Goal: Information Seeking & Learning: Learn about a topic

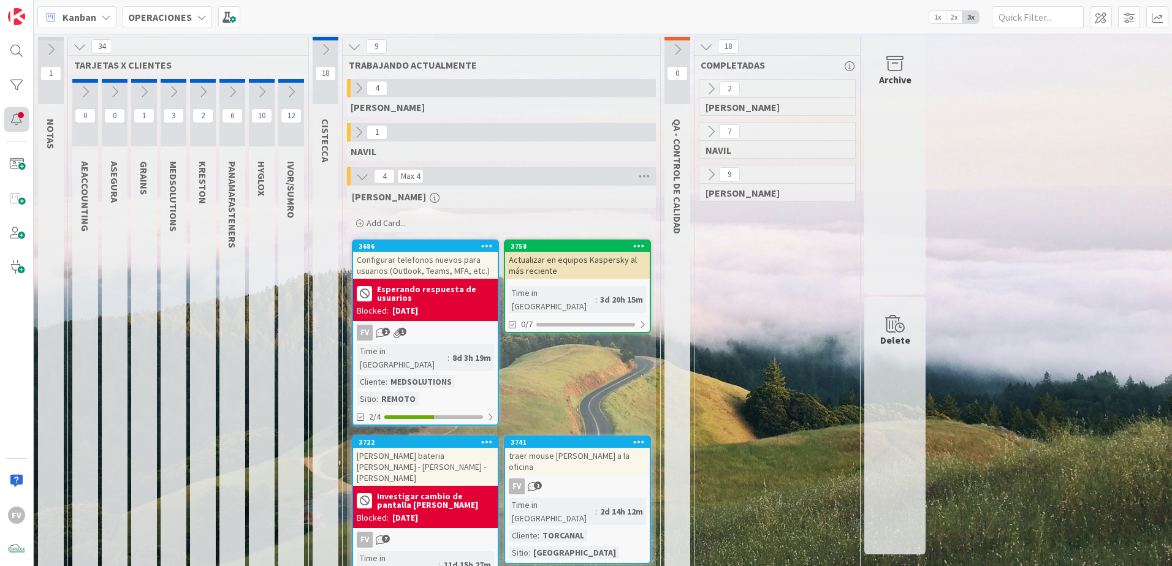
click at [23, 109] on div at bounding box center [16, 119] width 25 height 25
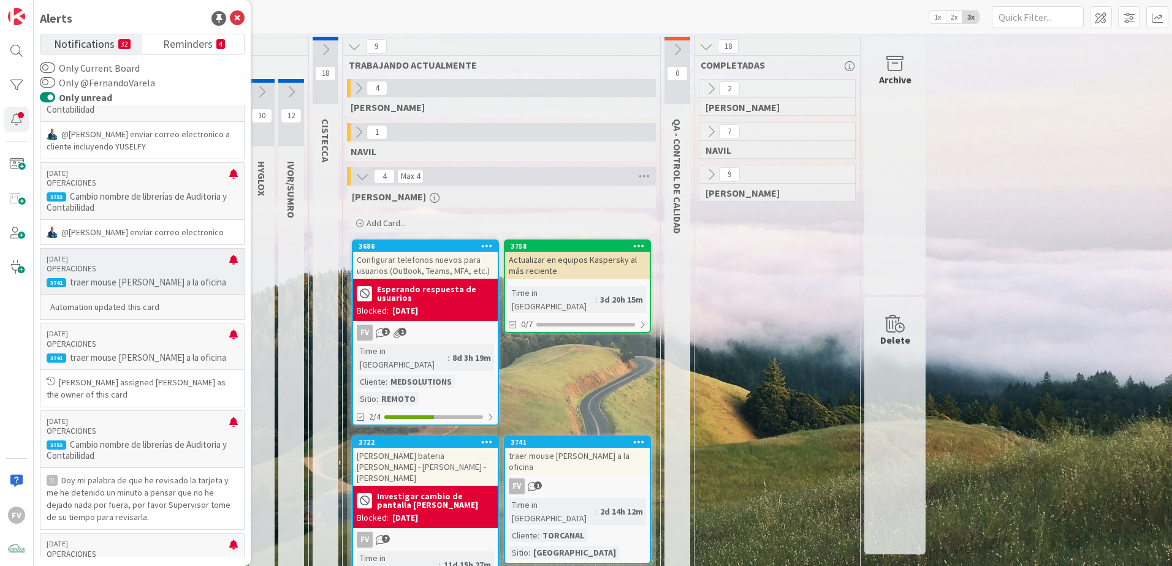
scroll to position [306, 0]
click at [143, 203] on p "Cambio nombre de librerías de Auditoria y Contabilidad" at bounding box center [142, 202] width 191 height 22
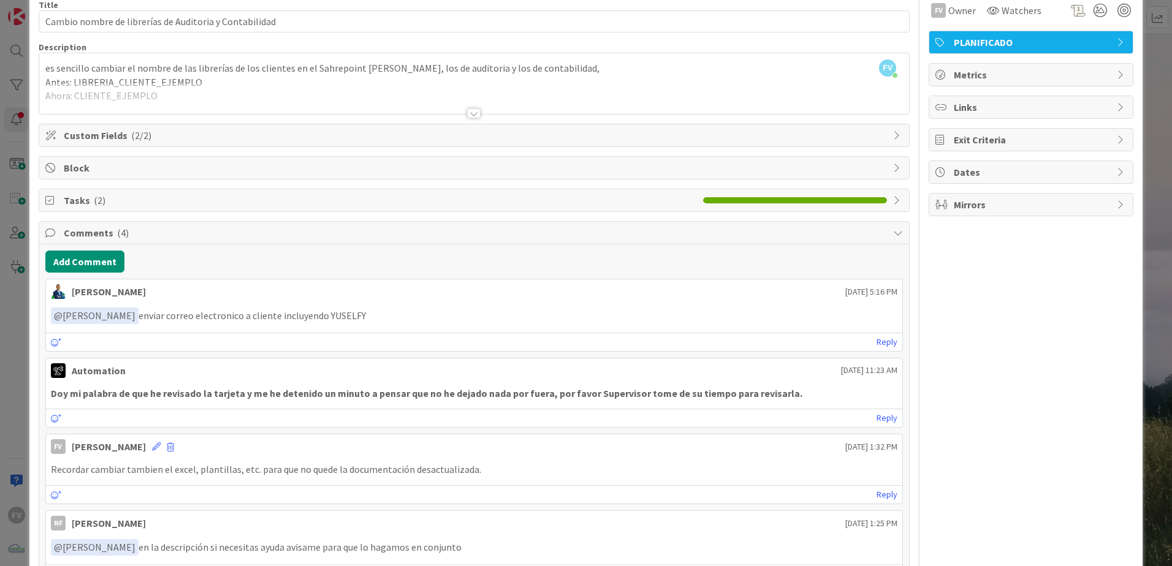
scroll to position [173, 0]
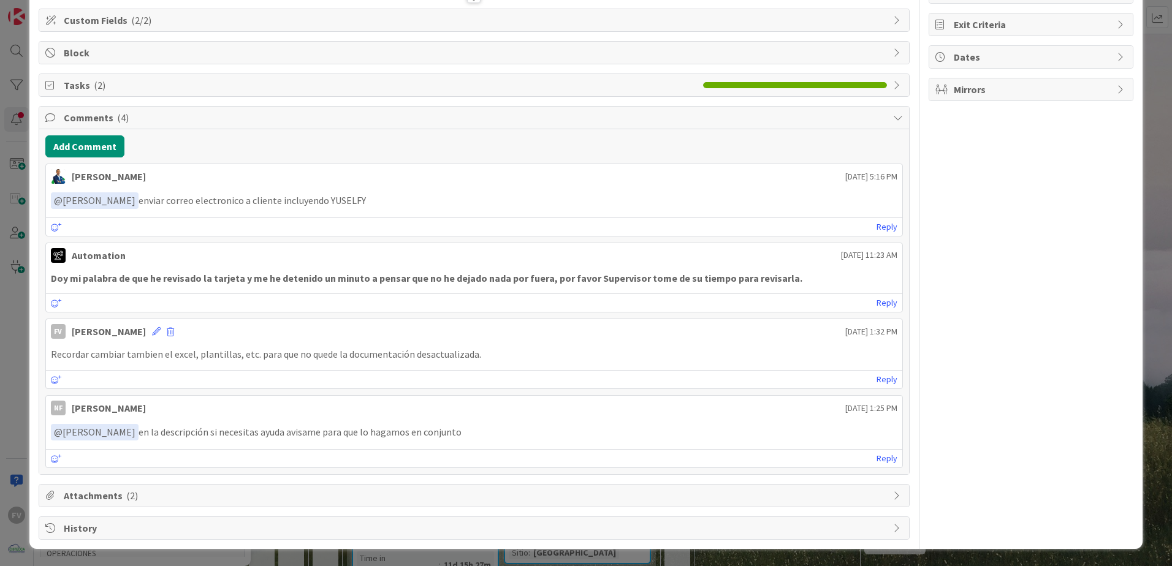
click at [145, 491] on span "Attachments ( 2 )" at bounding box center [475, 495] width 823 height 15
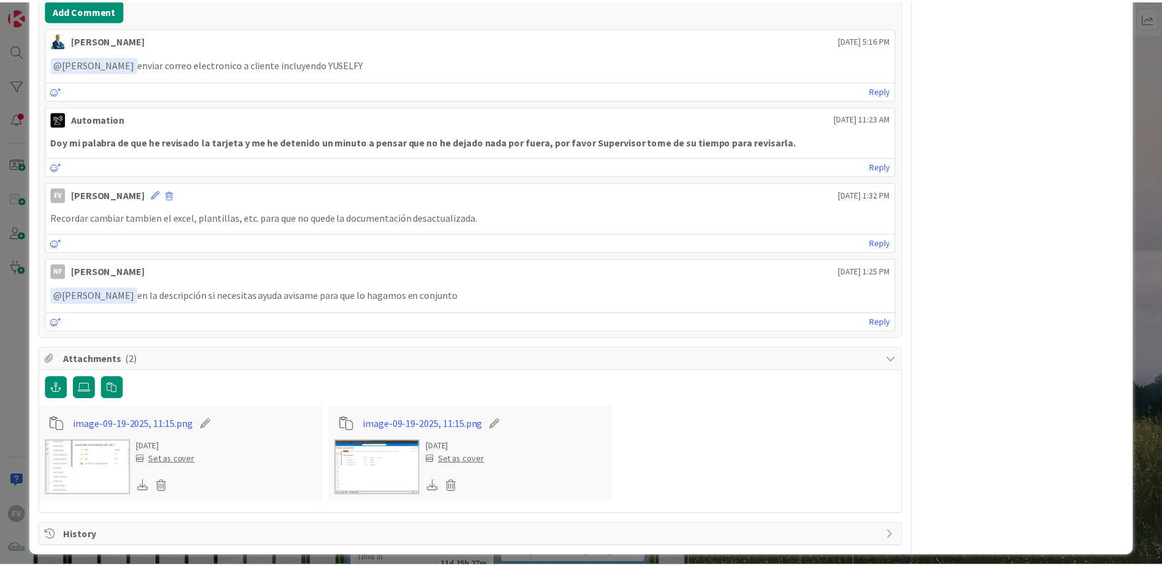
scroll to position [317, 0]
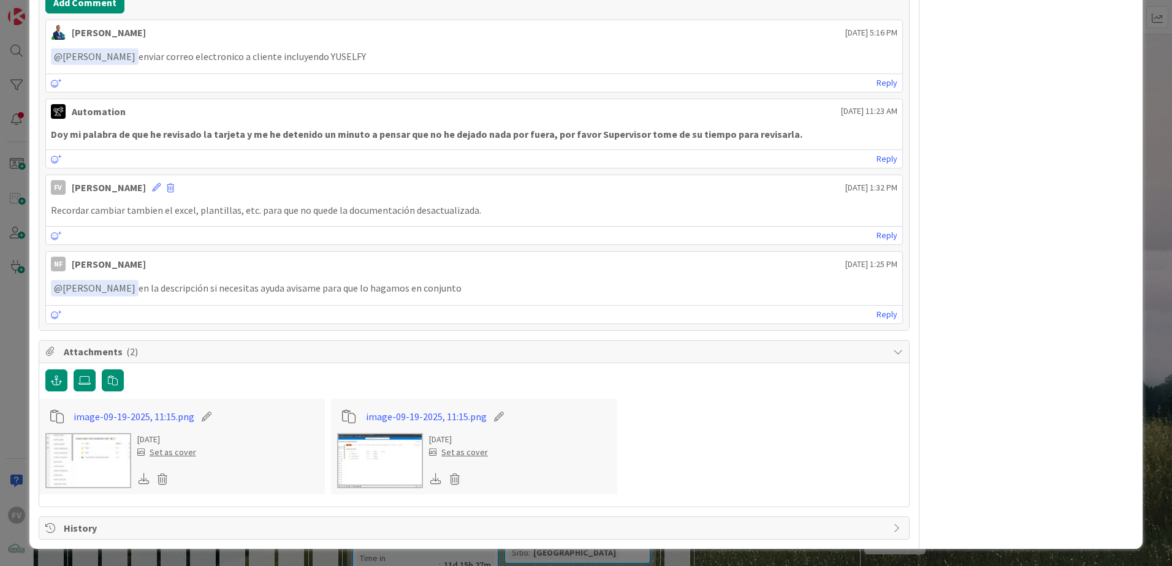
click at [73, 471] on img at bounding box center [88, 460] width 86 height 55
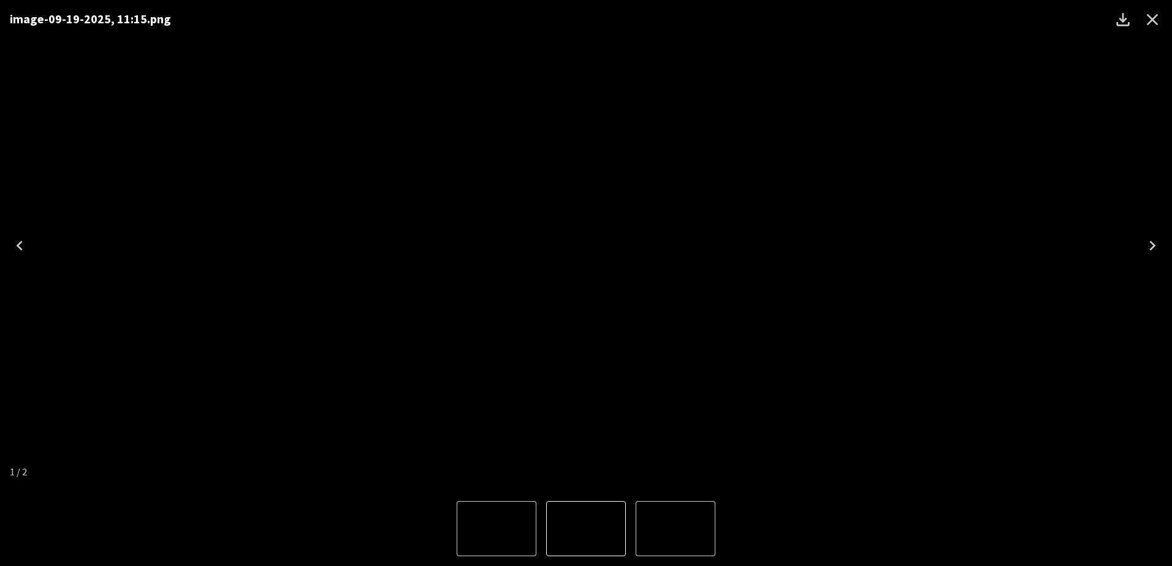
click at [1155, 21] on icon "Close" at bounding box center [1152, 20] width 20 height 20
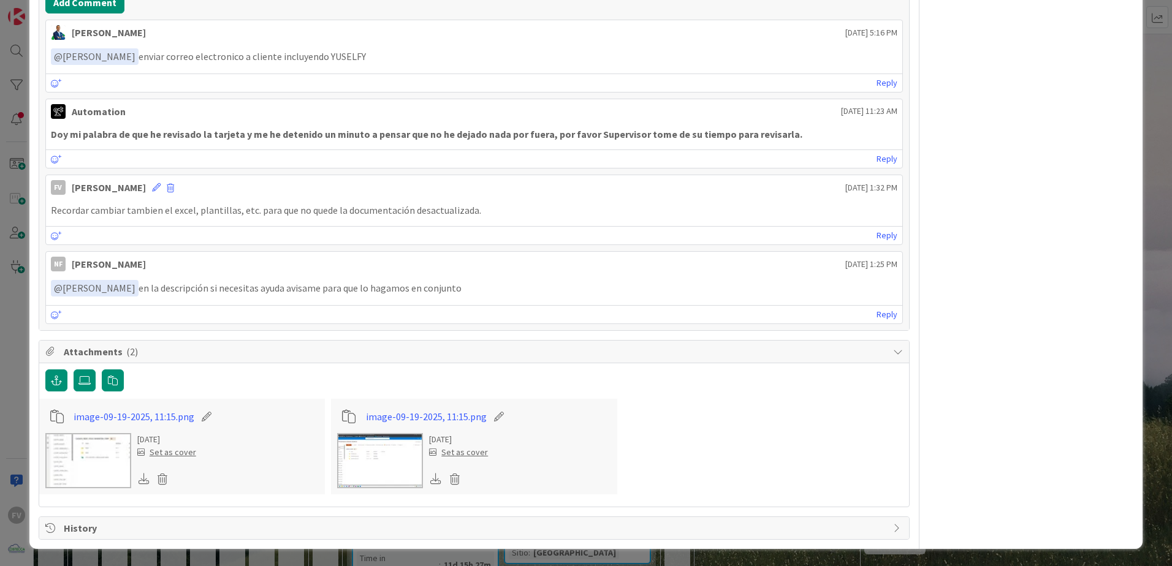
click at [359, 449] on img at bounding box center [380, 460] width 86 height 55
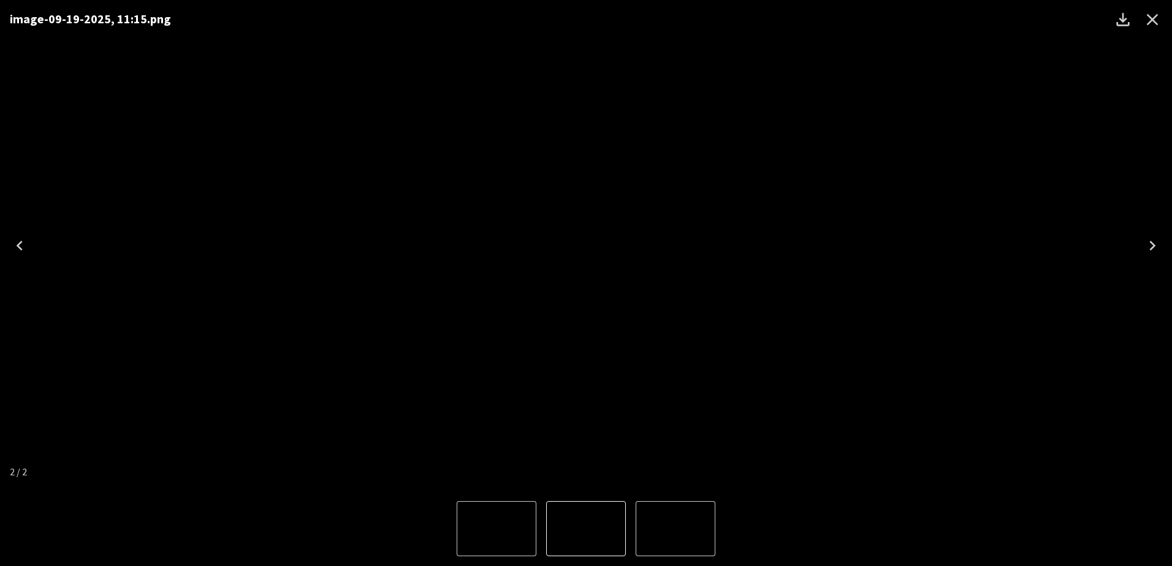
click at [1156, 13] on icon "Close" at bounding box center [1152, 20] width 20 height 20
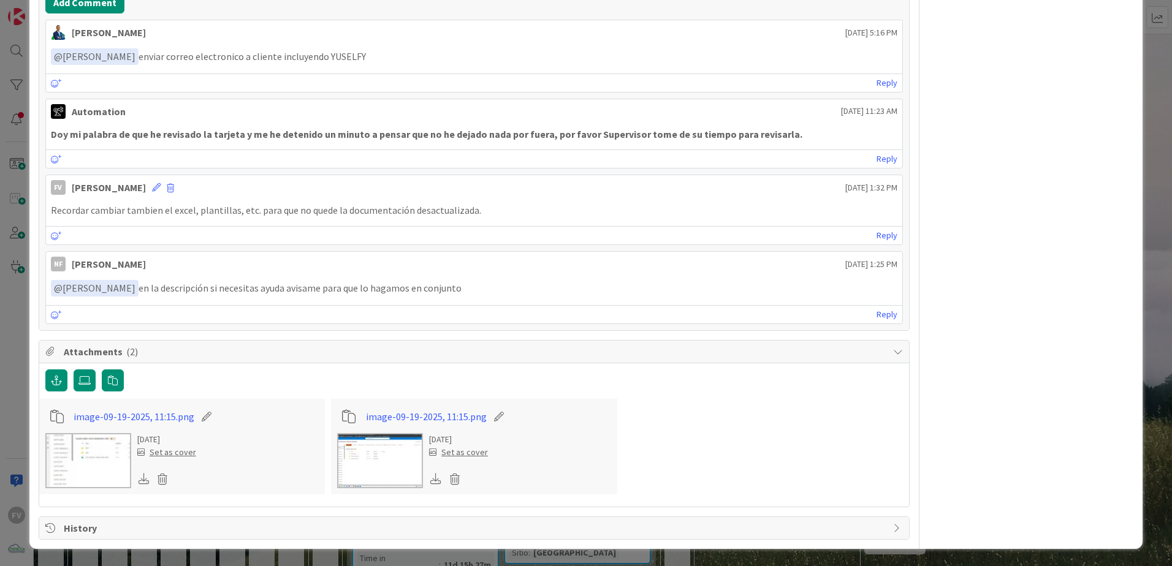
click at [1142, 20] on div "ID 3753 OPERACIONES COMPLETADAS Title 55 / 128 Cambio nombre de librerías de Au…" at bounding box center [586, 283] width 1172 height 566
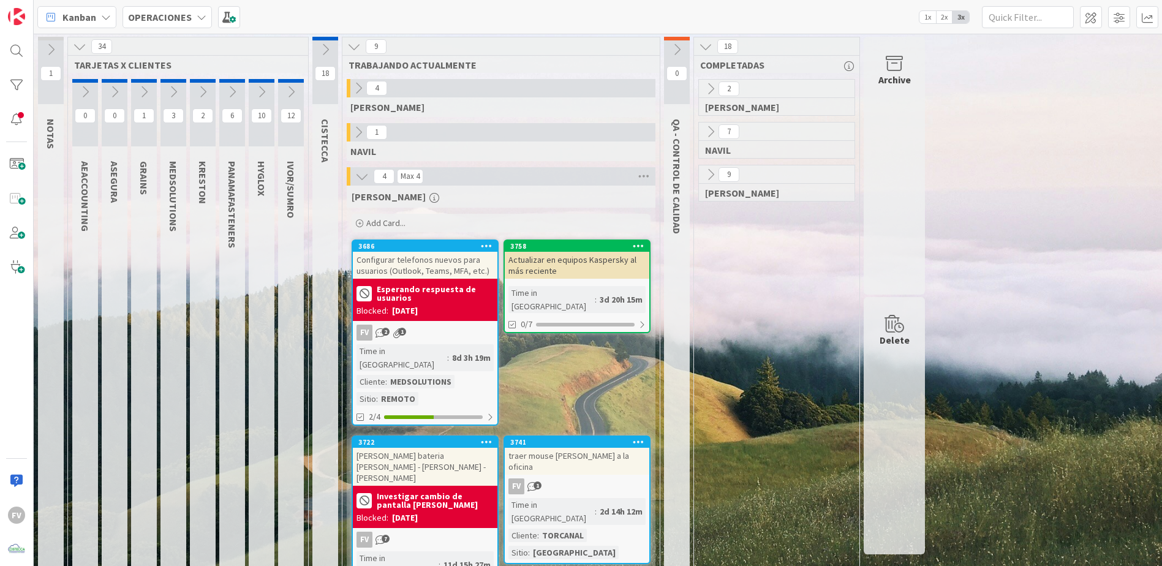
click at [700, 228] on div "2 [PERSON_NAME] 7 [PERSON_NAME] 9 [PERSON_NAME]" at bounding box center [777, 347] width 161 height 537
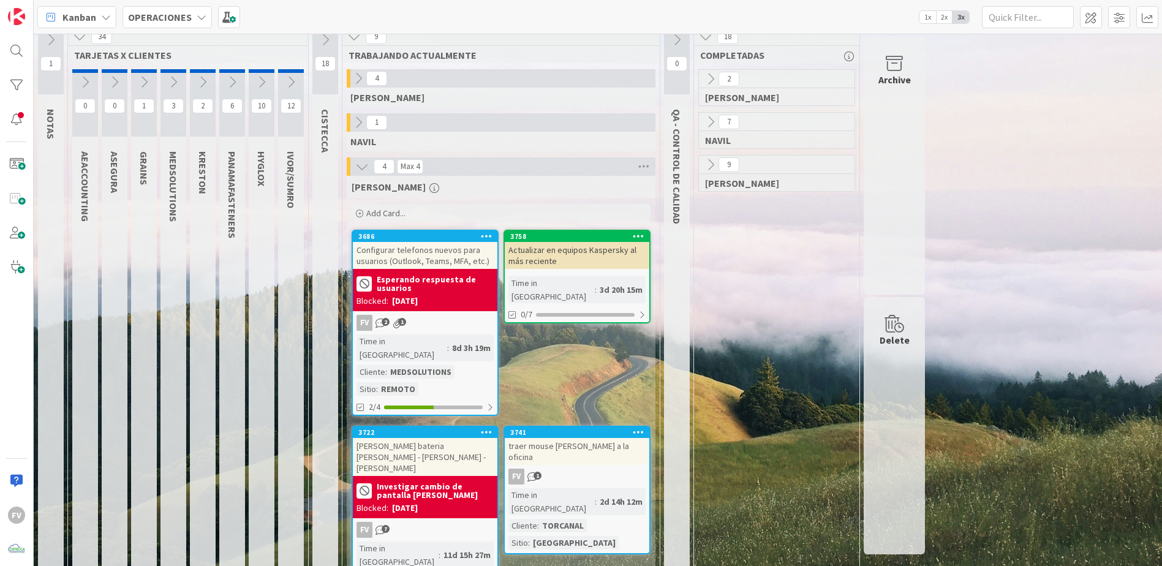
scroll to position [19, 0]
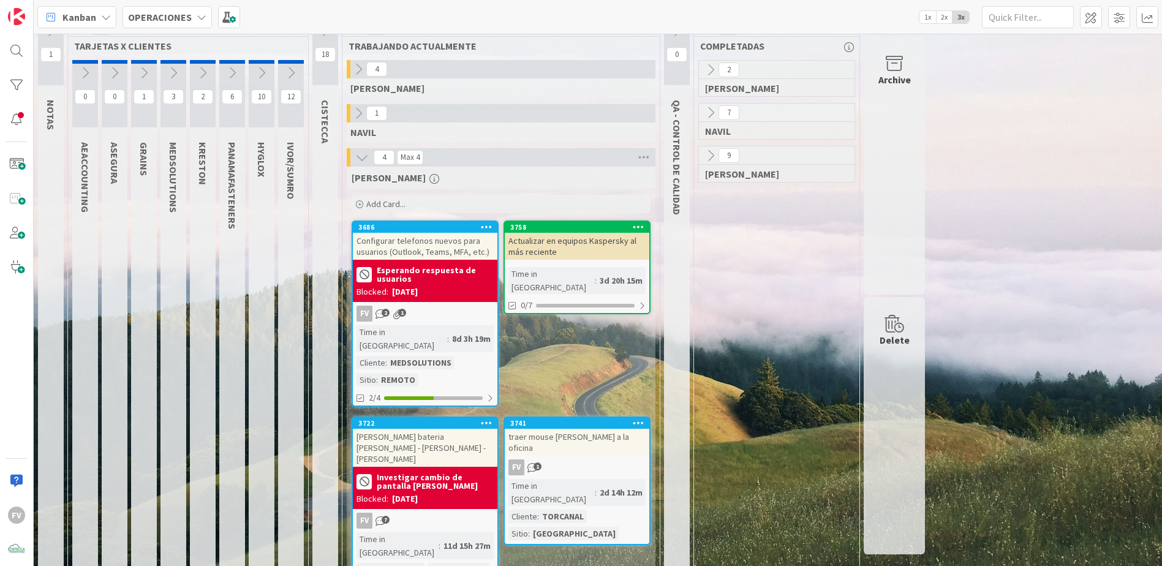
click at [550, 460] on div "FV 1" at bounding box center [577, 468] width 145 height 16
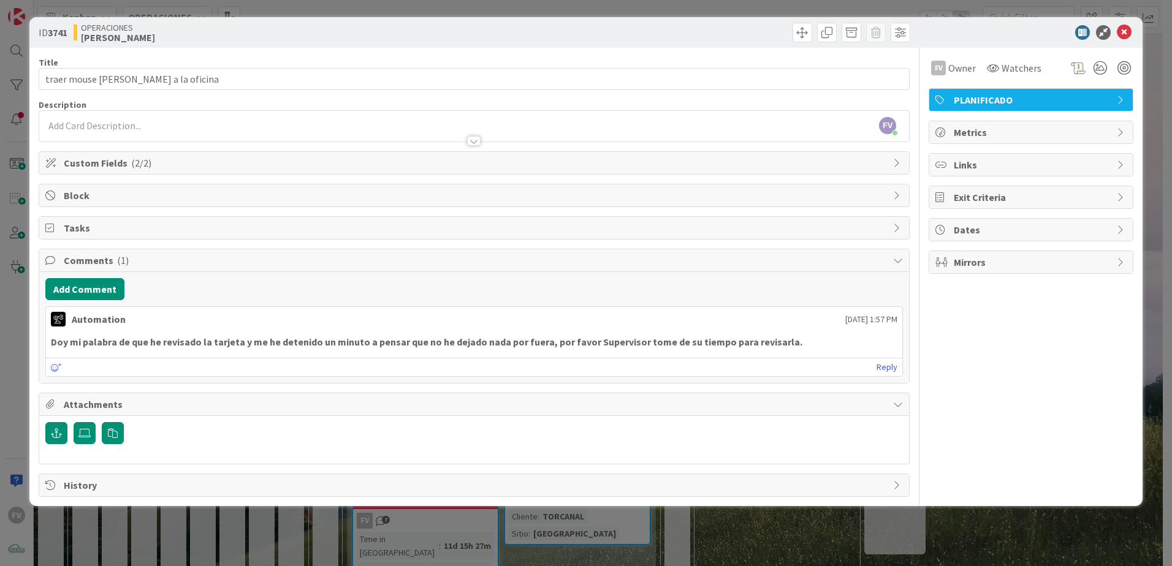
click at [435, 523] on div "ID 3741 OPERACIONES [PERSON_NAME] Title 36 / 128 traer mouse [PERSON_NAME] a la…" at bounding box center [586, 283] width 1172 height 566
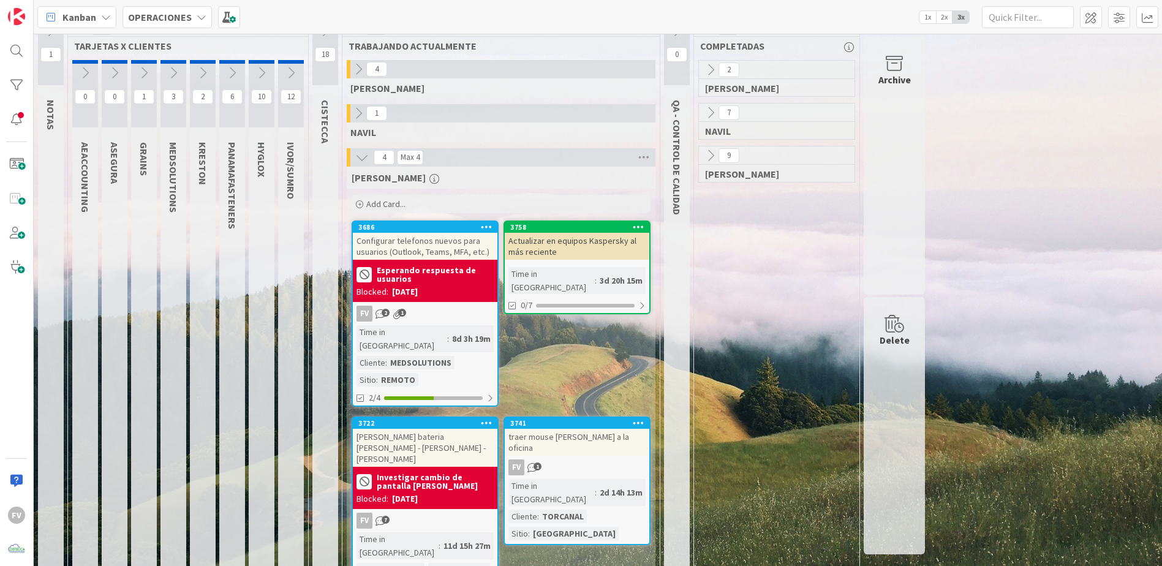
click at [360, 161] on icon at bounding box center [361, 157] width 13 height 13
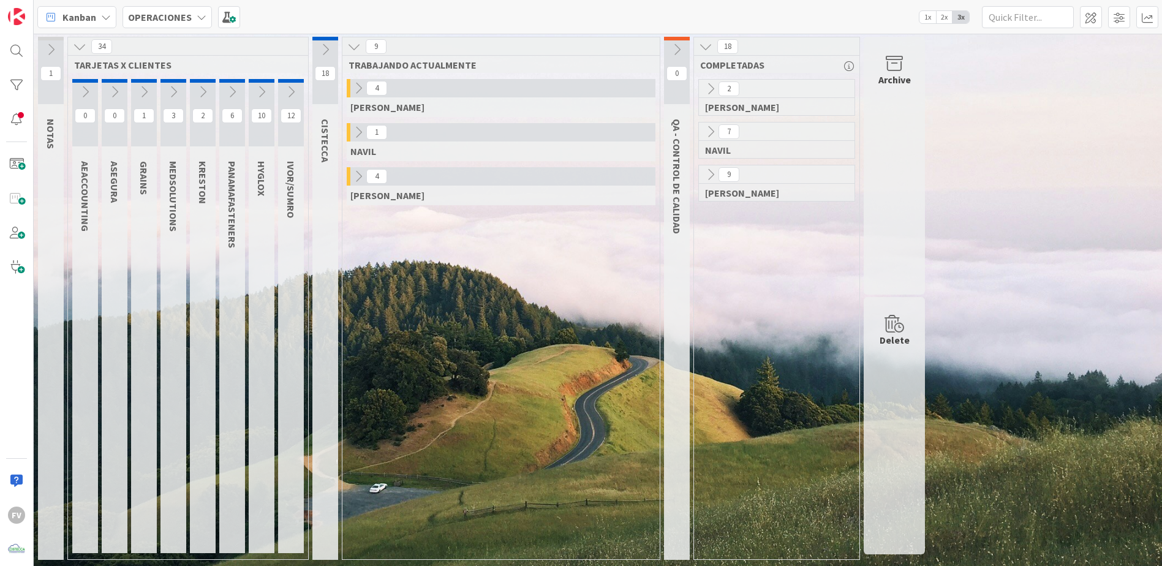
click at [678, 53] on icon at bounding box center [676, 49] width 13 height 13
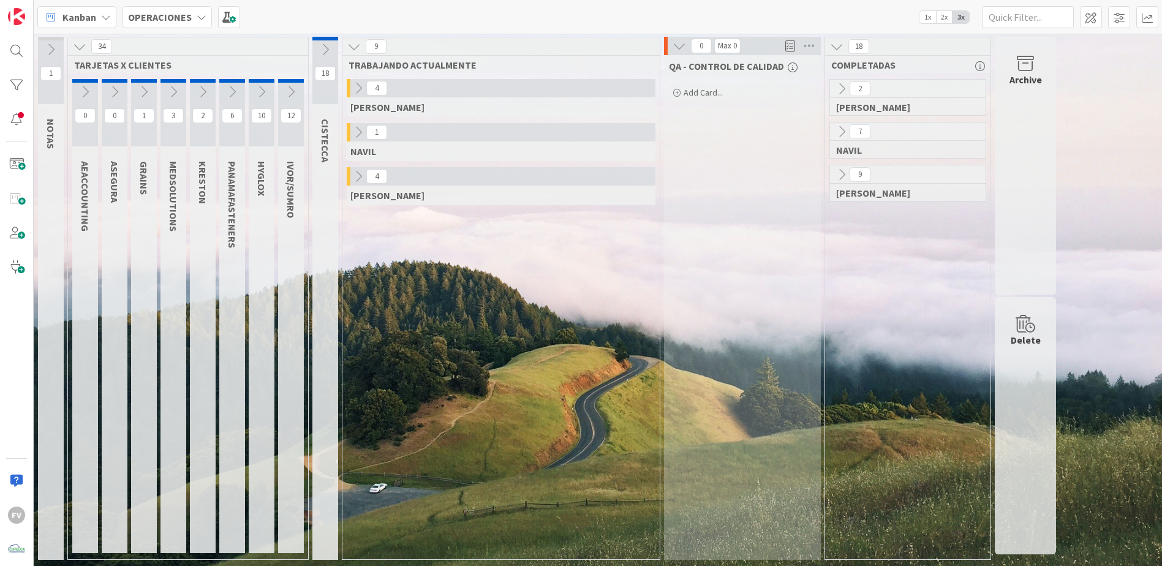
click at [678, 53] on button at bounding box center [680, 46] width 16 height 16
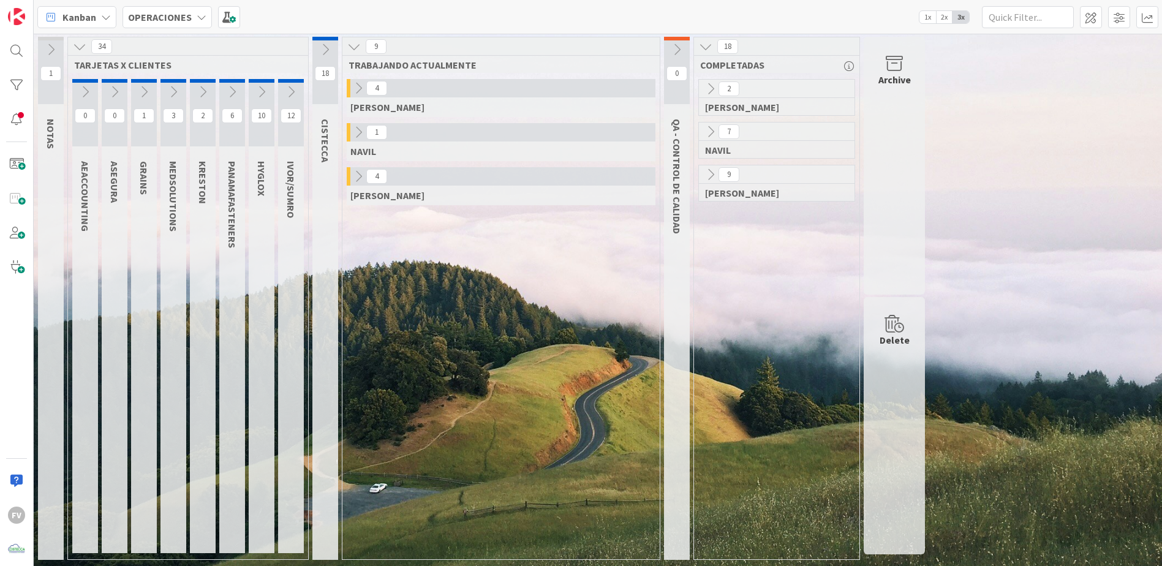
click at [362, 130] on icon at bounding box center [358, 132] width 13 height 13
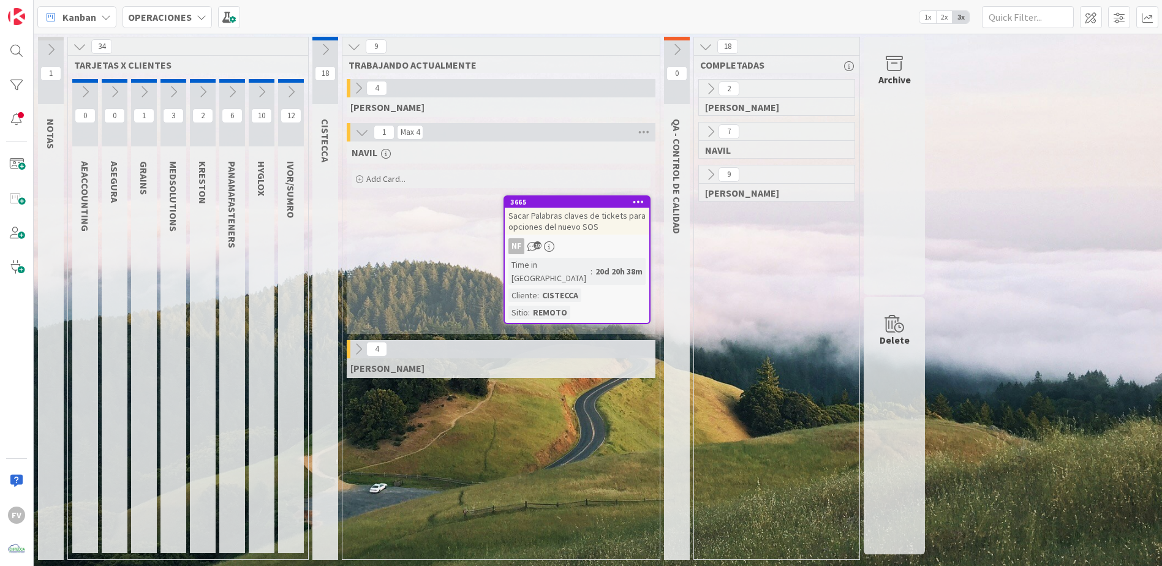
click at [362, 130] on icon at bounding box center [361, 132] width 13 height 13
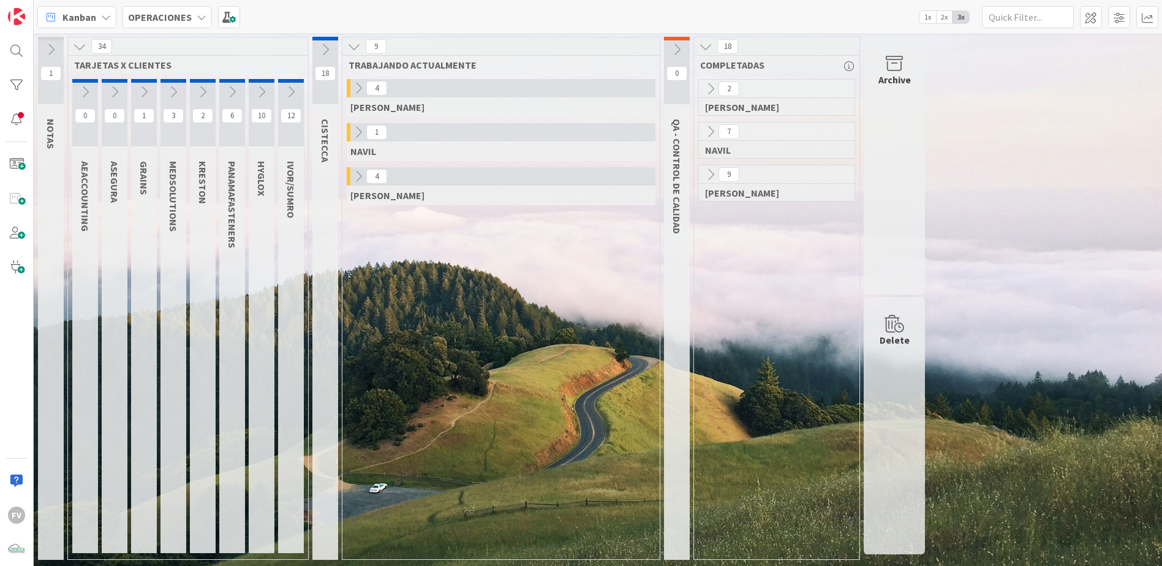
click at [710, 176] on icon at bounding box center [710, 174] width 13 height 13
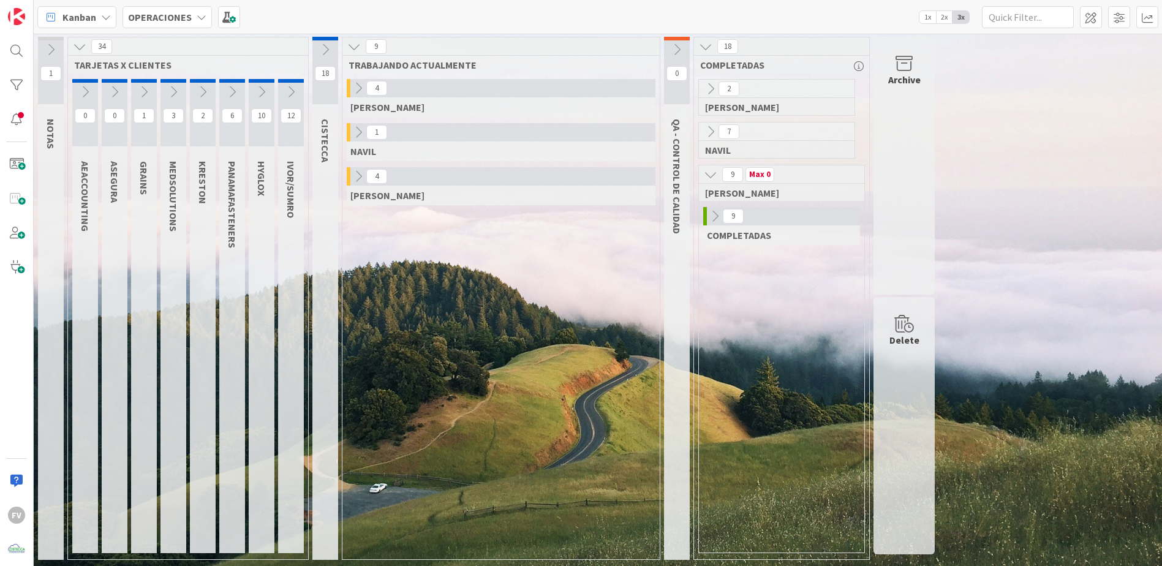
click at [718, 218] on icon at bounding box center [714, 216] width 13 height 13
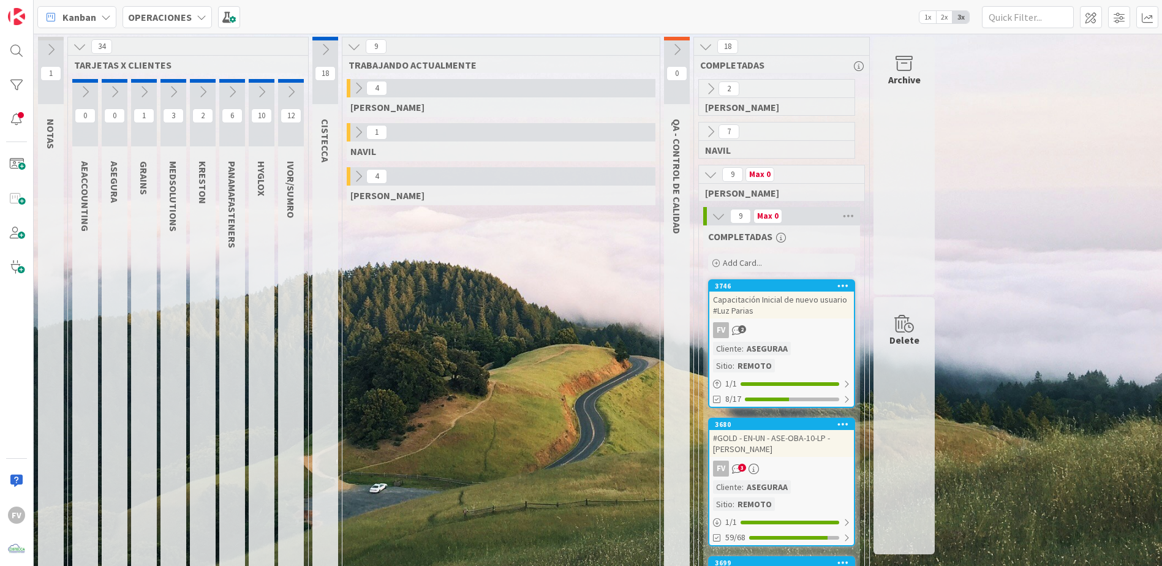
click at [708, 135] on icon at bounding box center [710, 131] width 13 height 13
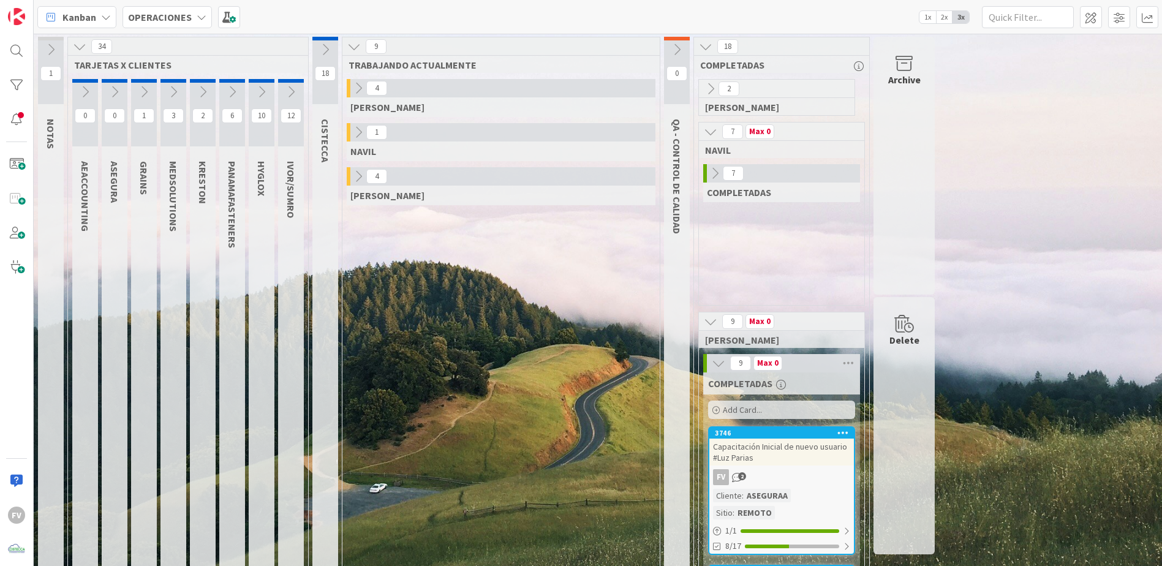
click at [724, 181] on div "7" at bounding box center [781, 173] width 157 height 18
click at [712, 175] on icon at bounding box center [714, 173] width 13 height 13
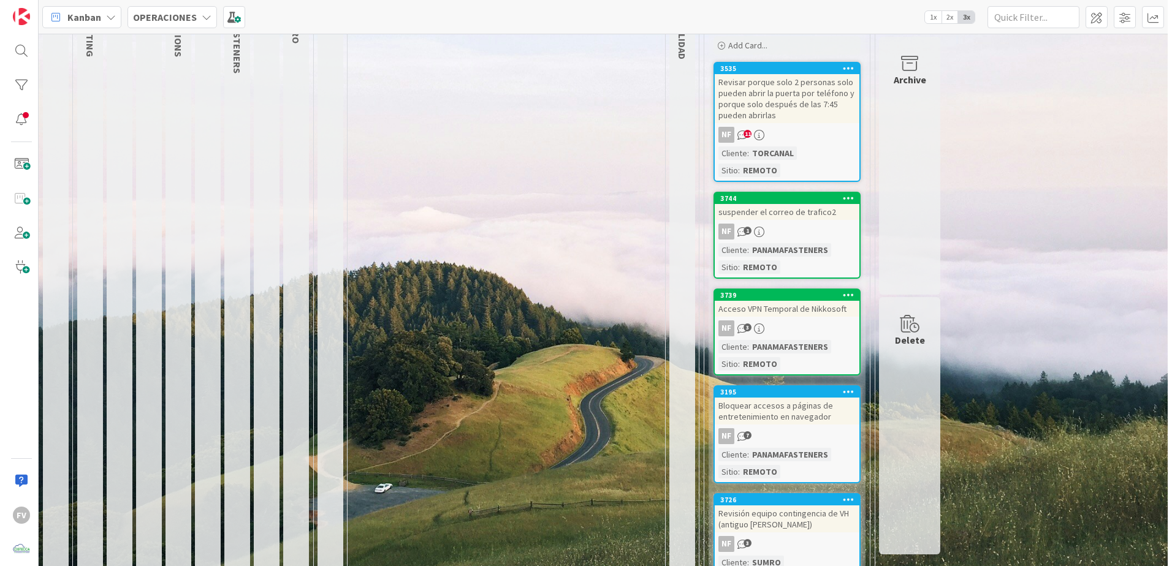
scroll to position [184, 0]
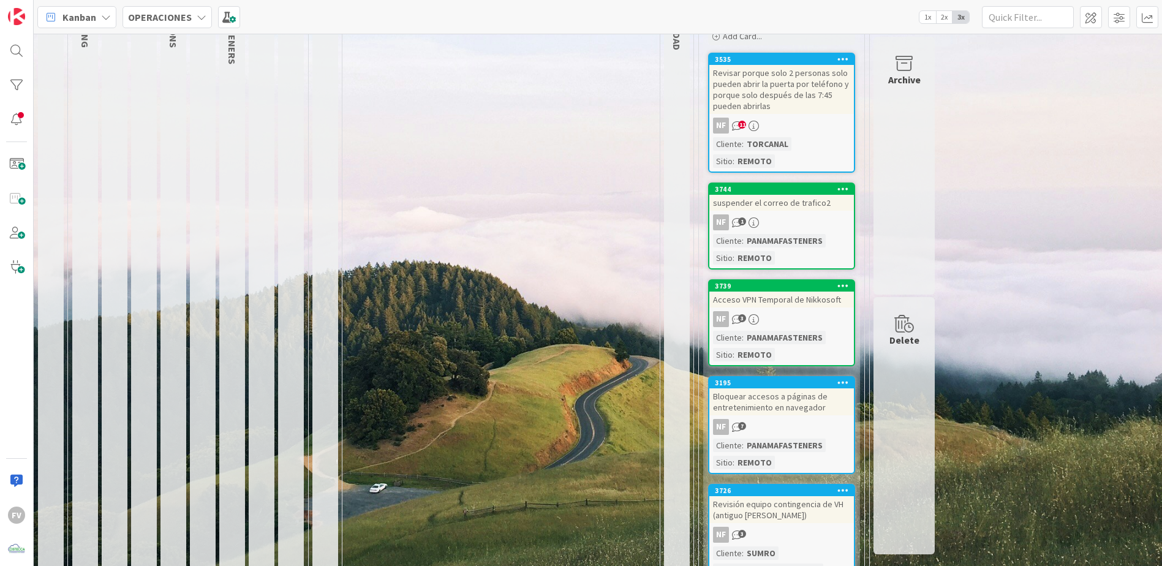
click at [744, 107] on div "Revisar porque solo 2 personas solo pueden abrir la puerta por teléfono y porqu…" at bounding box center [782, 89] width 145 height 49
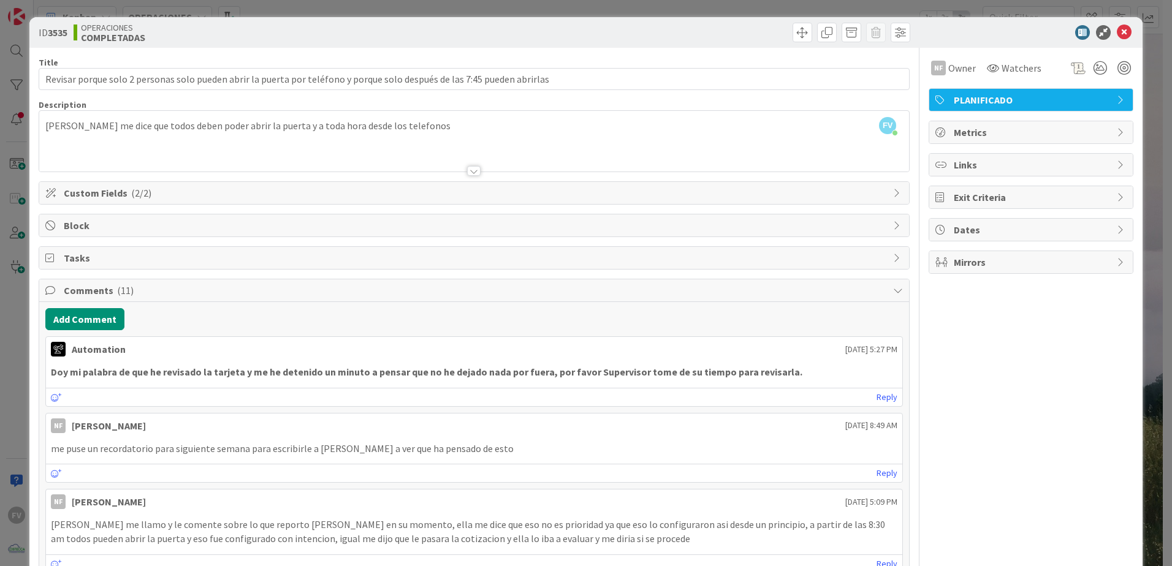
click at [281, 292] on span "Comments ( 11 )" at bounding box center [475, 290] width 823 height 15
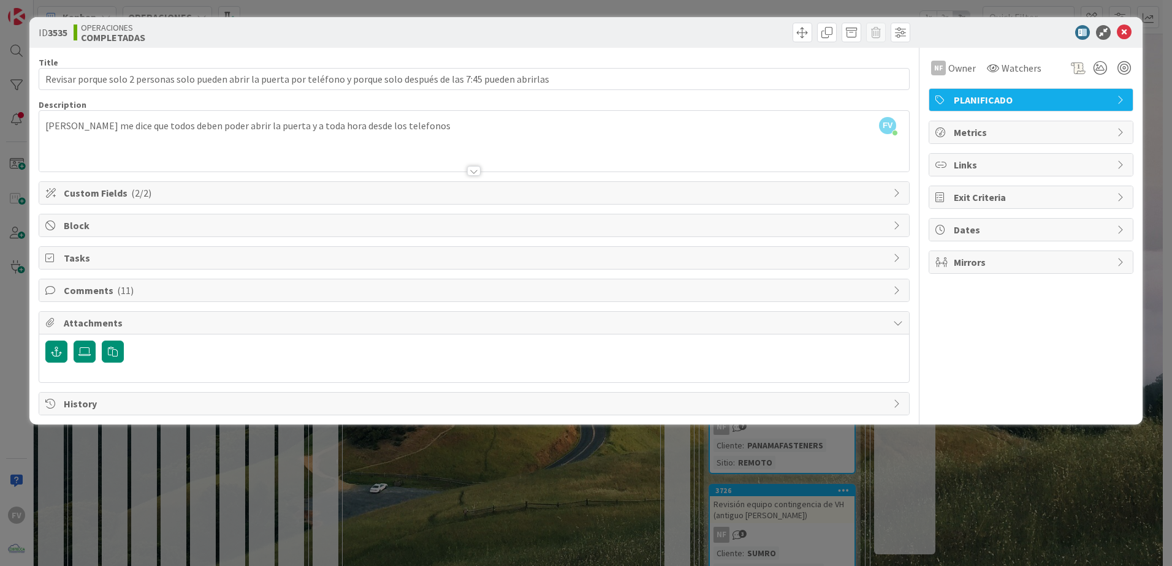
click at [224, 167] on div at bounding box center [474, 155] width 870 height 31
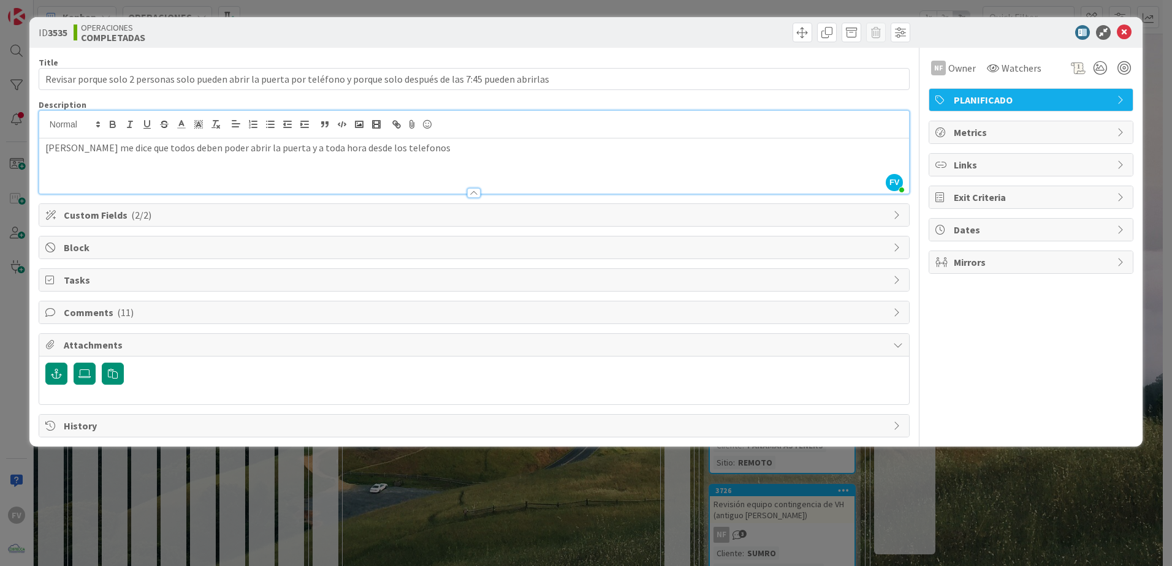
click at [469, 191] on div at bounding box center [473, 193] width 13 height 10
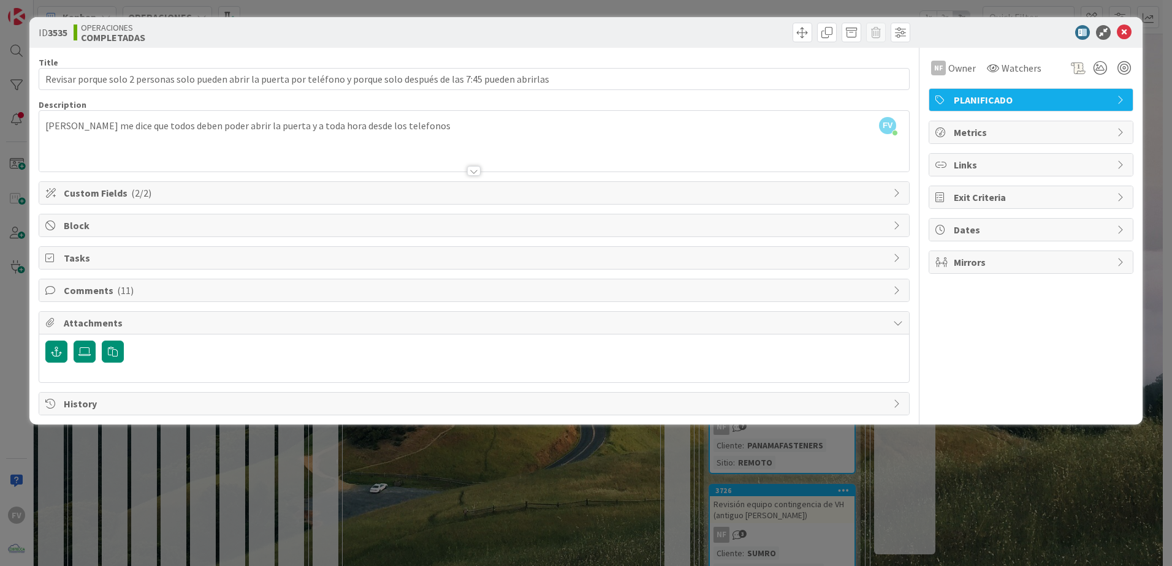
click at [585, 475] on div "ID 3535 OPERACIONES COMPLETADAS Title 121 / 128 Revisar porque solo 2 personas …" at bounding box center [586, 283] width 1172 height 566
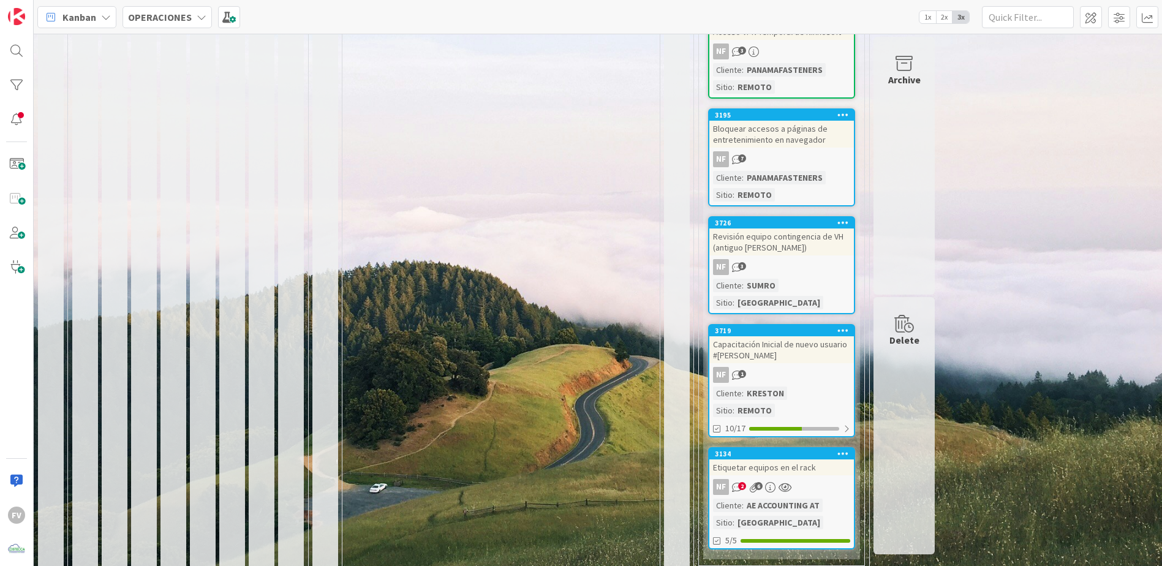
scroll to position [490, 0]
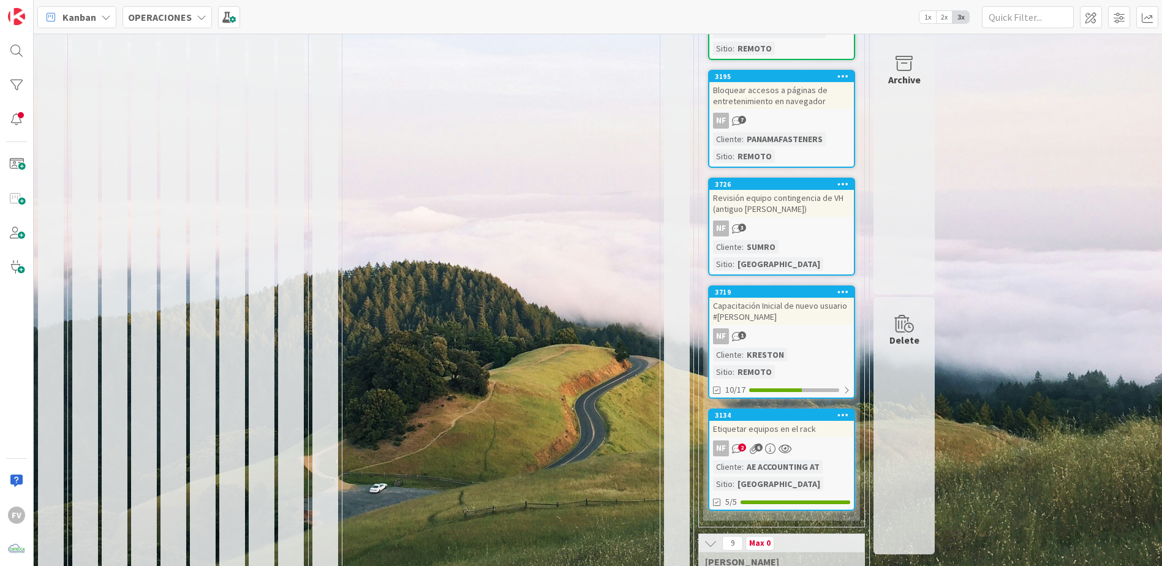
click at [802, 234] on div "NF 3" at bounding box center [782, 229] width 145 height 16
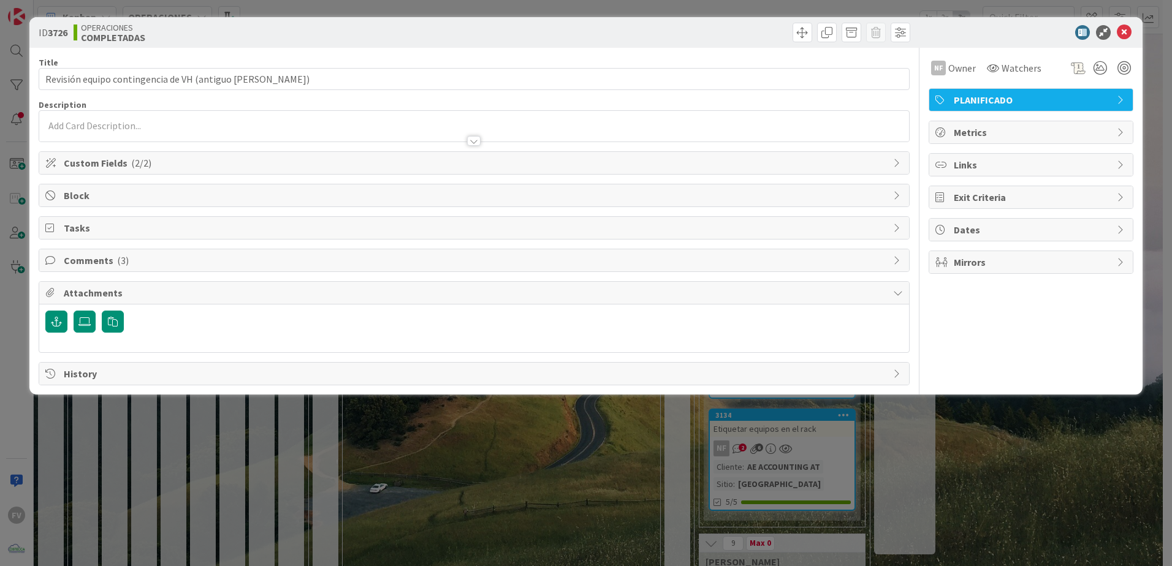
click at [127, 267] on span "Comments ( 3 )" at bounding box center [475, 260] width 823 height 15
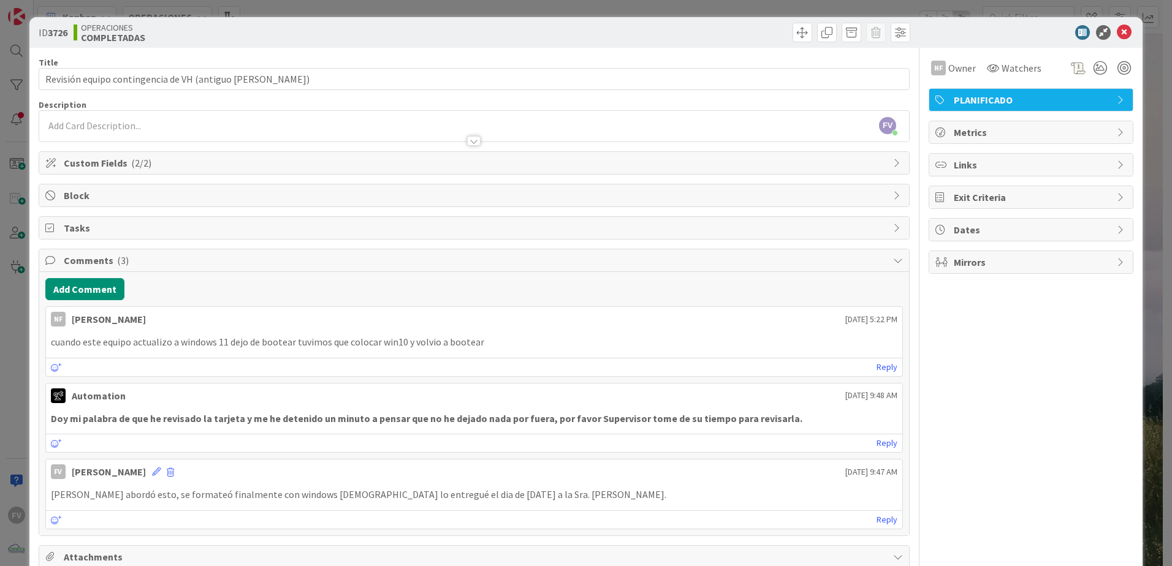
click at [14, 322] on div "ID 3726 OPERACIONES COMPLETADAS Title 55 / 128 Revisión equipo contingencia de …" at bounding box center [586, 283] width 1172 height 566
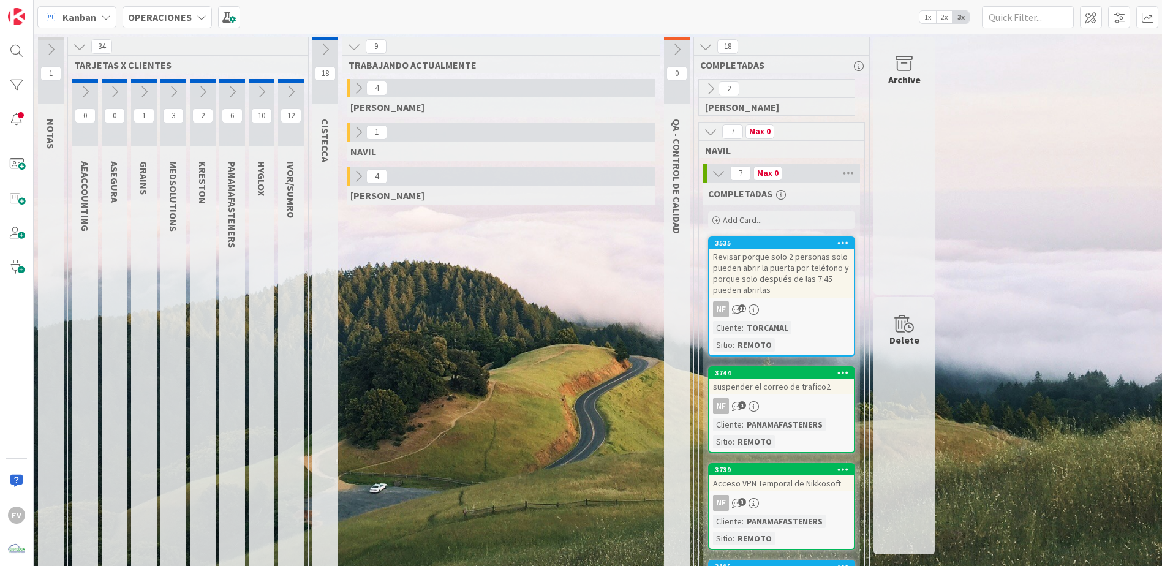
click at [719, 176] on icon at bounding box center [718, 173] width 13 height 13
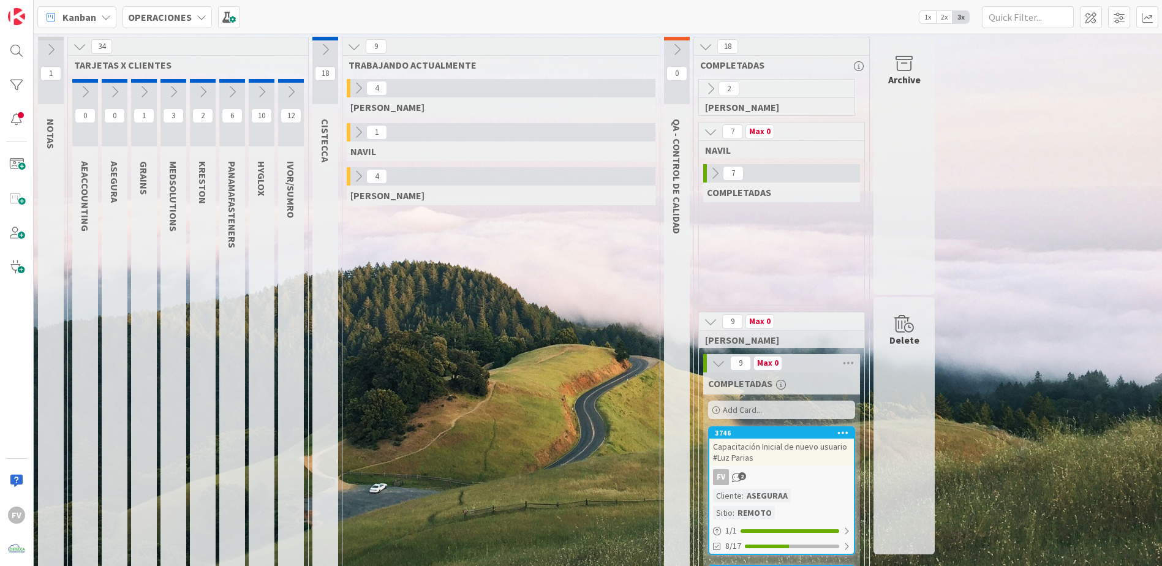
click at [705, 137] on icon at bounding box center [710, 131] width 13 height 13
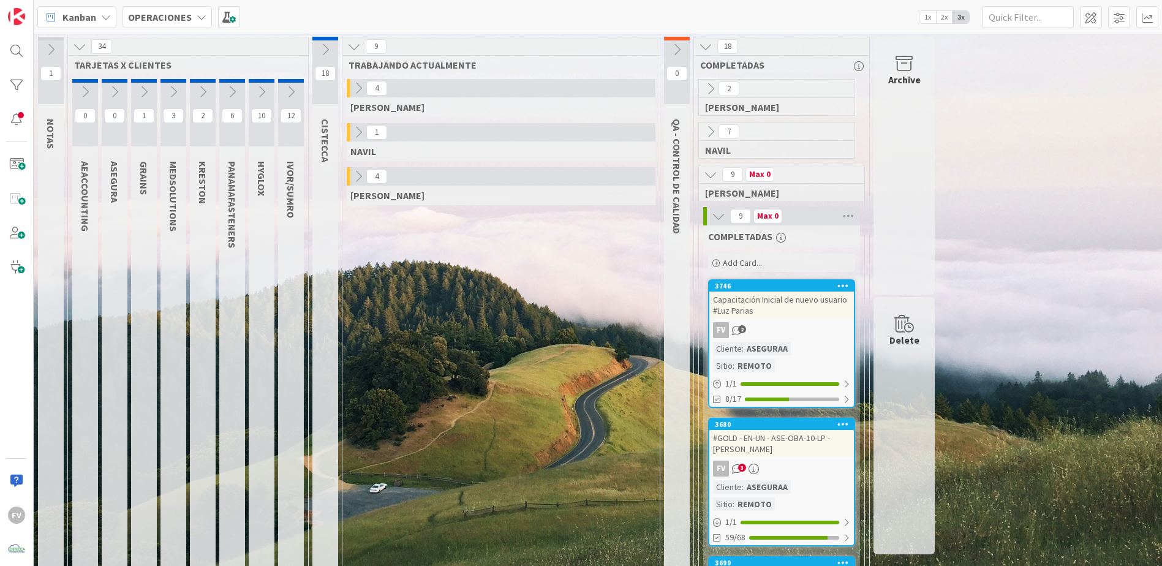
click at [705, 85] on icon at bounding box center [710, 88] width 13 height 13
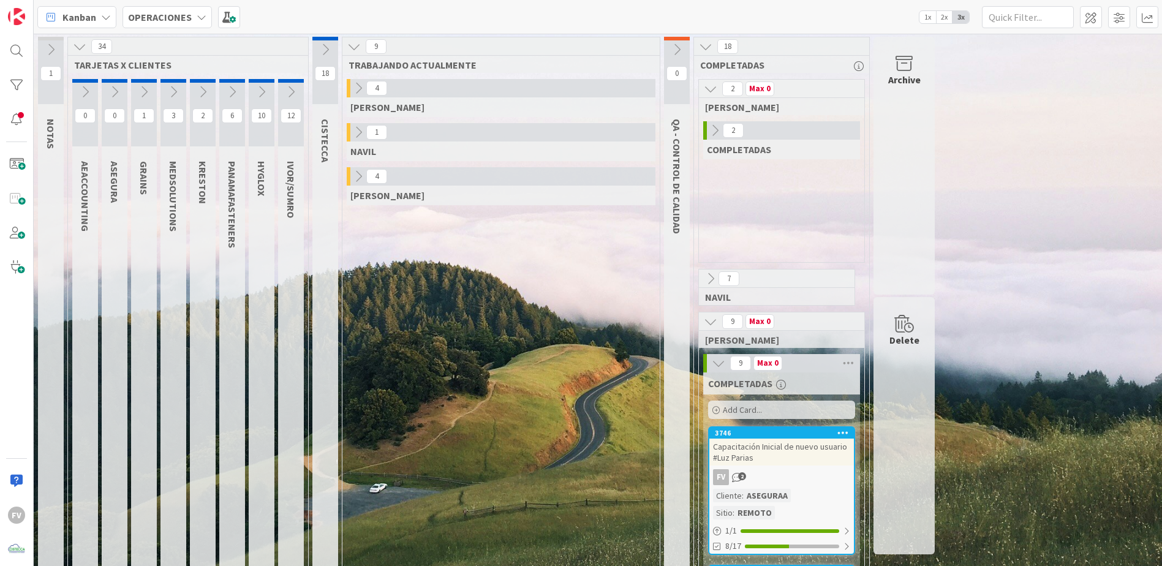
click at [719, 131] on icon at bounding box center [714, 130] width 13 height 13
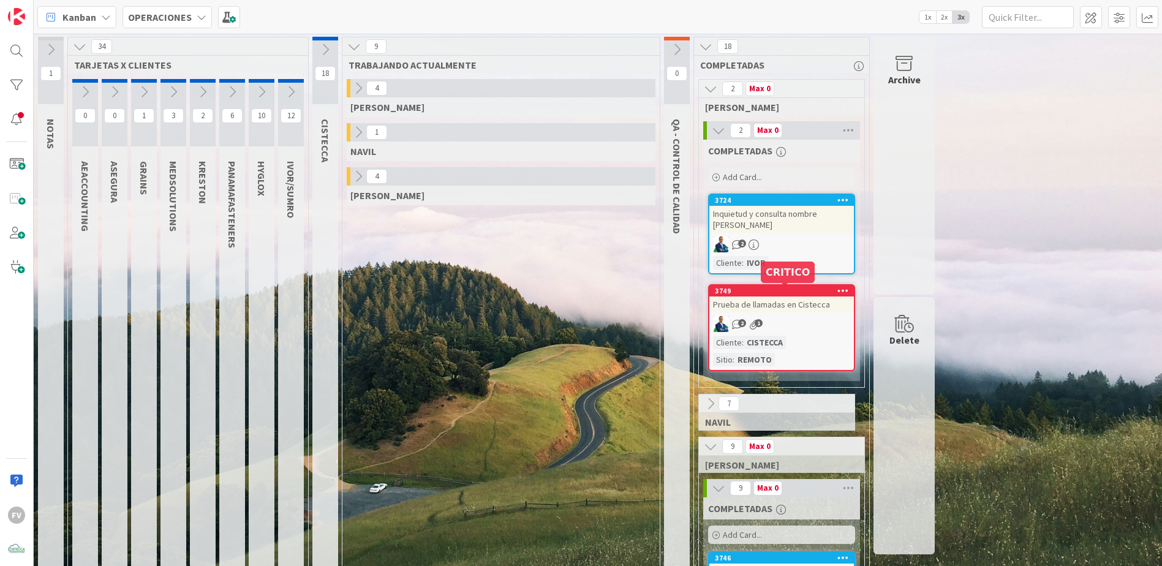
click at [806, 306] on div "Prueba de llamadas en Cistecca" at bounding box center [782, 305] width 145 height 16
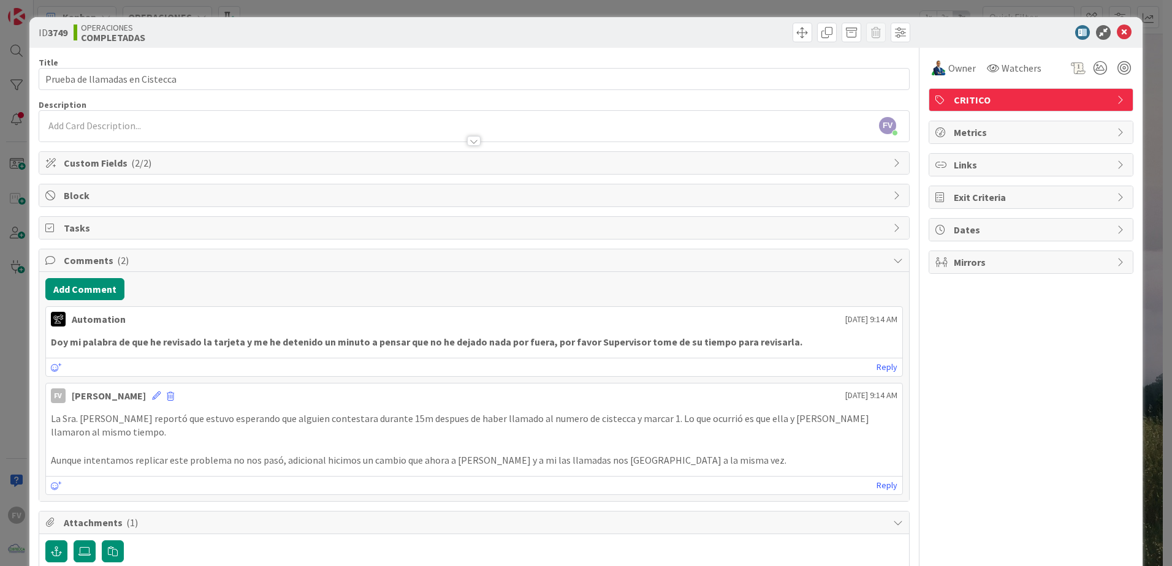
click at [11, 317] on div "ID 3749 OPERACIONES COMPLETADAS Title 30 / 128 Prueba de llamadas en Cistecca D…" at bounding box center [586, 283] width 1172 height 566
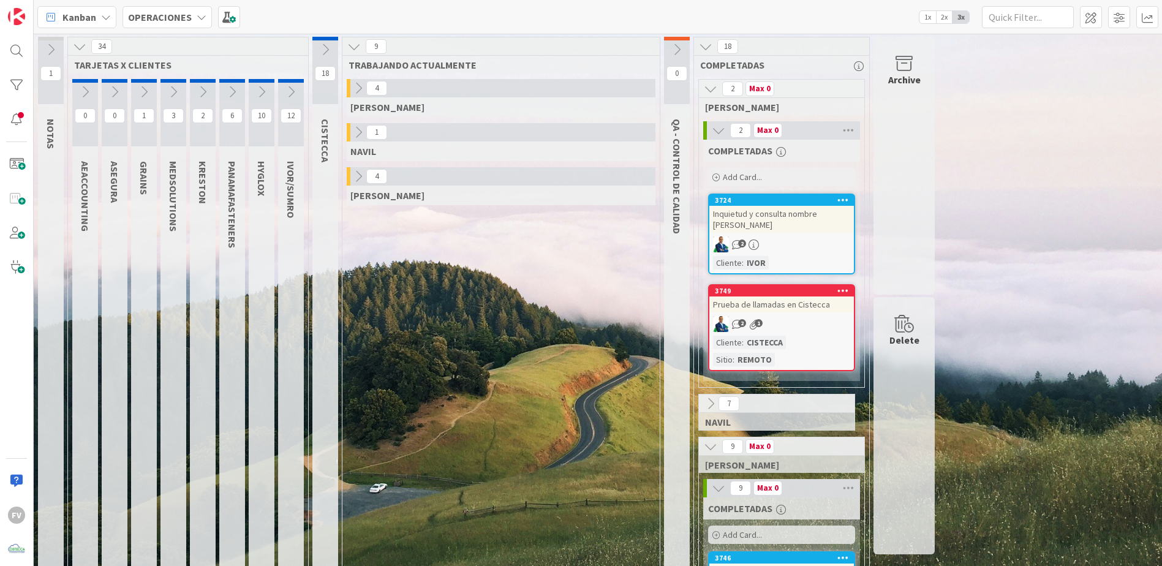
click at [724, 127] on icon at bounding box center [718, 130] width 13 height 13
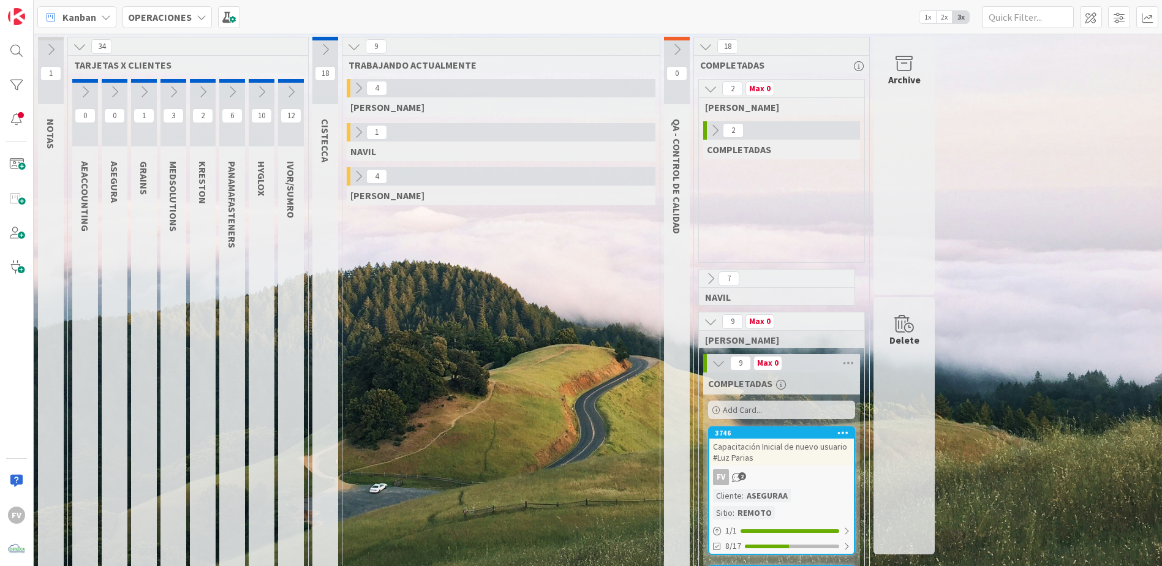
click at [711, 87] on icon at bounding box center [710, 88] width 13 height 13
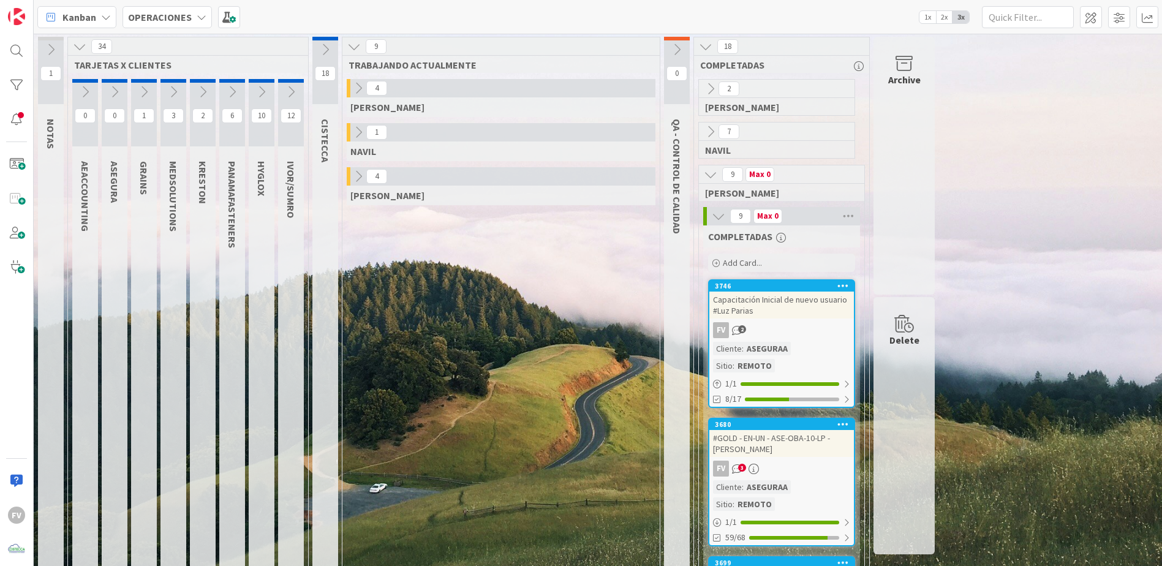
click at [712, 180] on icon at bounding box center [710, 174] width 13 height 13
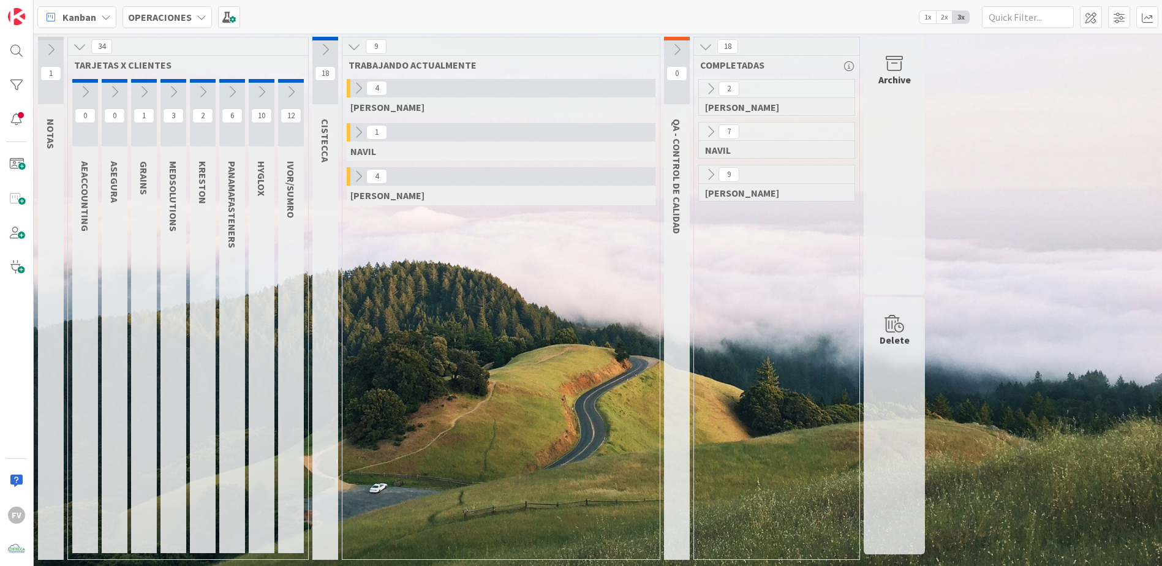
click at [618, 384] on div "4 [PERSON_NAME] 1 [PERSON_NAME] 4 [PERSON_NAME]" at bounding box center [501, 319] width 313 height 480
click at [355, 179] on icon at bounding box center [358, 176] width 13 height 13
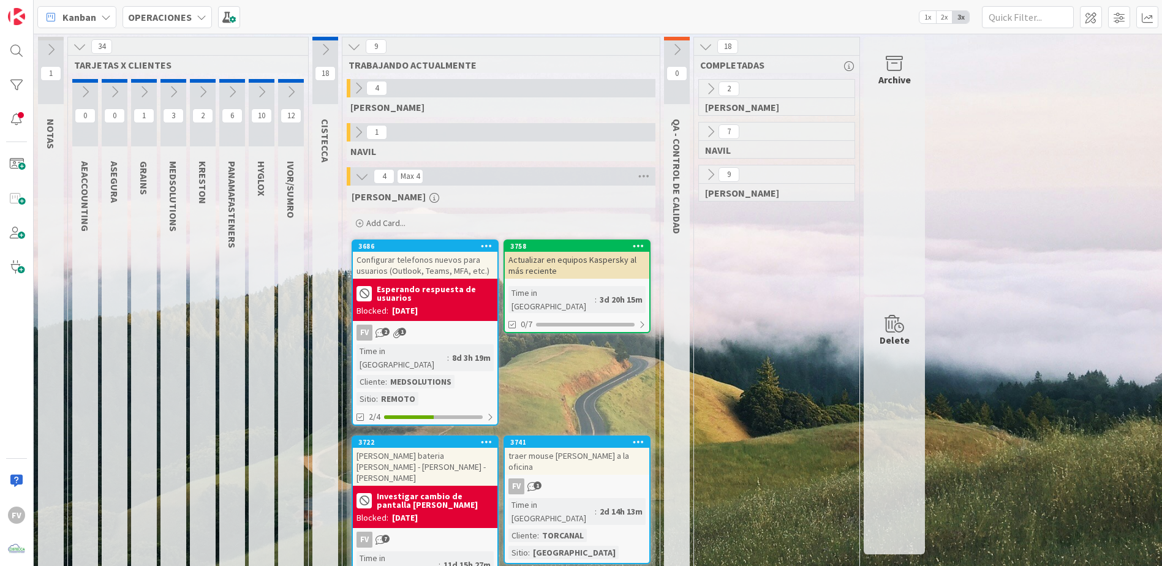
click at [368, 170] on icon at bounding box center [361, 176] width 13 height 13
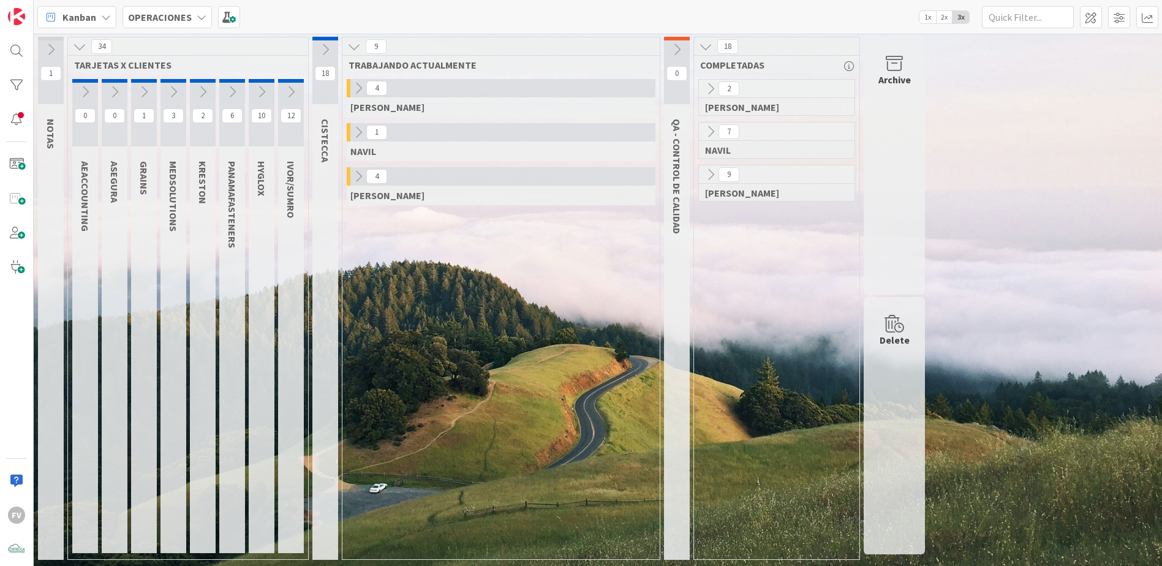
click at [331, 36] on div "1 NOTAS 34 TARJETAS X CLIENTES 0 AEACCOUNTING 0 ASEGURA 1 GRAINS 3 MEDSOLUTIONS…" at bounding box center [598, 300] width 1129 height 532
click at [326, 43] on icon at bounding box center [325, 49] width 13 height 13
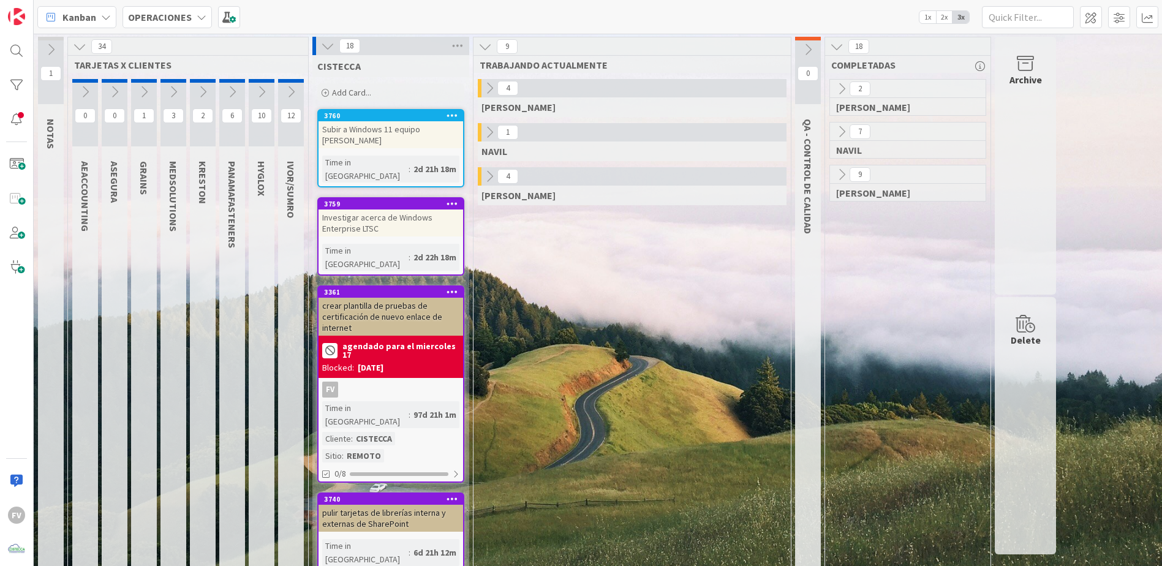
click at [326, 42] on icon at bounding box center [327, 45] width 13 height 13
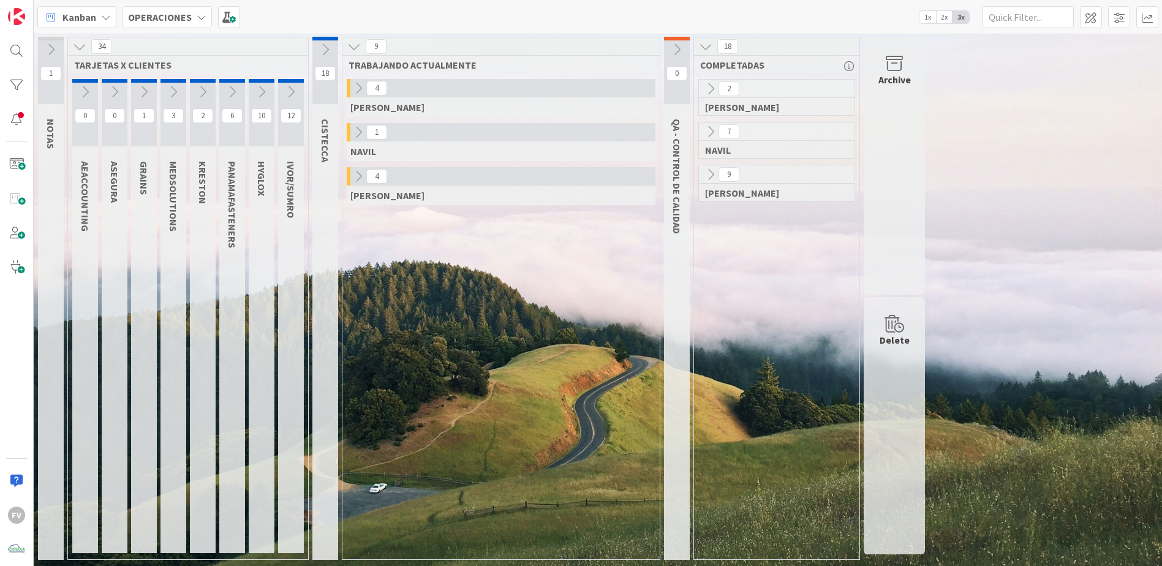
click at [364, 181] on icon at bounding box center [358, 176] width 13 height 13
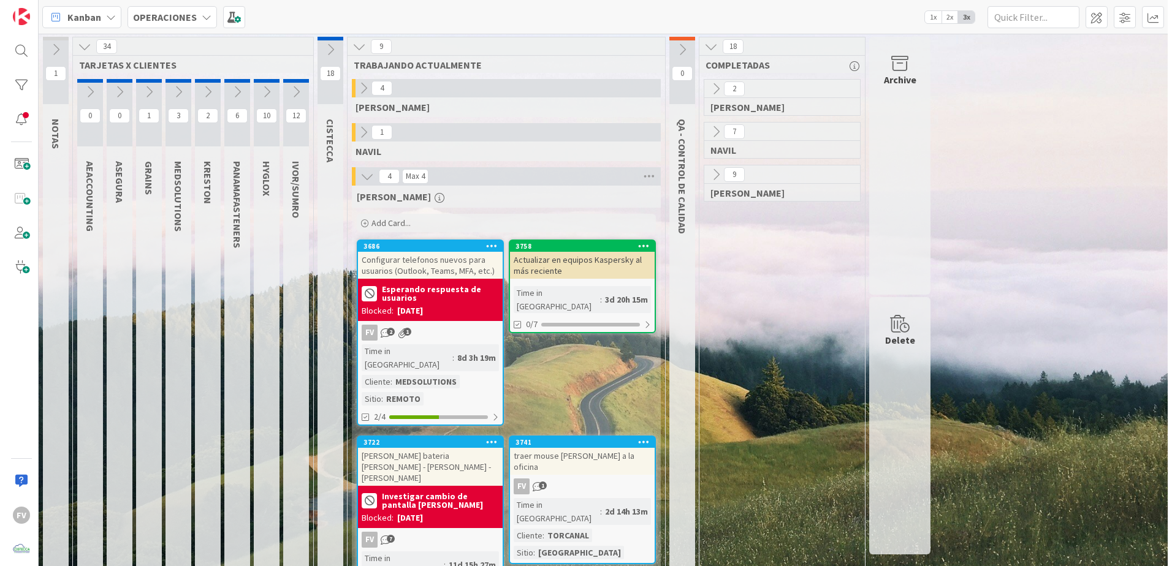
scroll to position [19, 0]
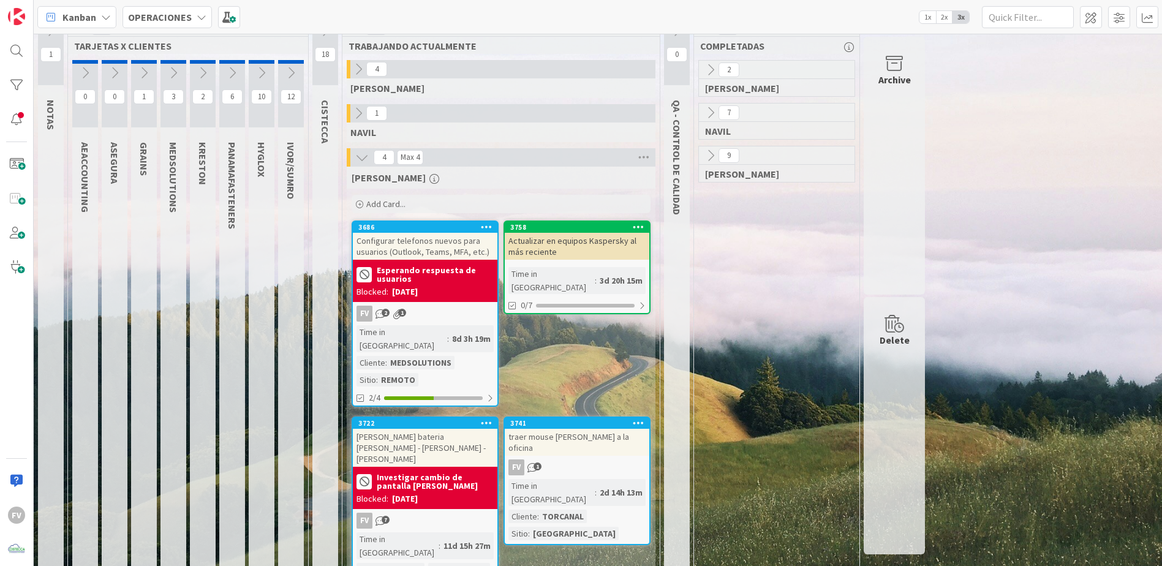
click at [233, 75] on icon at bounding box center [231, 72] width 13 height 13
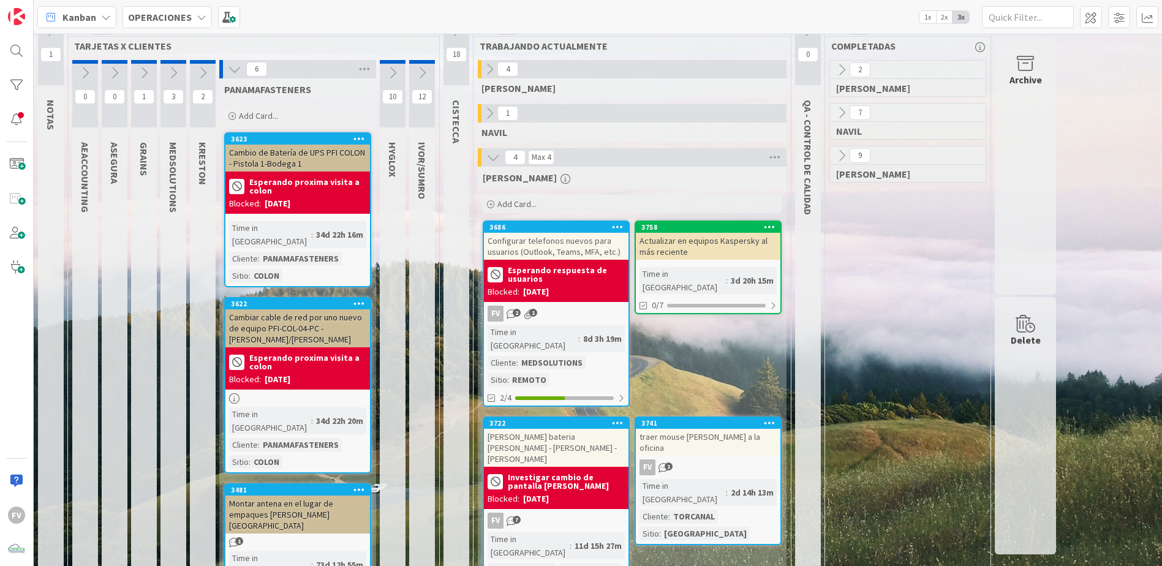
click at [228, 72] on icon at bounding box center [234, 69] width 13 height 13
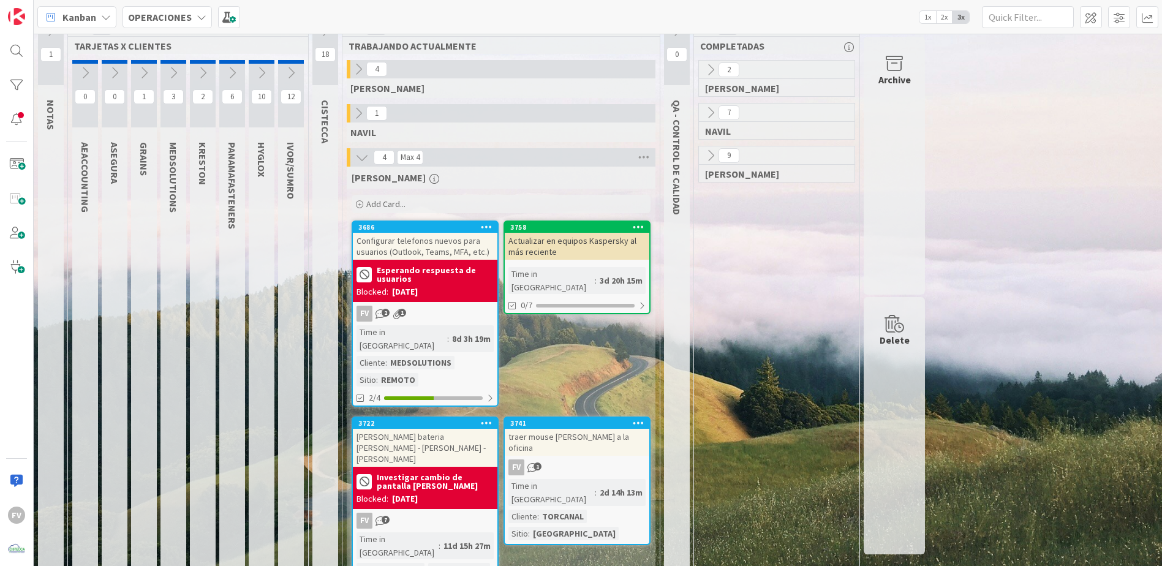
click at [200, 74] on icon at bounding box center [202, 72] width 13 height 13
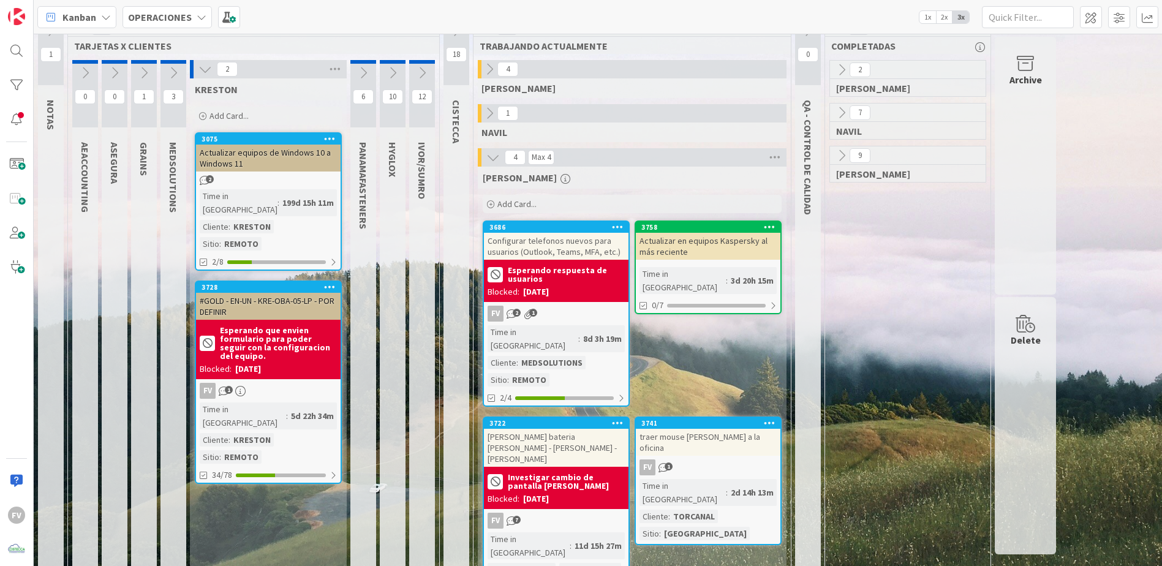
click at [199, 74] on icon at bounding box center [205, 69] width 13 height 13
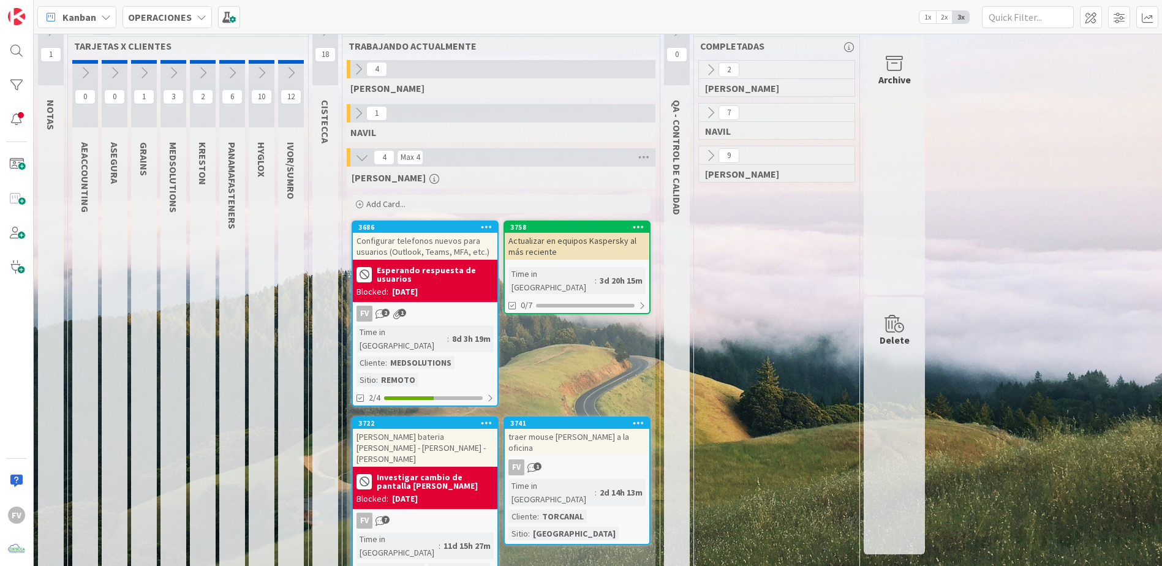
click at [177, 77] on icon at bounding box center [173, 72] width 13 height 13
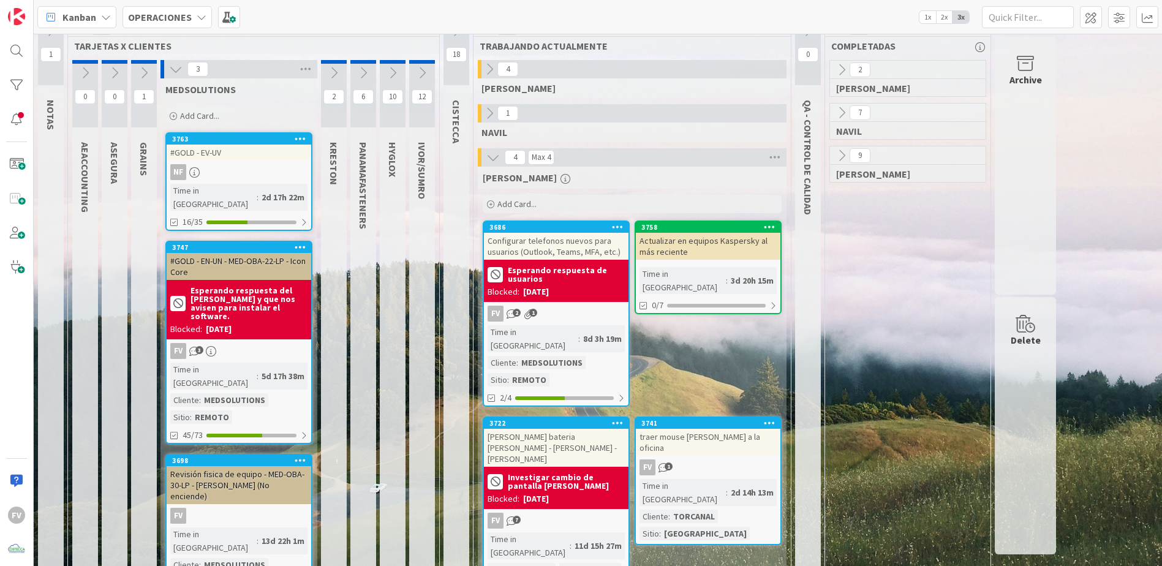
click at [177, 77] on button at bounding box center [176, 69] width 16 height 16
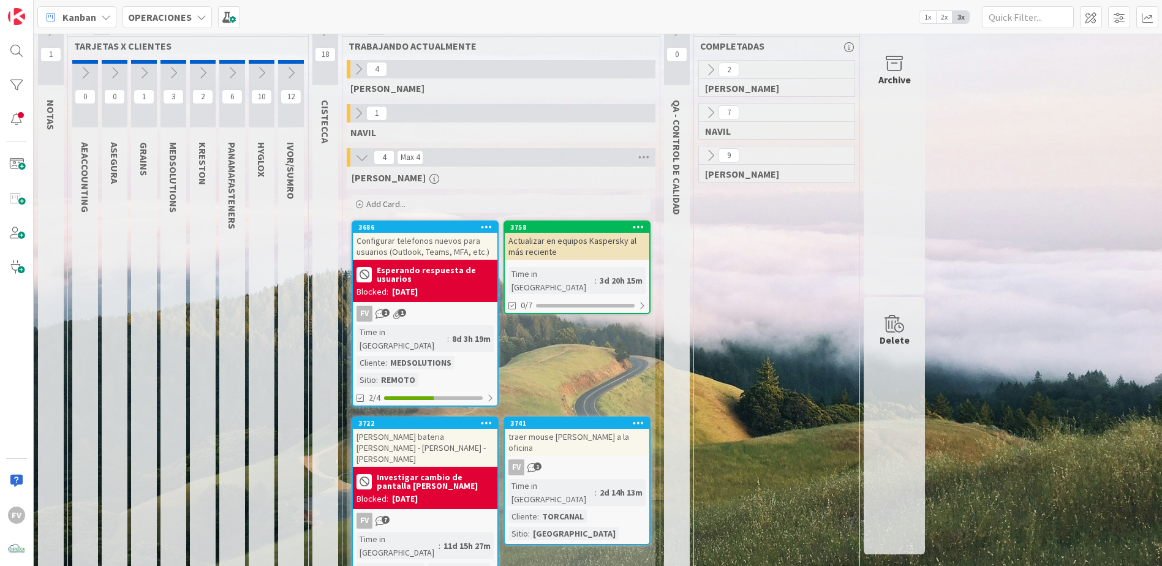
click at [175, 77] on icon at bounding box center [173, 72] width 13 height 13
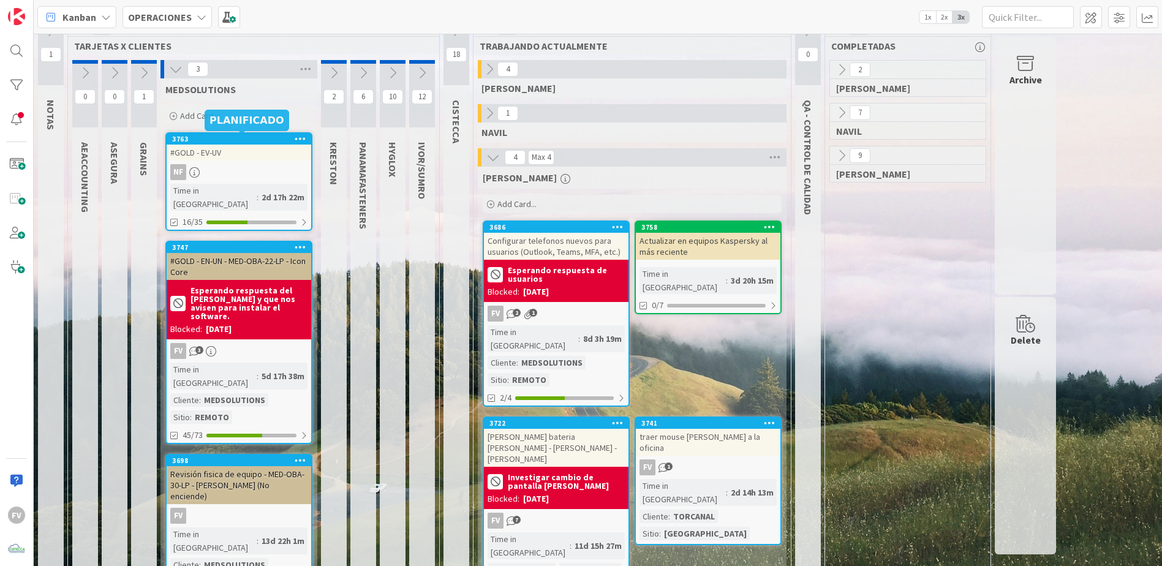
click at [227, 151] on div "#GOLD - EV-UV" at bounding box center [239, 153] width 145 height 16
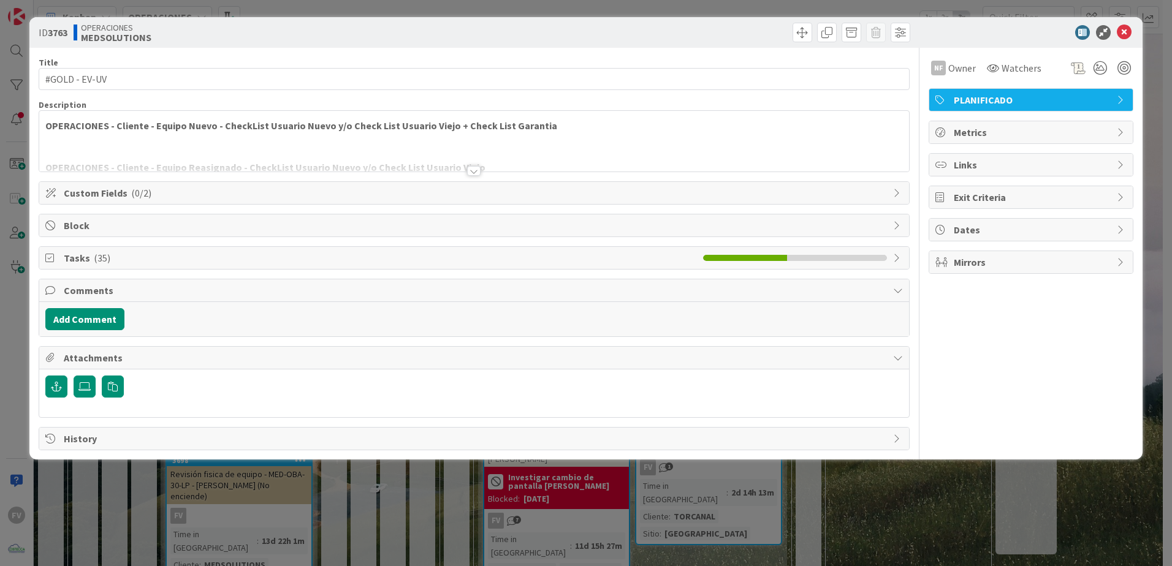
click at [165, 256] on span "Tasks ( 35 )" at bounding box center [380, 258] width 633 height 15
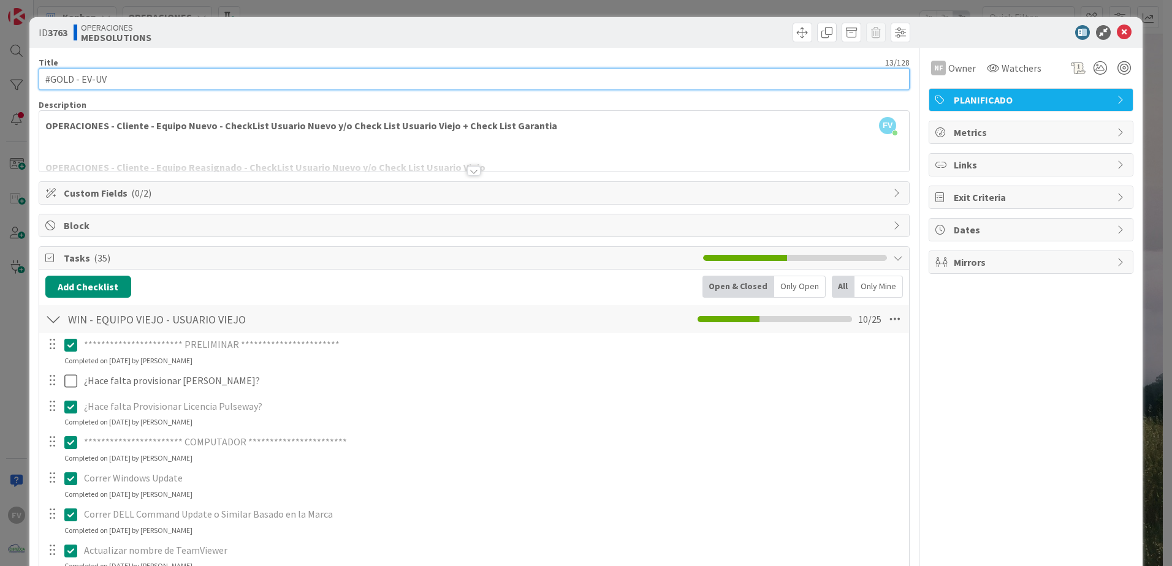
click at [150, 80] on input "#GOLD - EV-UV" at bounding box center [474, 79] width 871 height 22
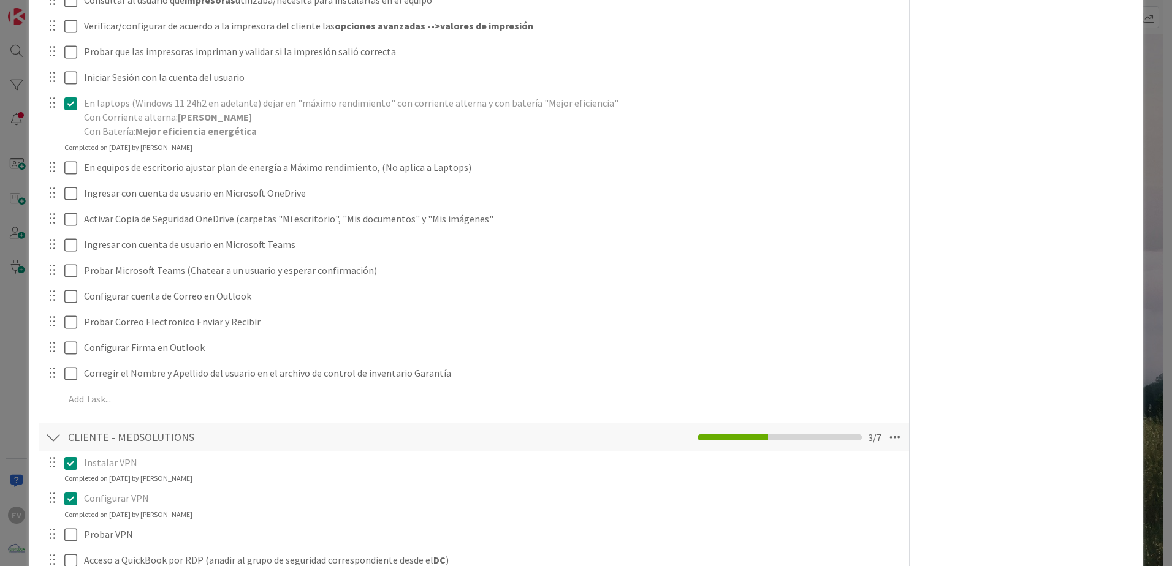
scroll to position [735, 0]
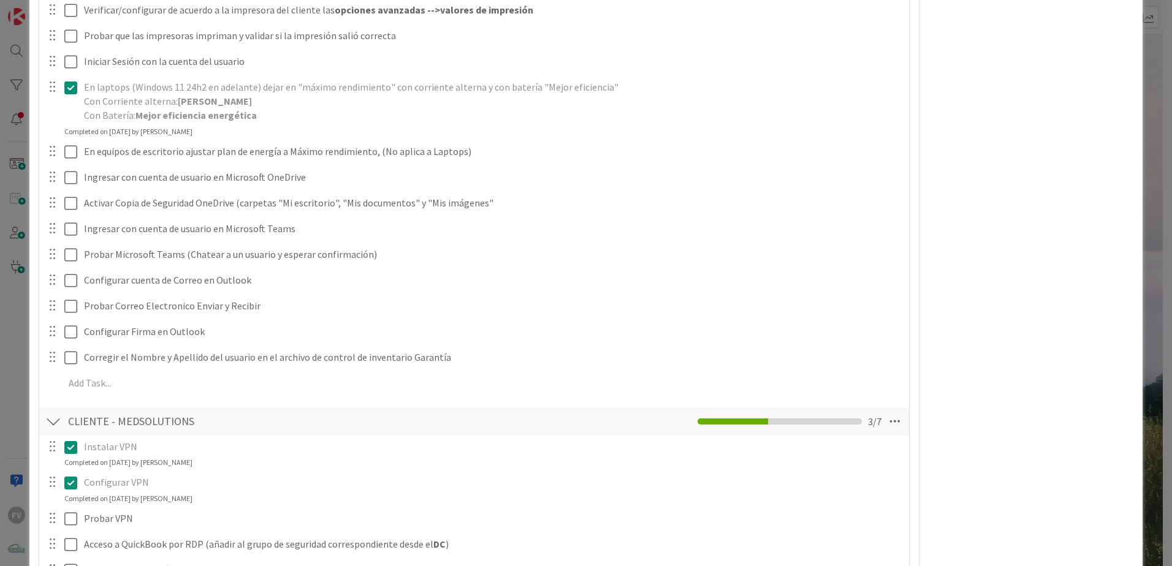
click at [21, 341] on div "**********" at bounding box center [586, 283] width 1172 height 566
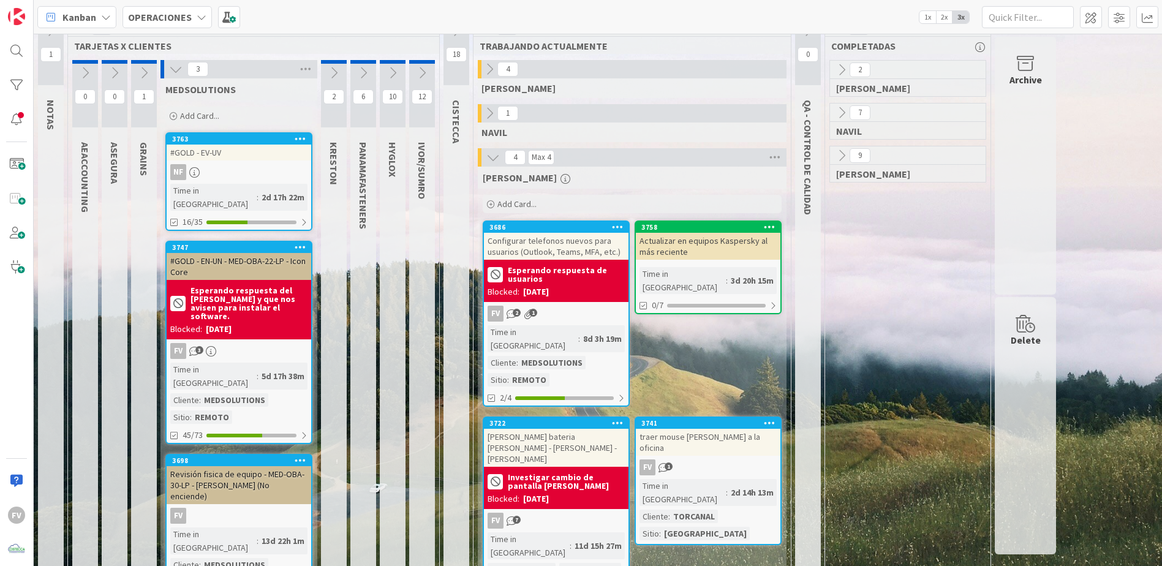
click at [274, 286] on b "Esperando respuesta del [PERSON_NAME] y que nos avisen para instalar el softwar…" at bounding box center [249, 303] width 117 height 34
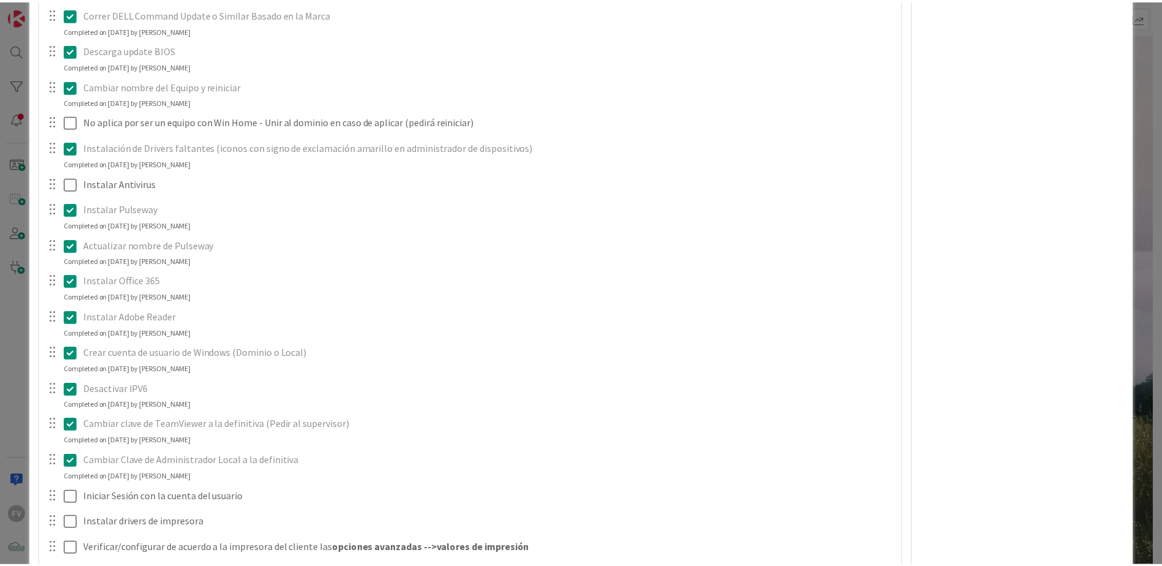
scroll to position [1838, 0]
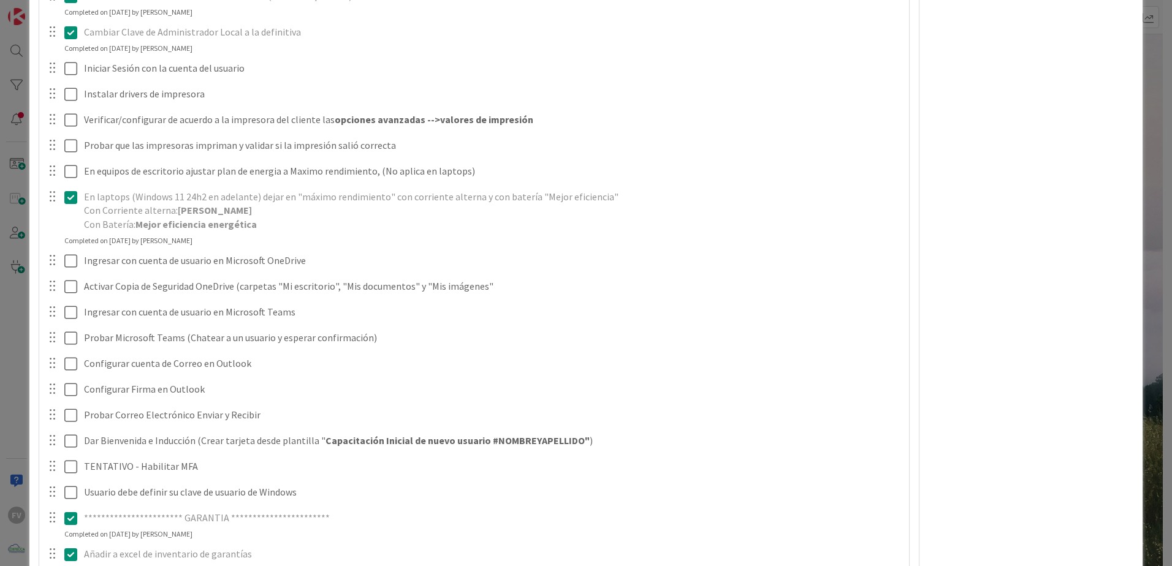
click at [0, 303] on div "ID 3747 OPERACIONES MEDSOLUTIONS Title 41 / 128 #GOLD - EN-UN - MED-OBA-22-LP -…" at bounding box center [586, 283] width 1172 height 566
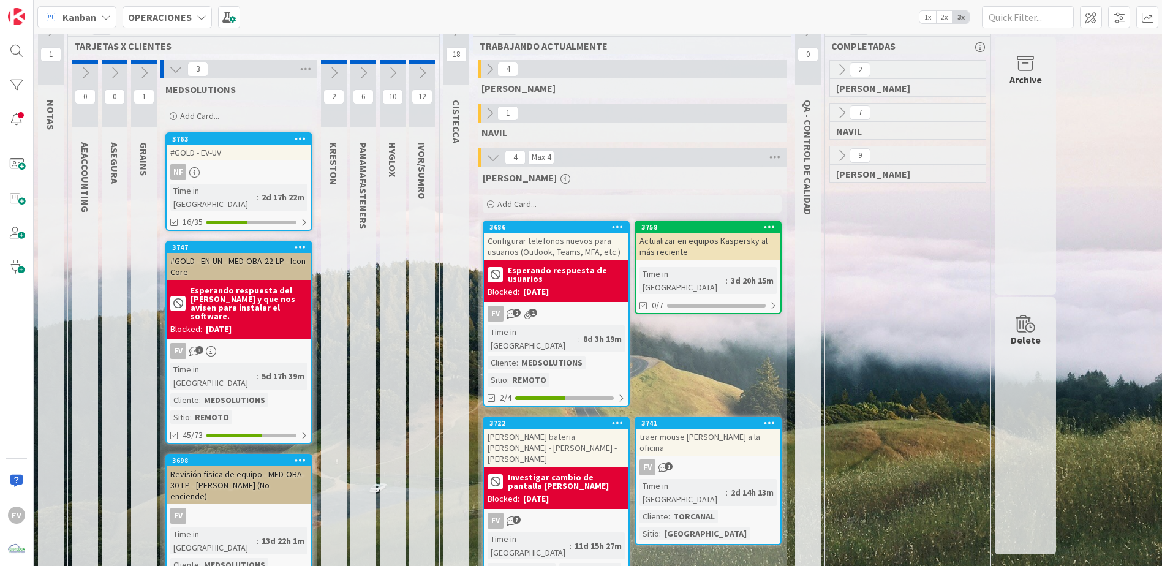
click at [140, 74] on icon at bounding box center [143, 72] width 13 height 13
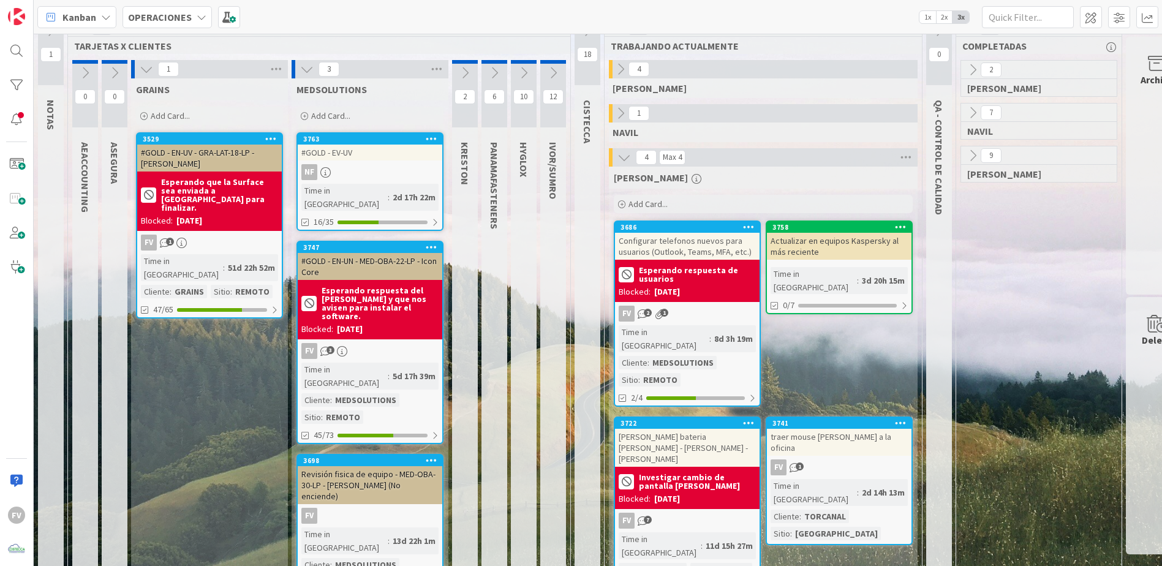
click at [143, 71] on icon at bounding box center [146, 69] width 13 height 13
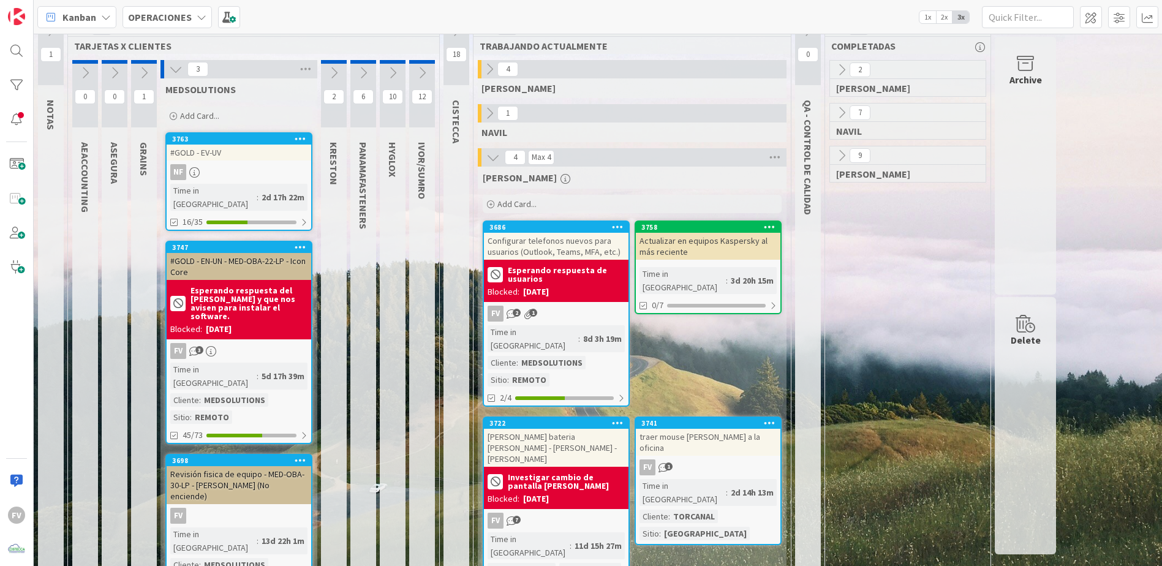
click at [331, 78] on icon at bounding box center [333, 72] width 13 height 13
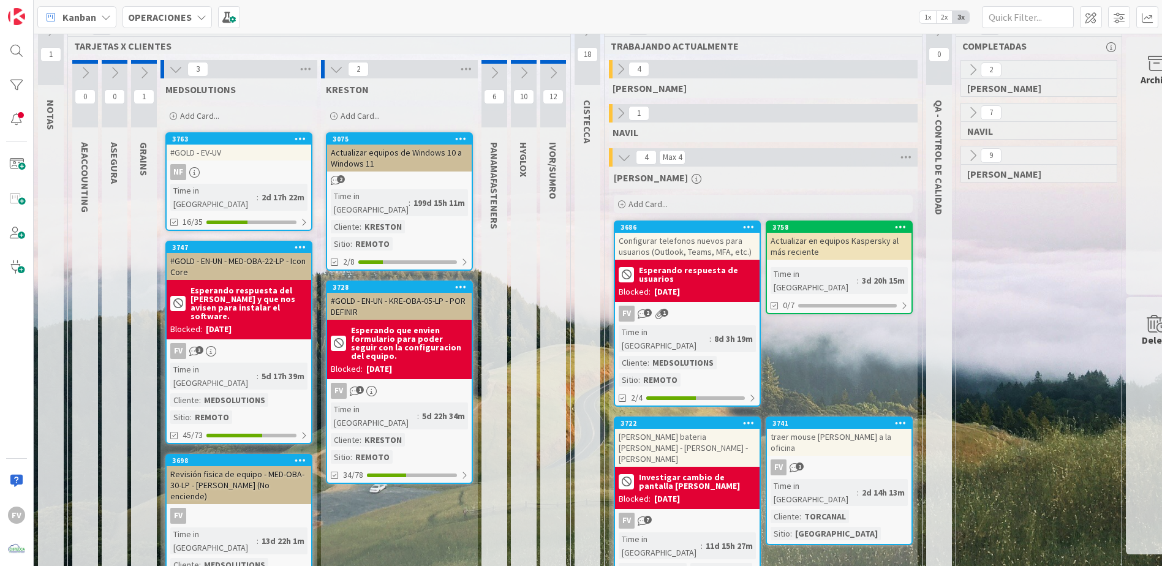
click at [137, 76] on button at bounding box center [144, 73] width 26 height 18
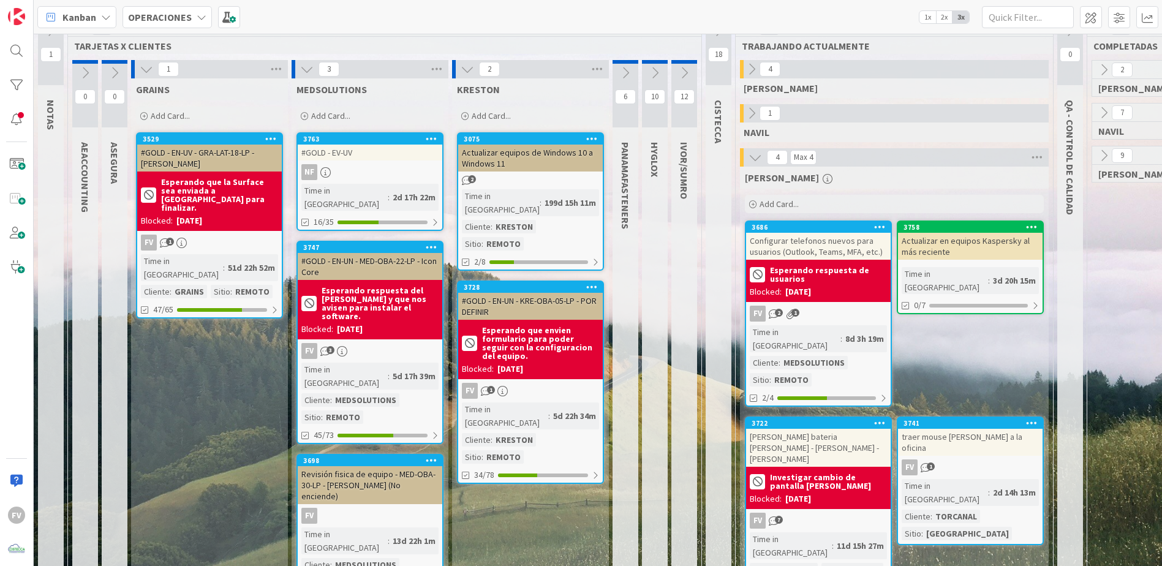
click at [137, 77] on div "1" at bounding box center [209, 69] width 157 height 18
click at [109, 75] on icon at bounding box center [114, 72] width 13 height 13
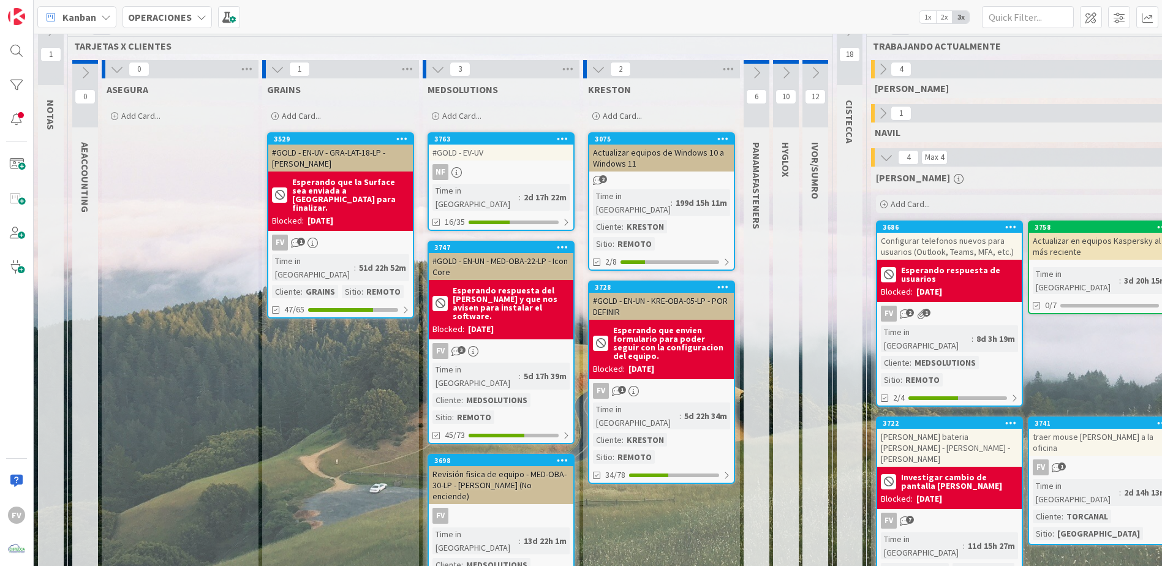
click at [109, 75] on button at bounding box center [117, 69] width 16 height 16
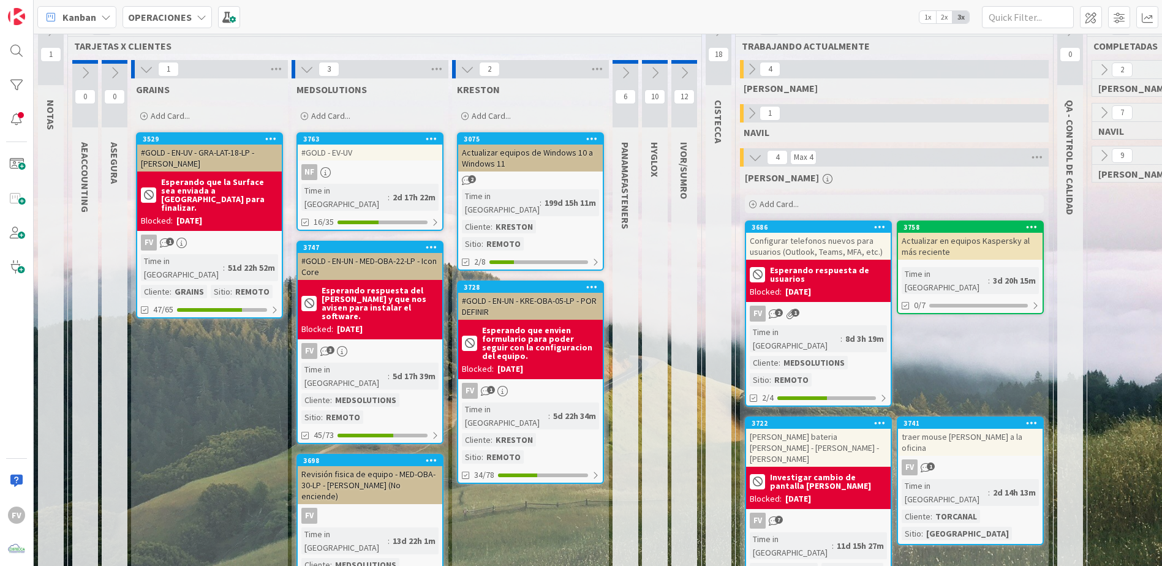
click at [85, 72] on icon at bounding box center [84, 72] width 13 height 13
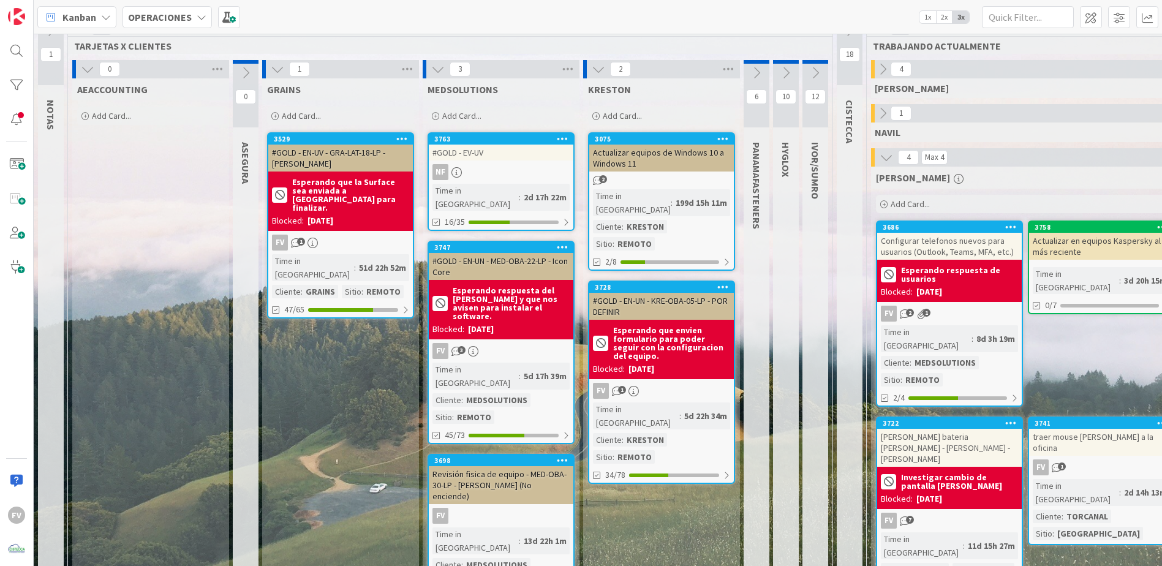
click at [85, 72] on icon at bounding box center [87, 69] width 13 height 13
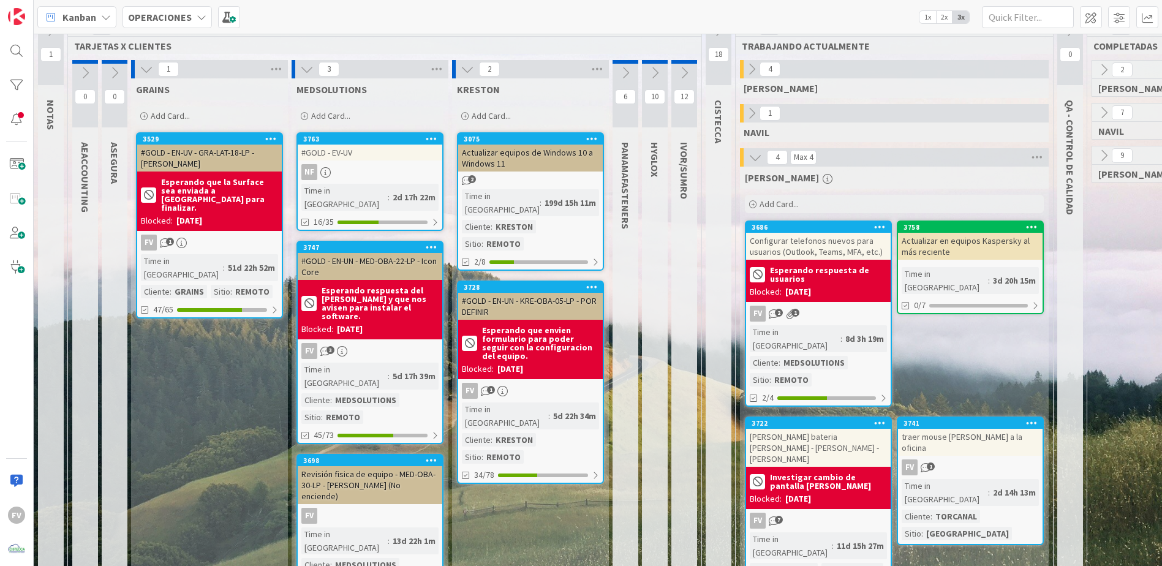
click at [144, 69] on icon at bounding box center [146, 69] width 13 height 13
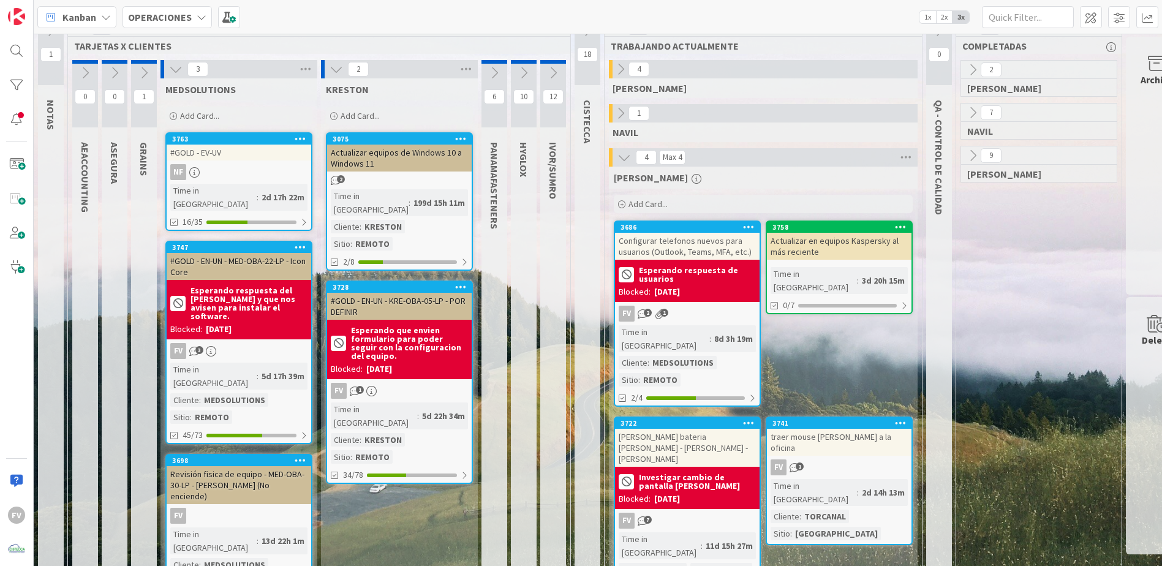
click at [496, 70] on icon at bounding box center [494, 72] width 13 height 13
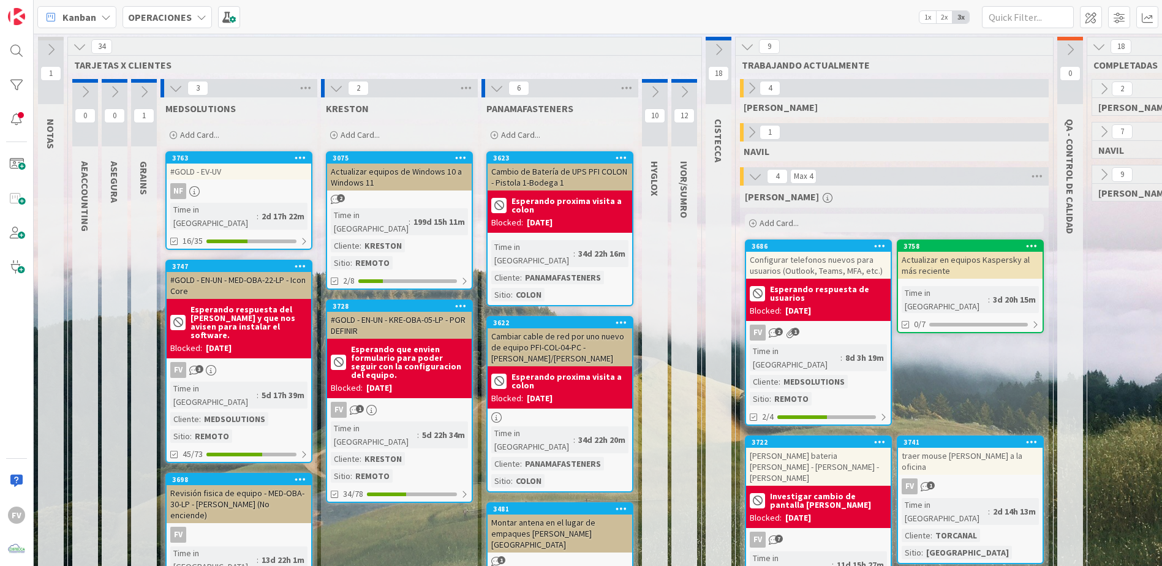
click at [181, 97] on div "3" at bounding box center [239, 88] width 157 height 18
click at [179, 93] on icon at bounding box center [175, 87] width 13 height 13
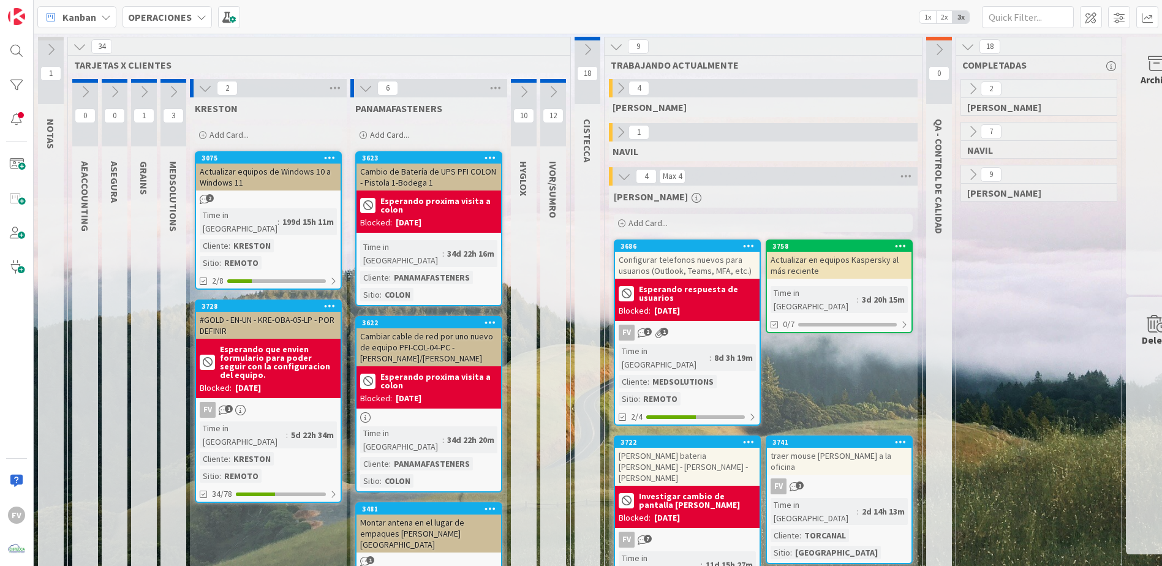
click at [209, 85] on icon at bounding box center [205, 87] width 13 height 13
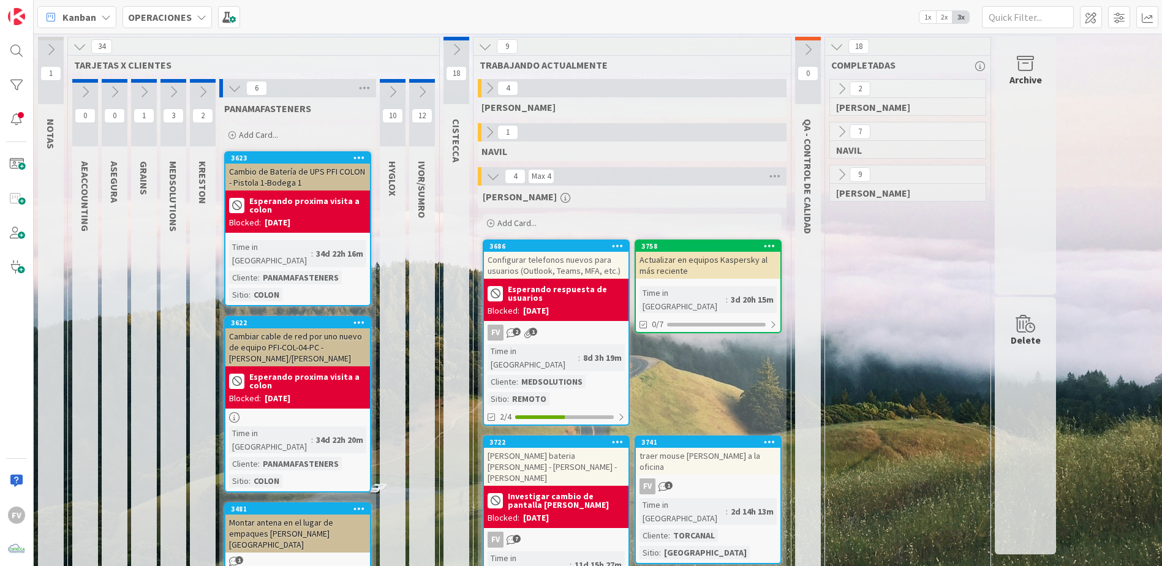
click at [227, 91] on button at bounding box center [235, 88] width 16 height 16
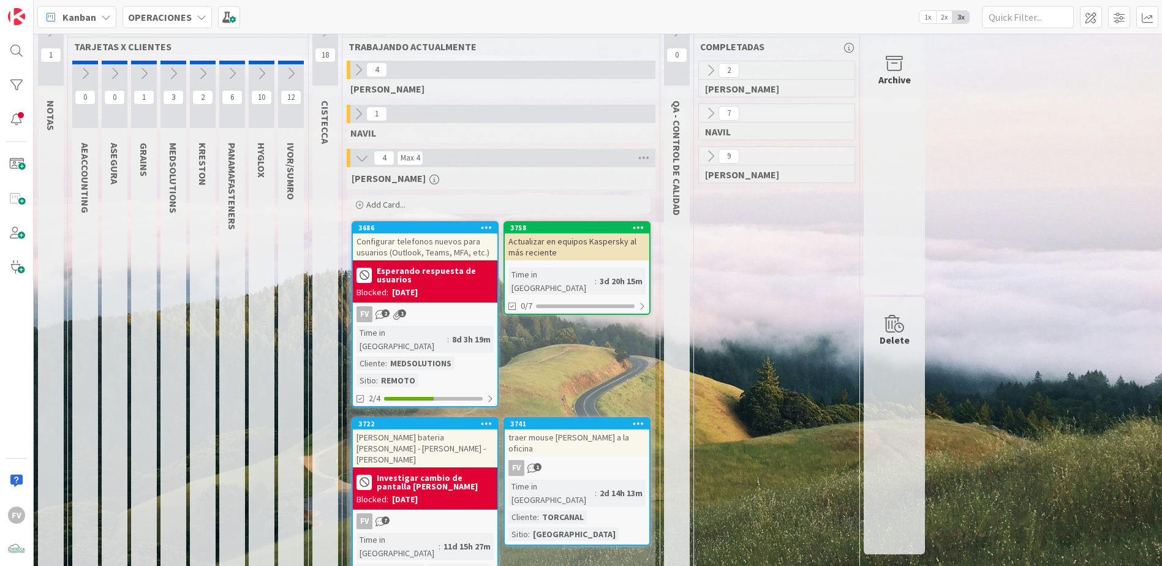
scroll to position [19, 0]
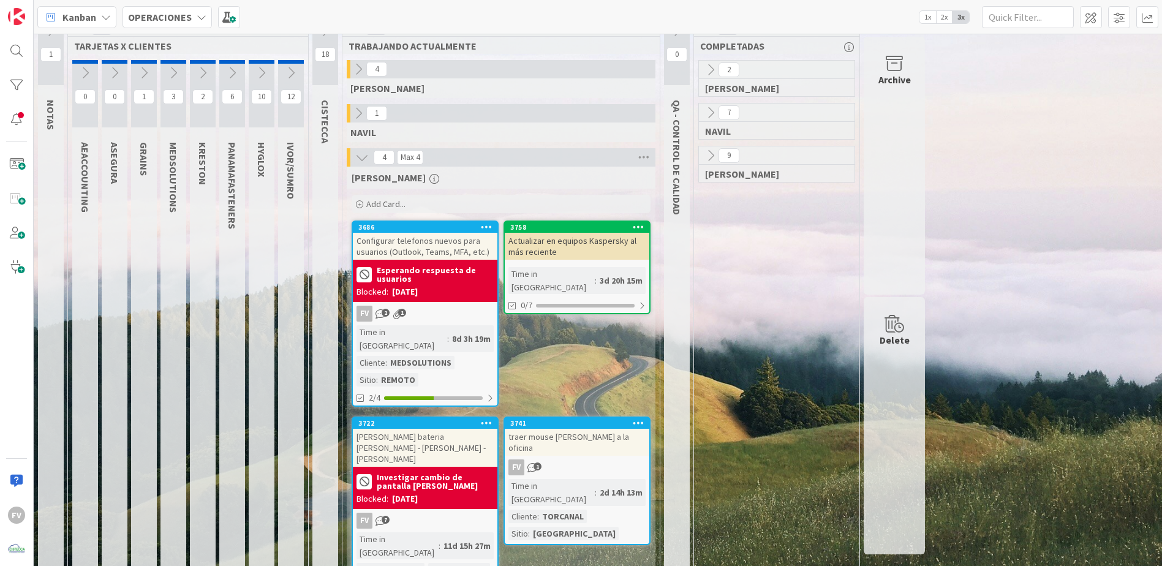
click at [366, 156] on icon at bounding box center [361, 157] width 13 height 13
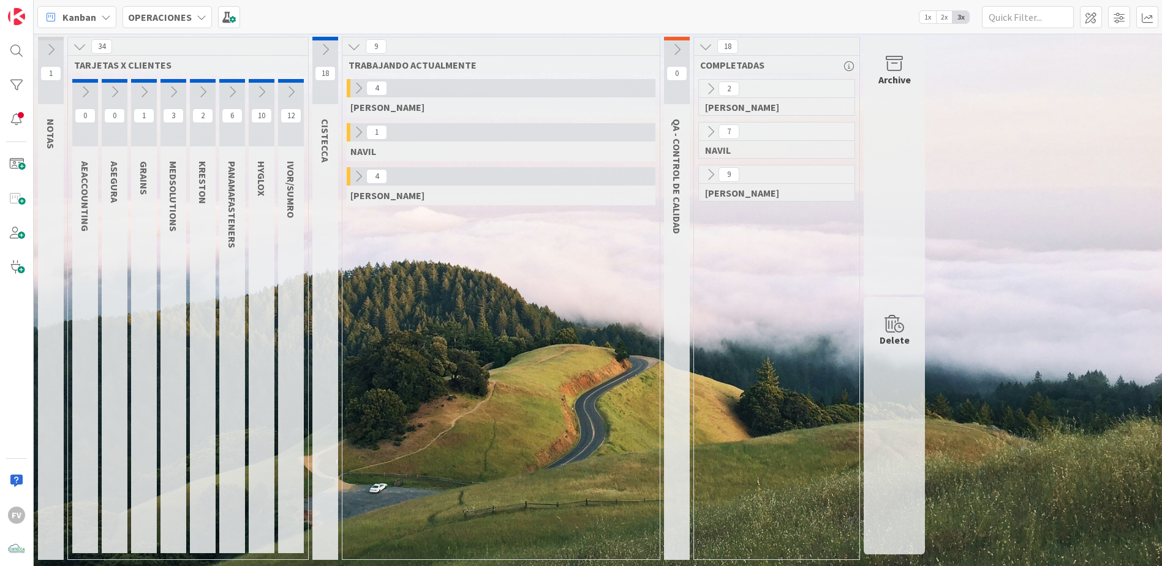
scroll to position [0, 0]
click at [328, 53] on icon at bounding box center [325, 49] width 13 height 13
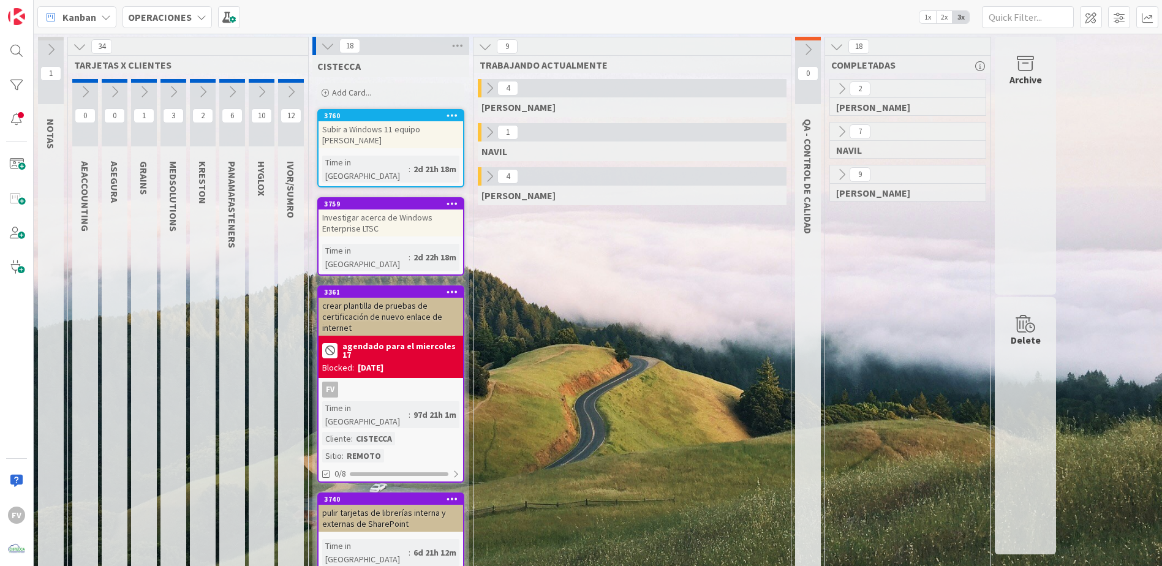
click at [328, 47] on icon at bounding box center [327, 45] width 13 height 13
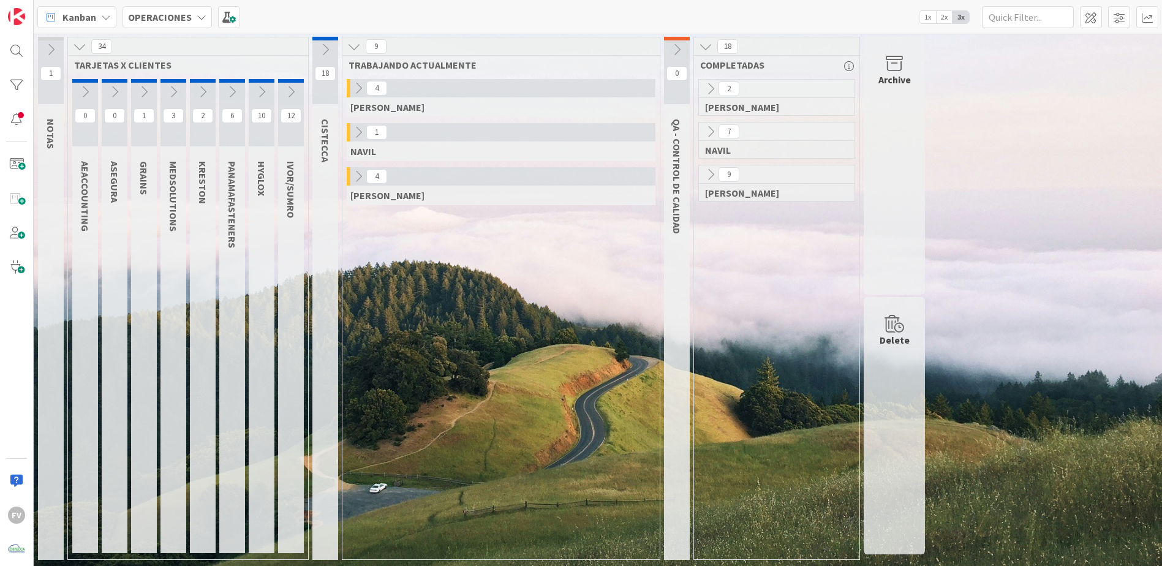
click at [72, 46] on button at bounding box center [80, 47] width 16 height 16
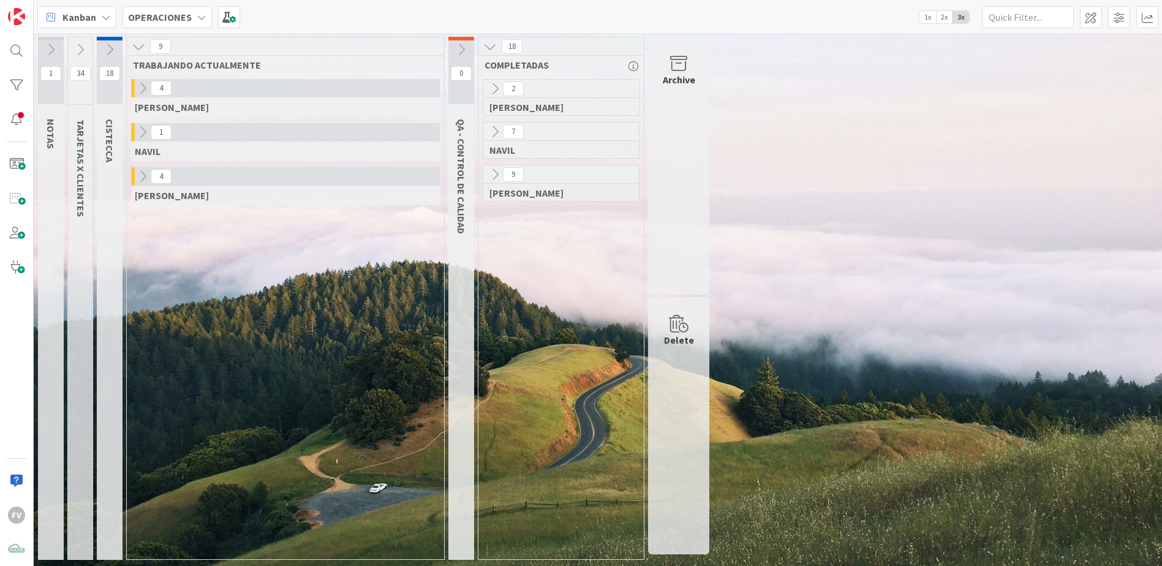
click at [142, 175] on icon at bounding box center [142, 176] width 13 height 13
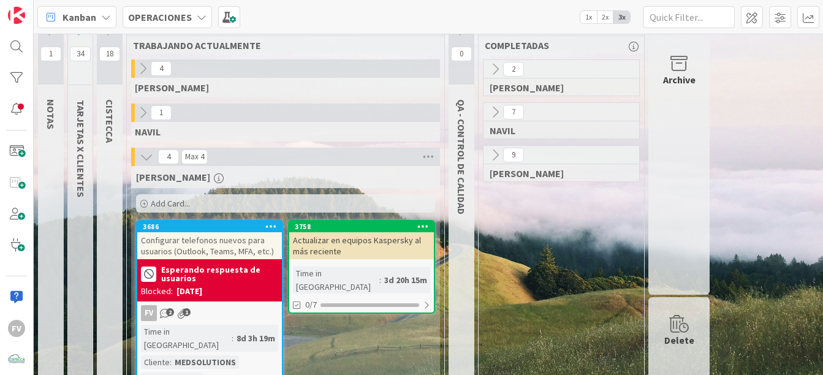
scroll to position [19, 0]
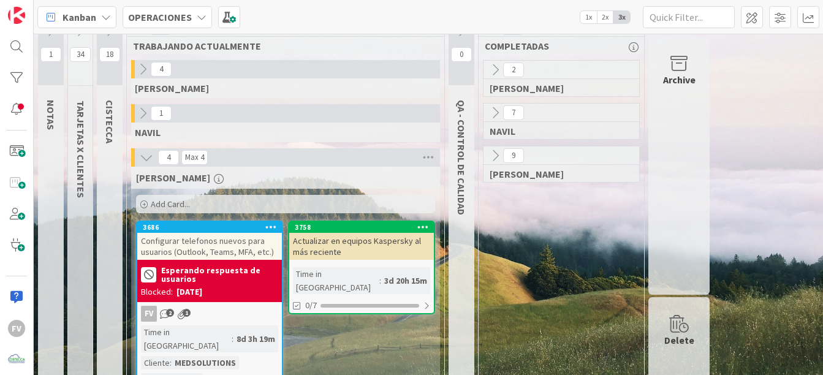
click at [151, 157] on icon at bounding box center [146, 157] width 13 height 13
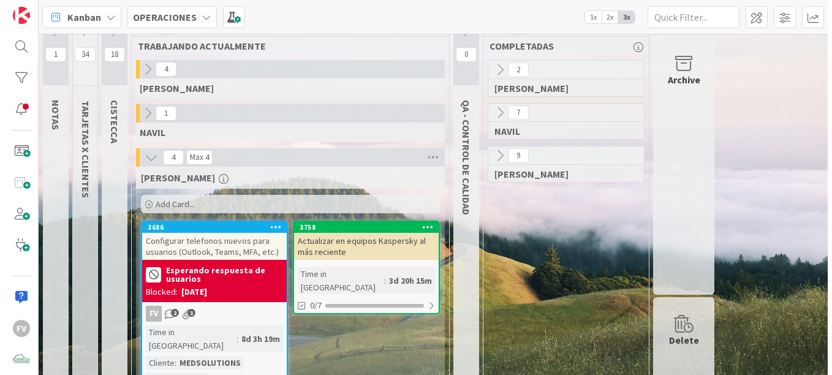
scroll to position [0, 0]
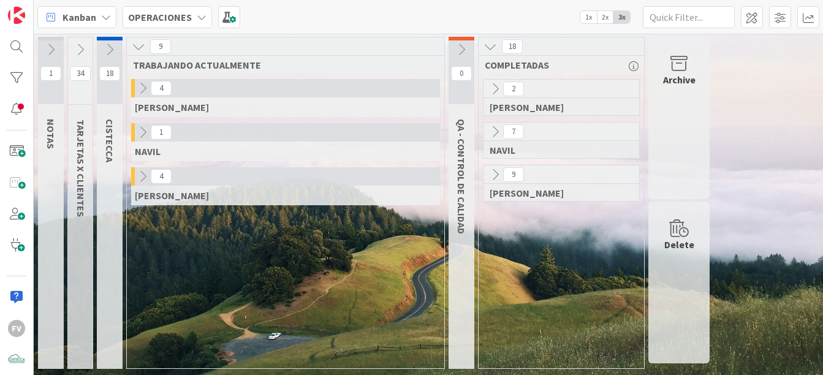
click at [139, 93] on icon at bounding box center [142, 87] width 13 height 13
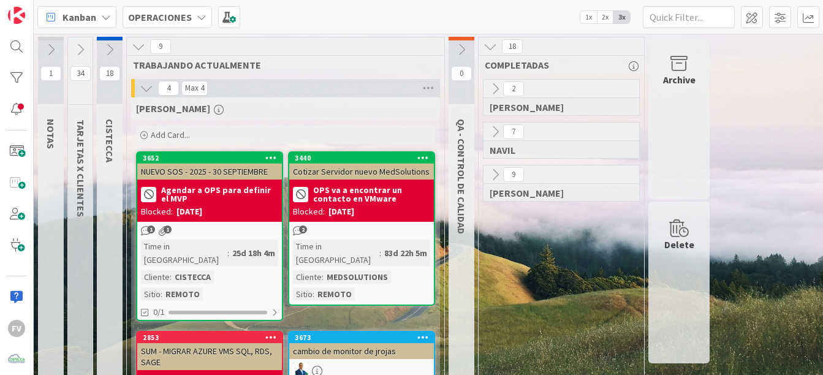
click at [373, 197] on b "OPS va a encontrar un contacto en VMware" at bounding box center [371, 194] width 117 height 17
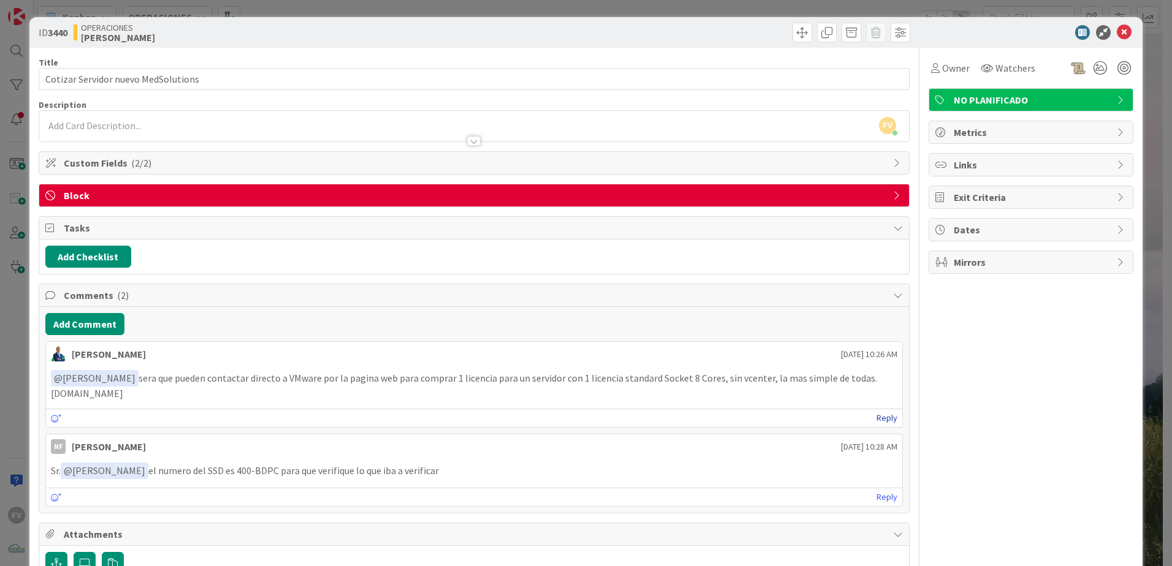
click at [876, 417] on link "Reply" at bounding box center [886, 418] width 21 height 15
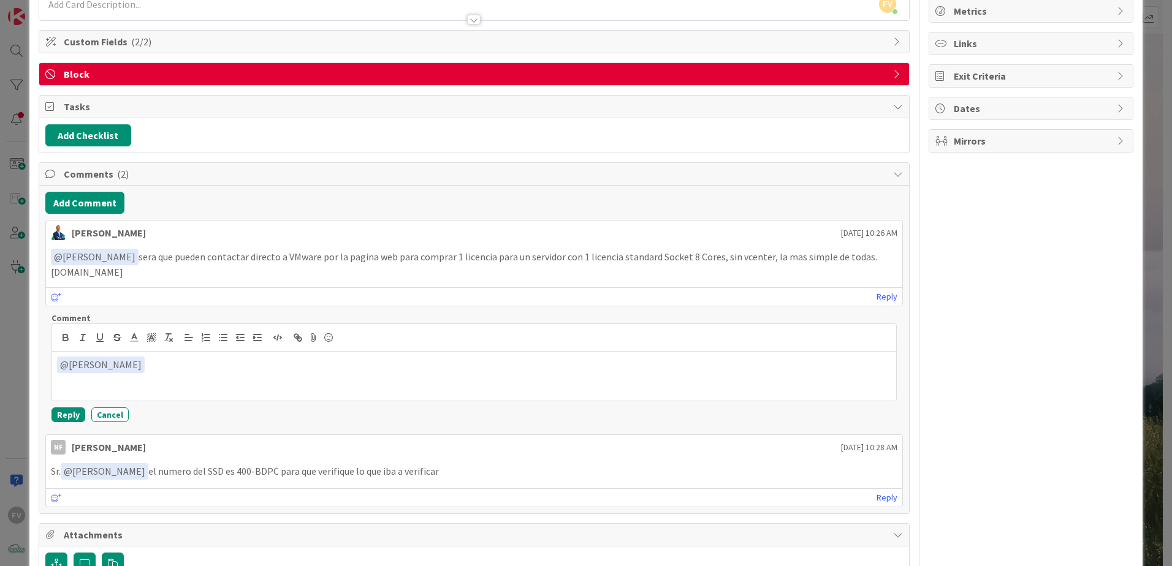
scroll to position [123, 0]
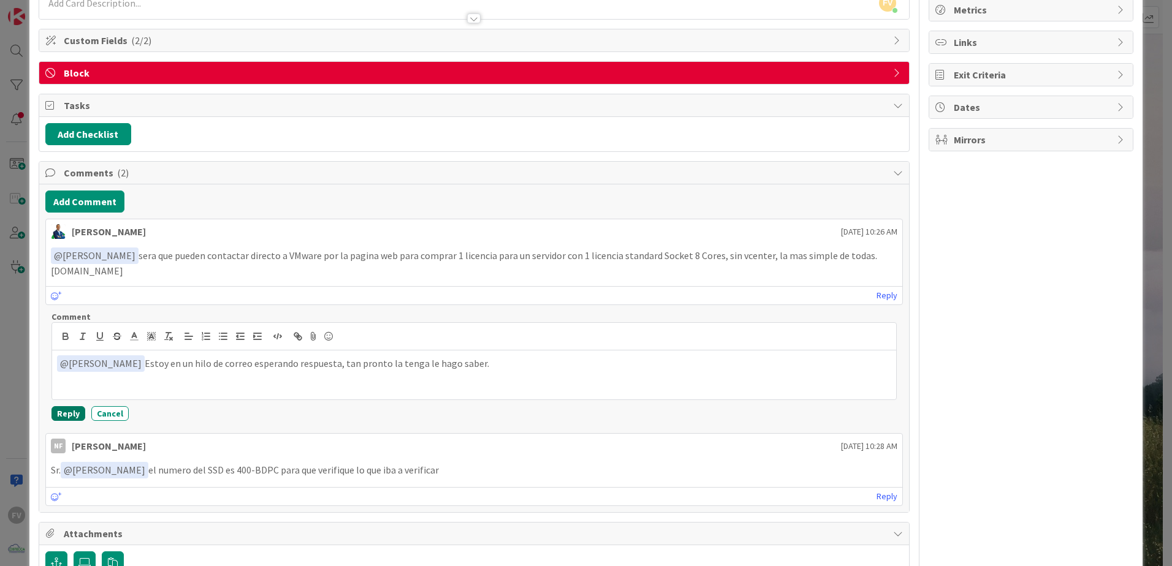
click at [61, 414] on button "Reply" at bounding box center [68, 413] width 34 height 15
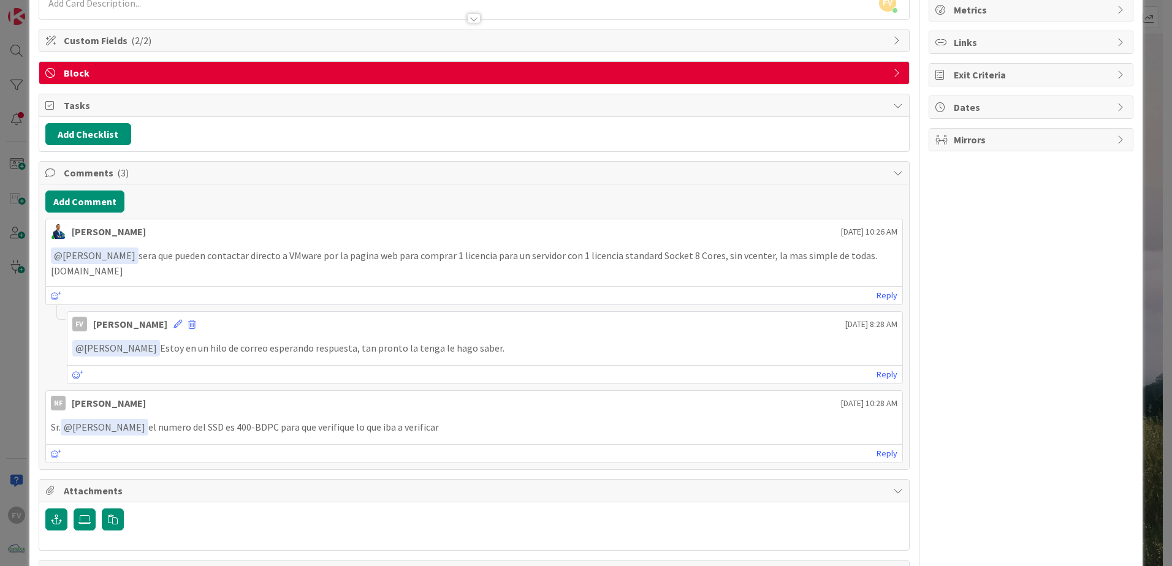
click at [18, 366] on div "ID 3440 OPERACIONES [PERSON_NAME] Title 35 / 128 Cotizar Servidor nuevo MedSolu…" at bounding box center [586, 283] width 1172 height 566
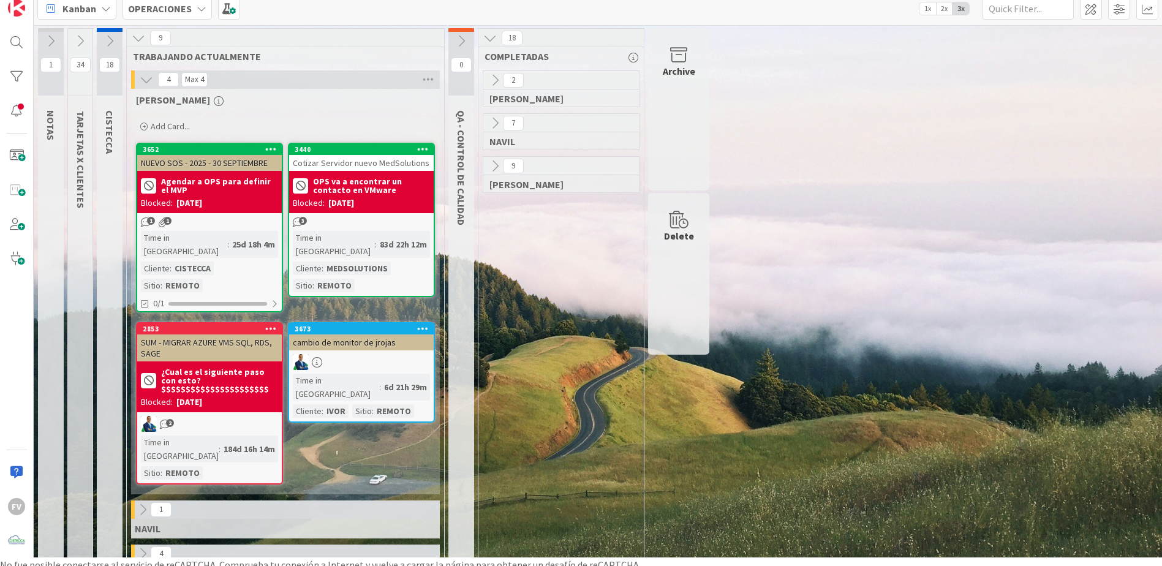
scroll to position [15, 0]
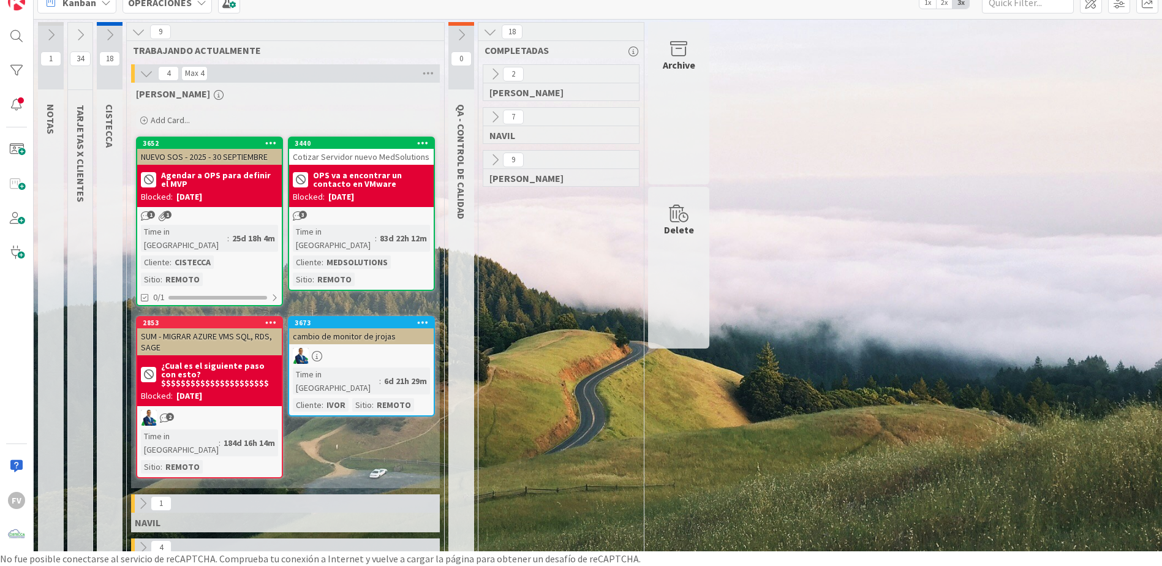
click at [138, 541] on icon at bounding box center [142, 547] width 13 height 13
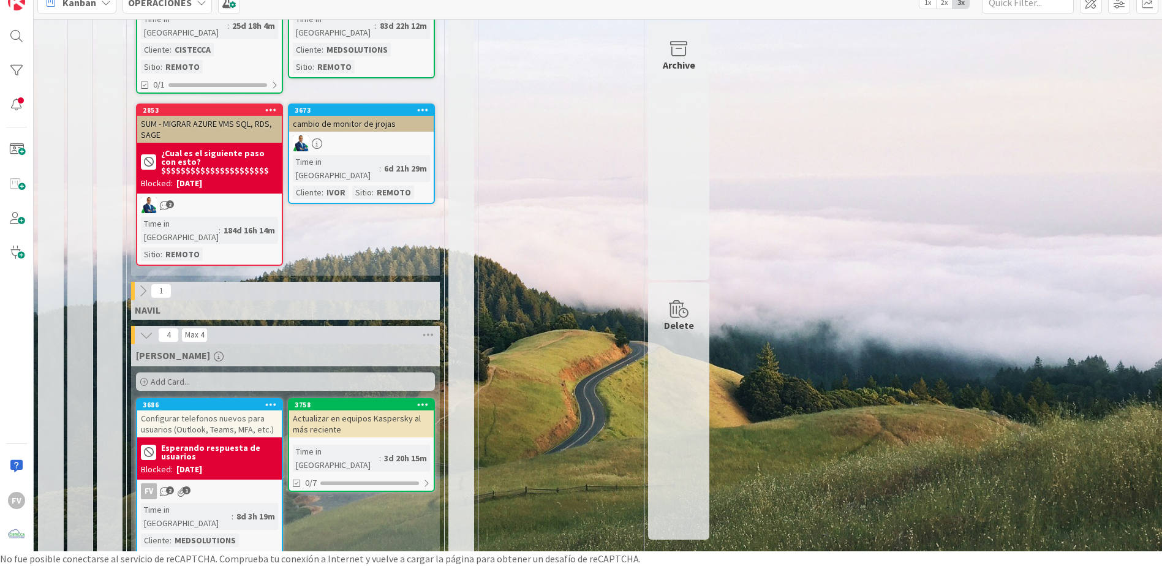
scroll to position [245, 0]
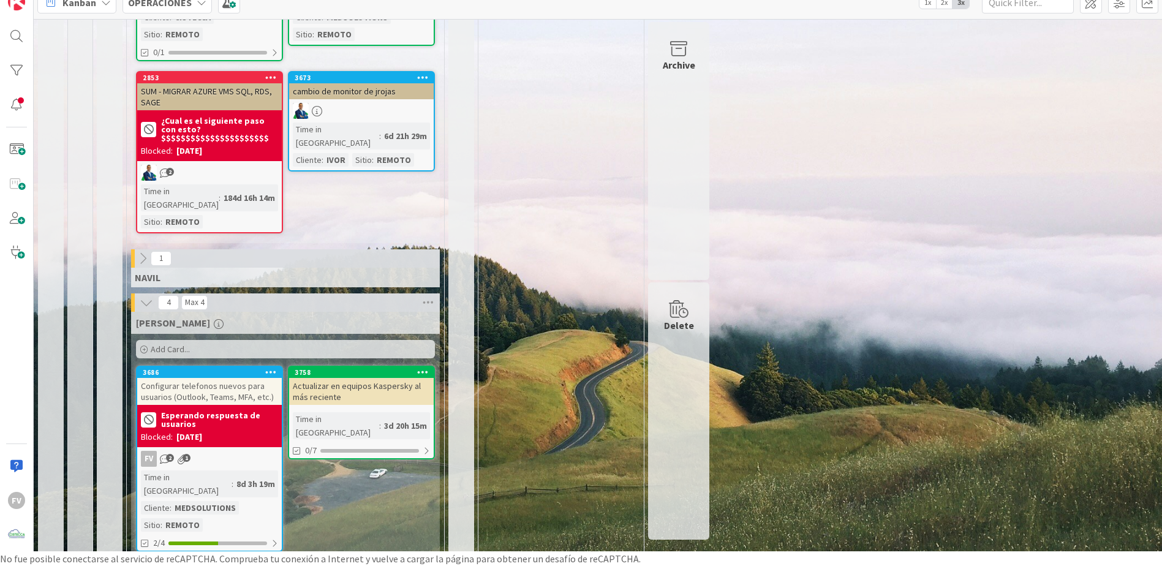
click at [147, 252] on icon at bounding box center [142, 258] width 13 height 13
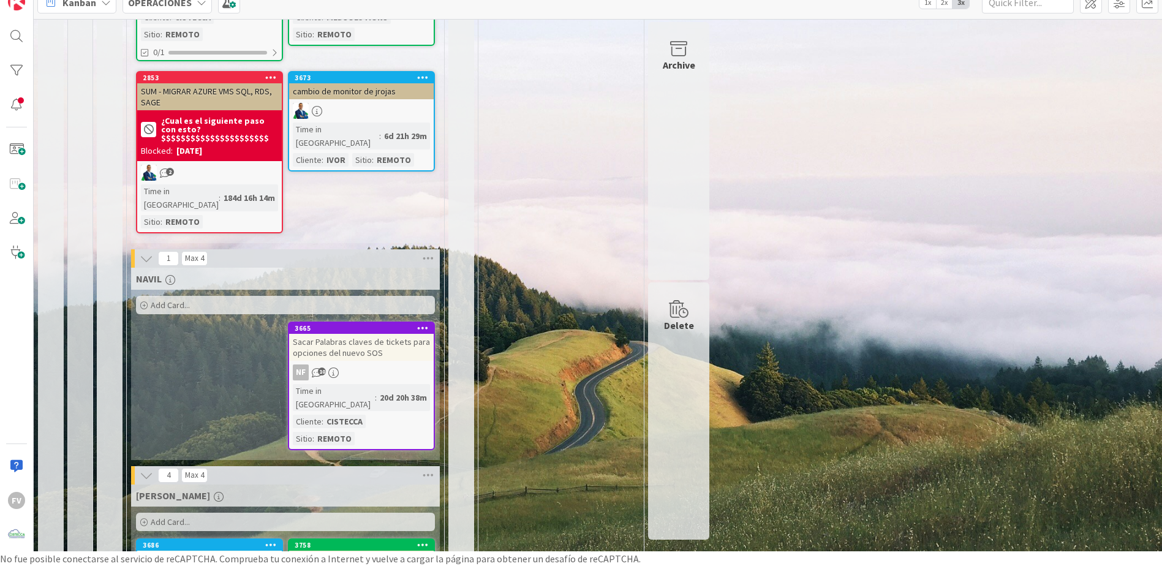
click at [147, 252] on icon at bounding box center [146, 258] width 13 height 13
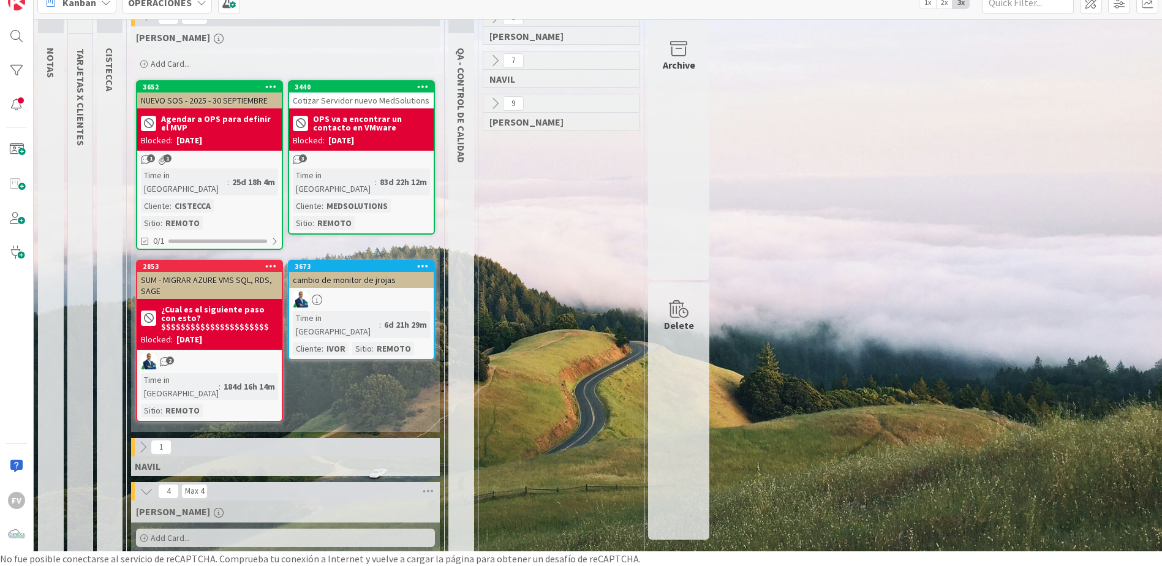
scroll to position [0, 0]
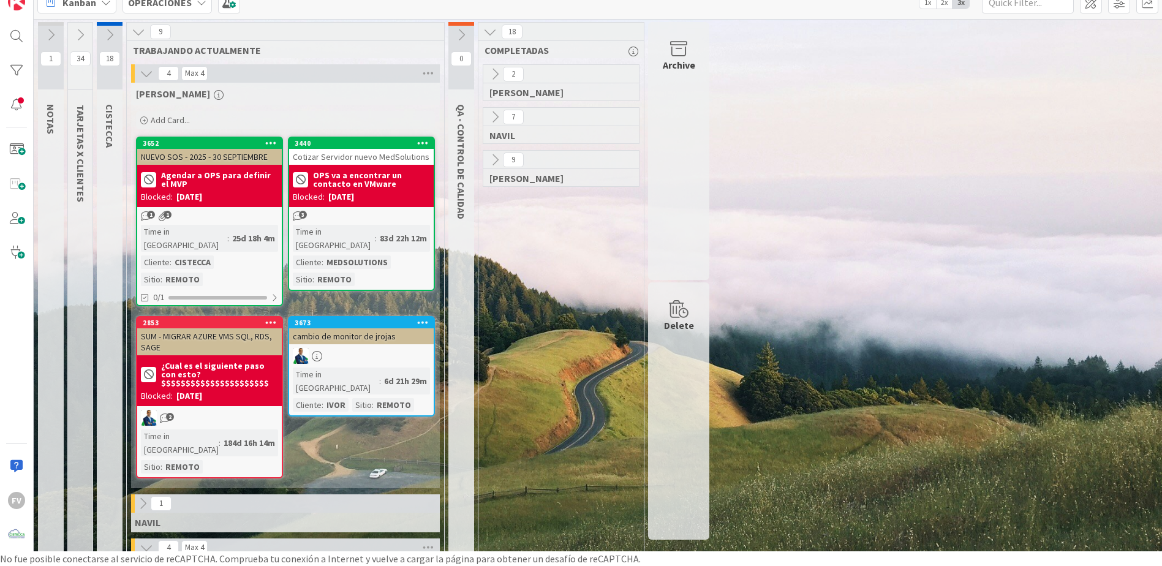
click at [550, 286] on div "2 [PERSON_NAME] 7 [PERSON_NAME] 9 [PERSON_NAME]" at bounding box center [561, 525] width 161 height 923
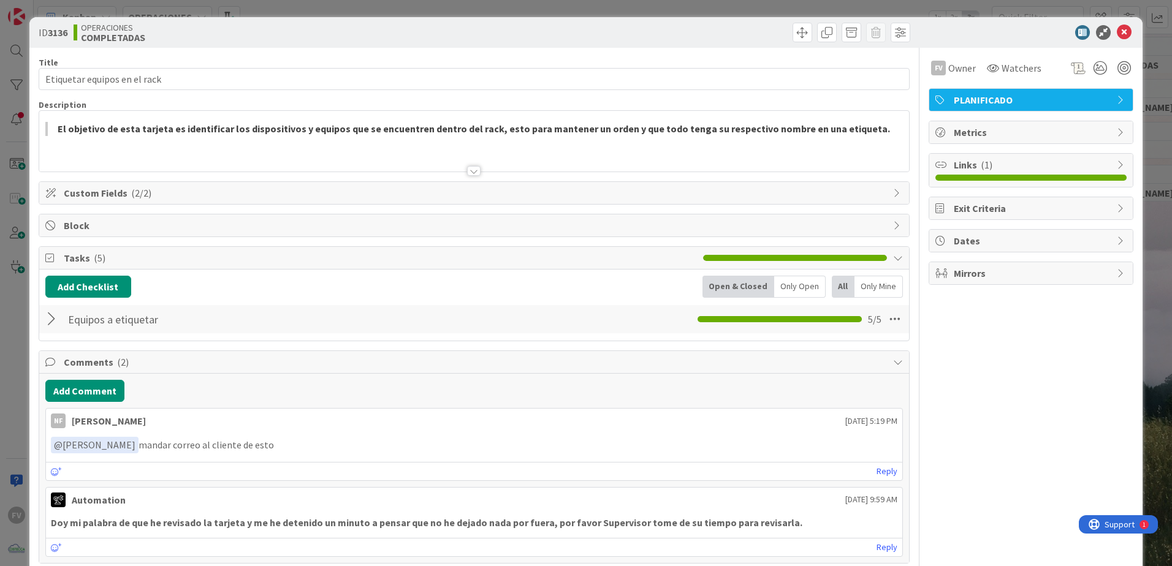
click at [215, 194] on span "Custom Fields ( 2/2 )" at bounding box center [475, 193] width 823 height 15
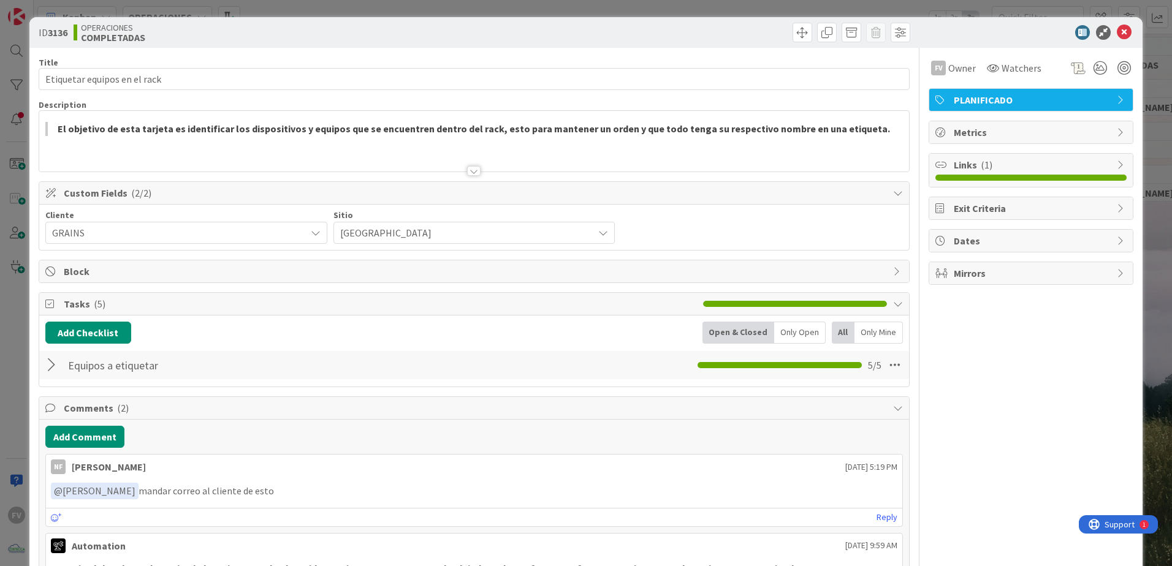
click at [215, 194] on span "Custom Fields ( 2/2 )" at bounding box center [475, 193] width 823 height 15
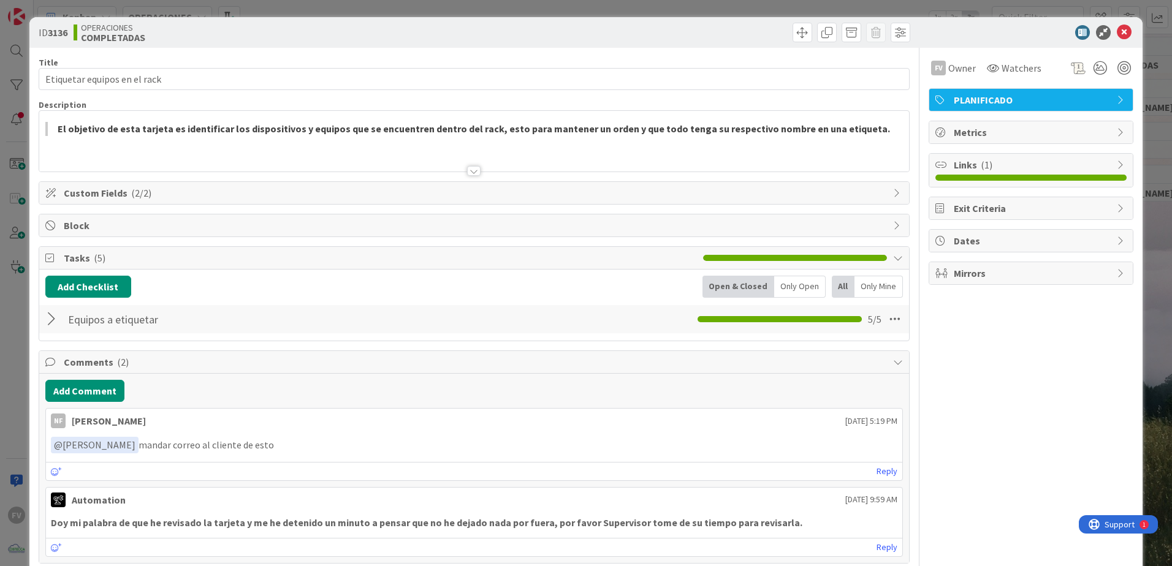
click at [225, 260] on span "Tasks ( 5 )" at bounding box center [380, 258] width 633 height 15
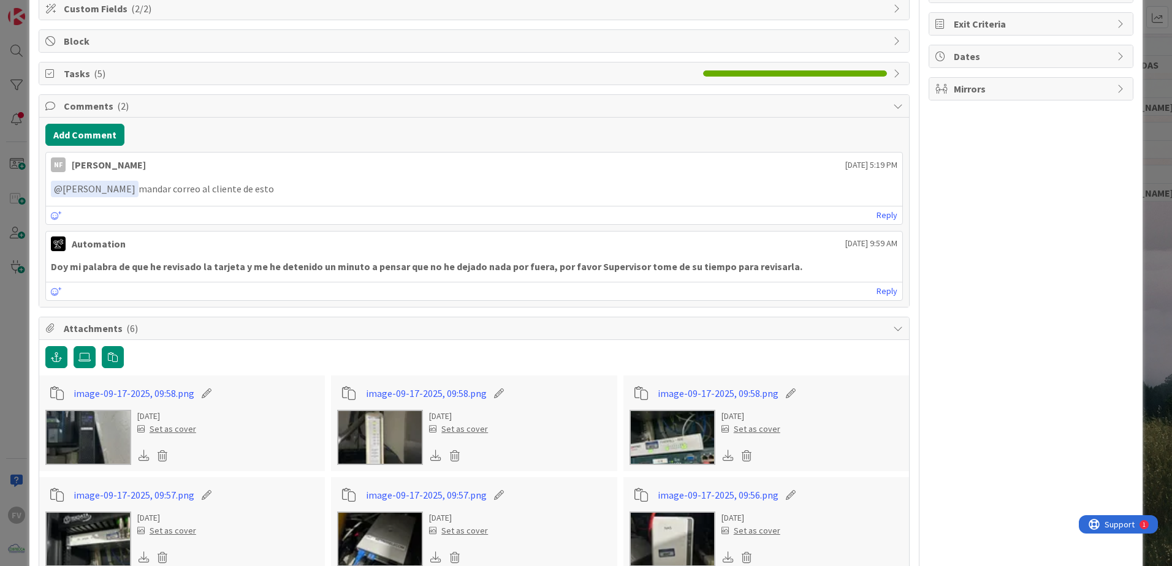
scroll to position [263, 0]
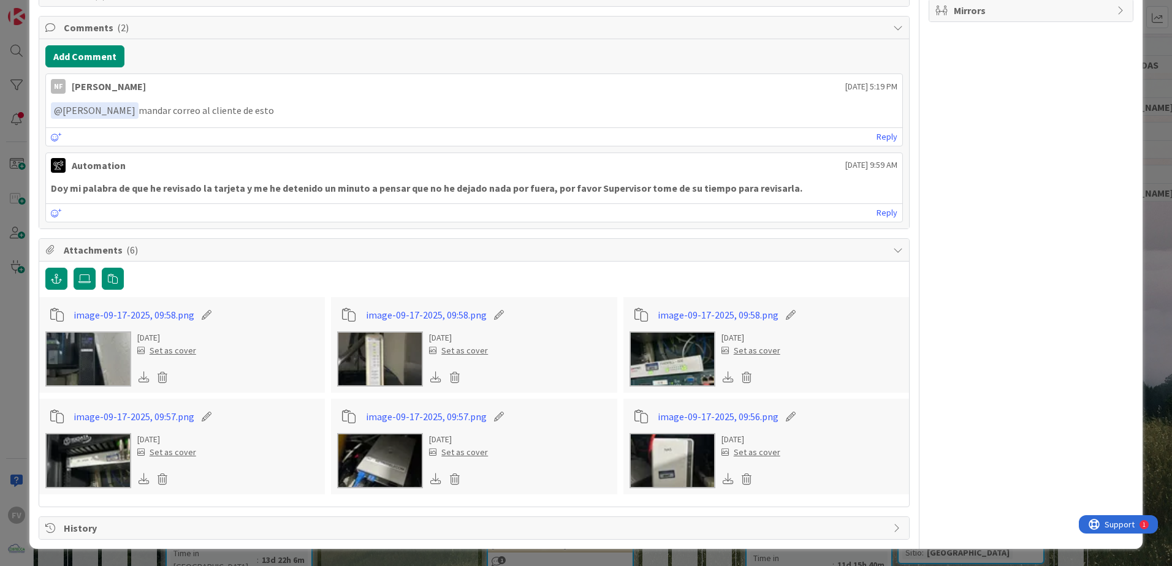
drag, startPoint x: 97, startPoint y: 460, endPoint x: 79, endPoint y: 469, distance: 20.6
click at [79, 469] on img at bounding box center [88, 460] width 86 height 55
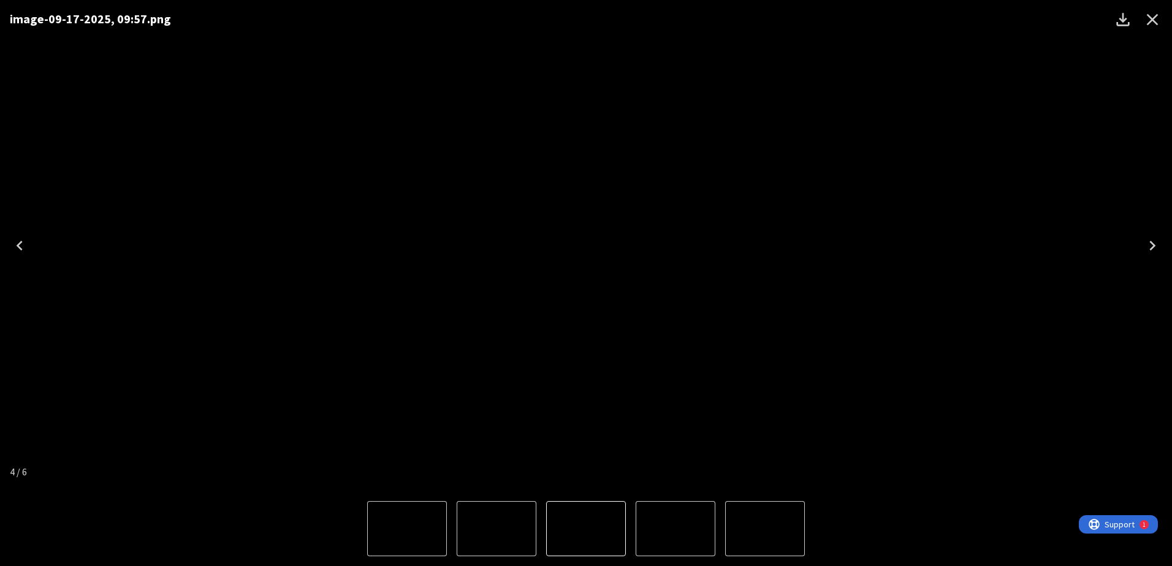
click at [1153, 31] on button "Close" at bounding box center [1151, 19] width 29 height 29
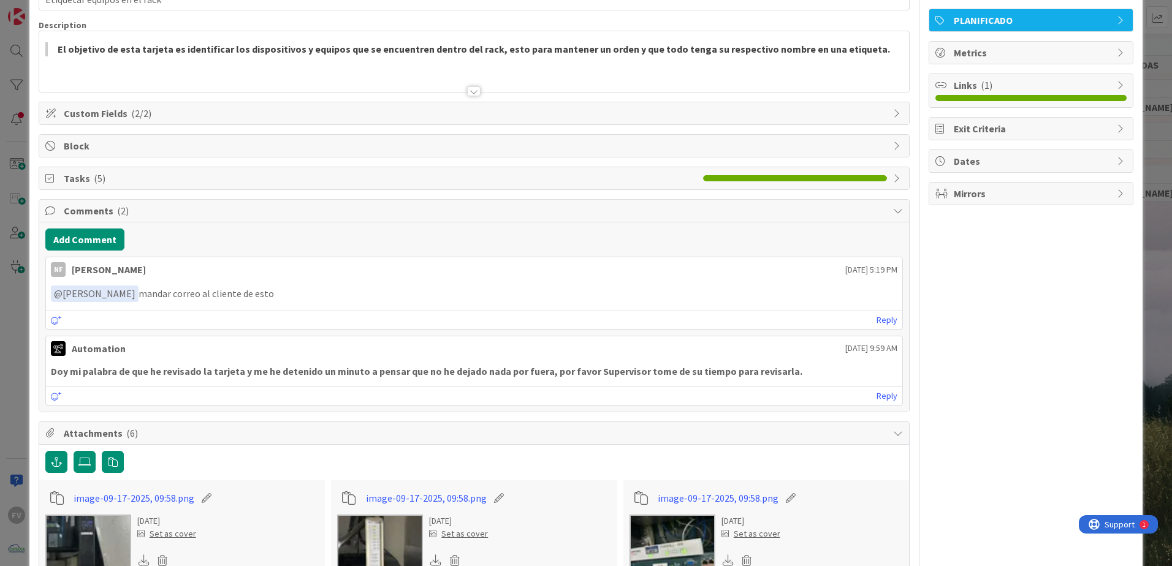
scroll to position [79, 0]
click at [169, 219] on div "Comments ( 2 )" at bounding box center [474, 211] width 870 height 23
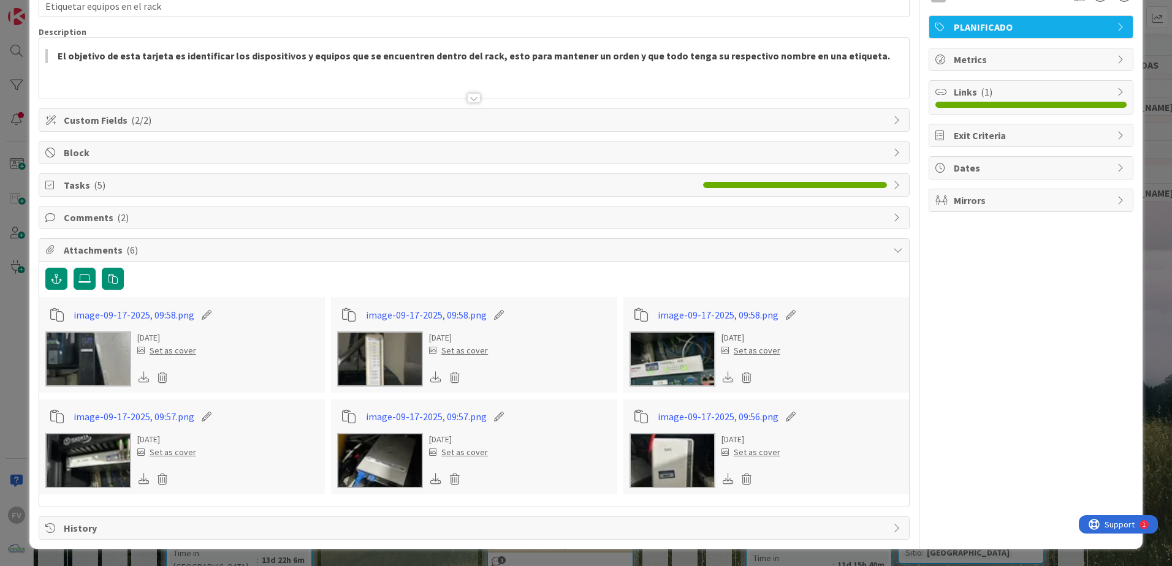
click at [2, 154] on div "ID 3136 OPERACIONES COMPLETADAS Title 28 / 128 Etiquetar equipos en el rack Des…" at bounding box center [586, 283] width 1172 height 566
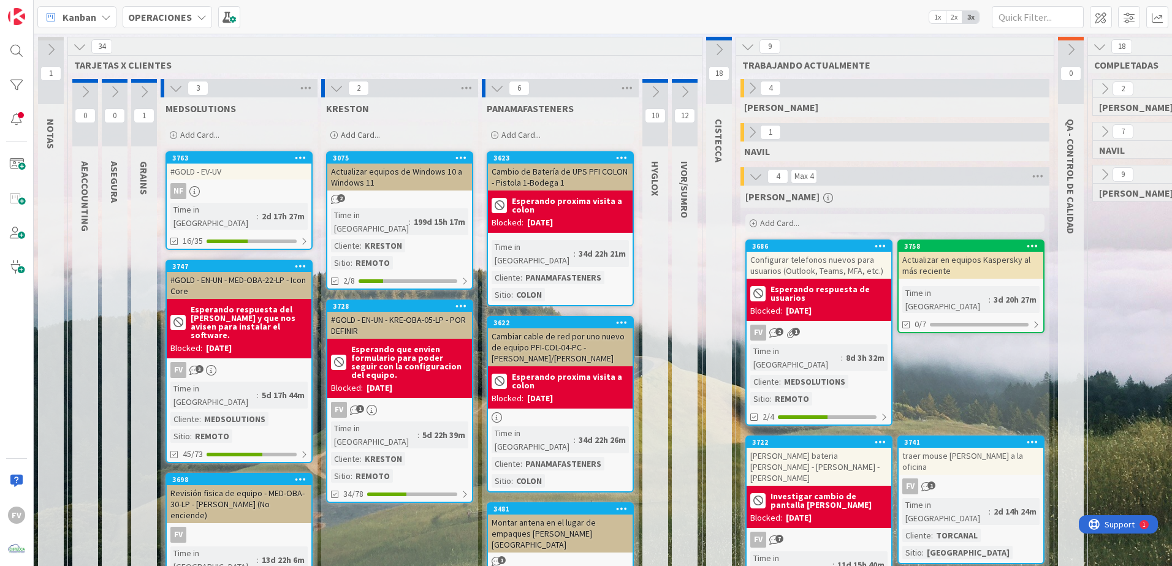
click at [142, 88] on icon at bounding box center [143, 91] width 13 height 13
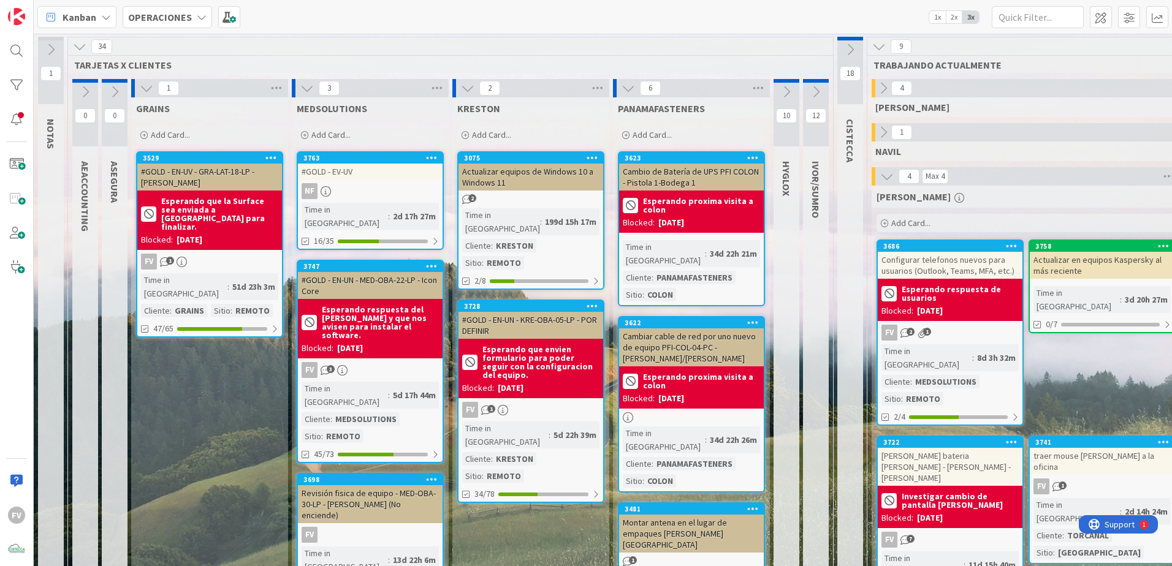
click at [116, 88] on icon at bounding box center [114, 91] width 13 height 13
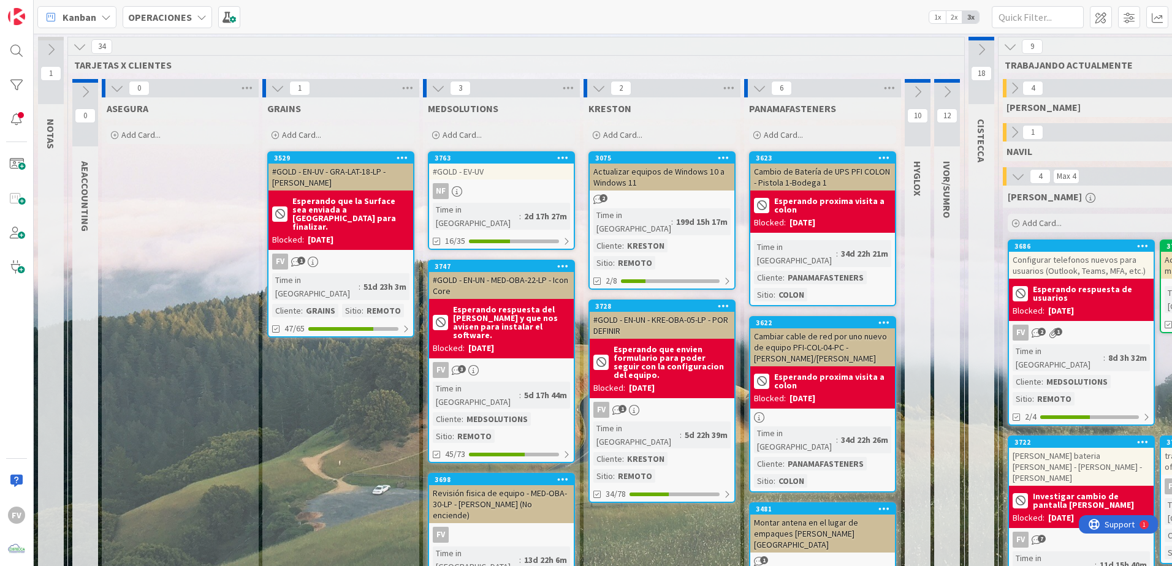
click at [113, 89] on icon at bounding box center [116, 87] width 13 height 13
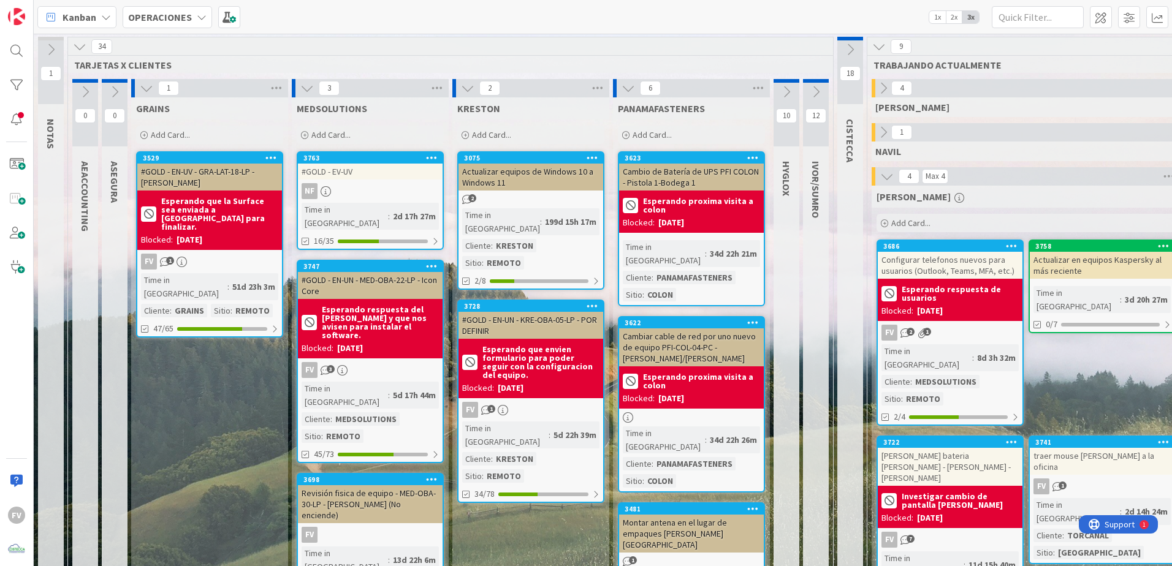
click at [140, 86] on icon at bounding box center [146, 87] width 13 height 13
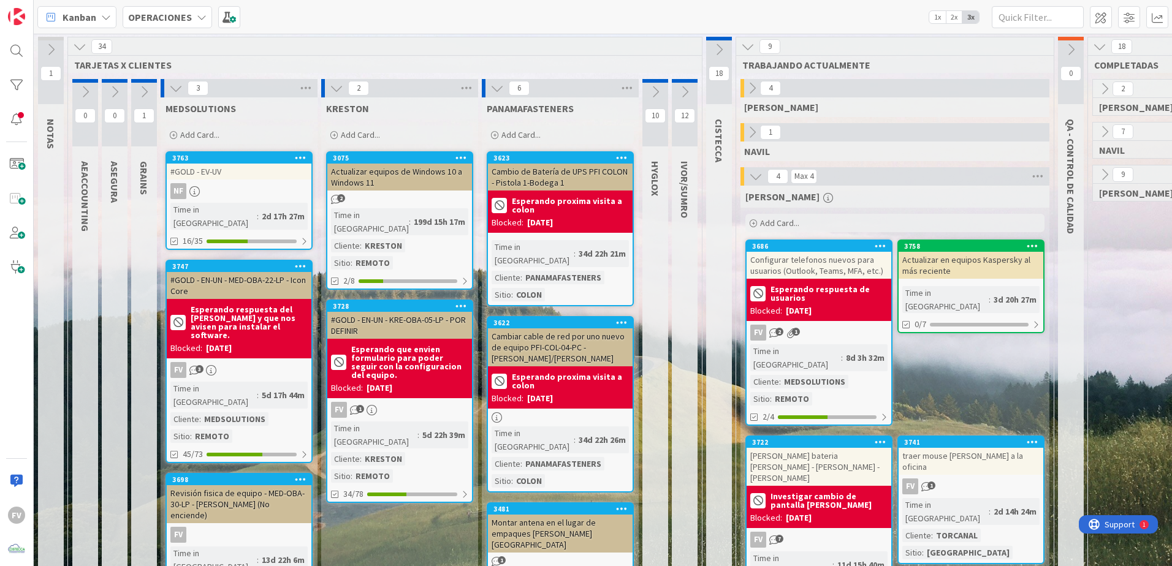
click at [662, 85] on button at bounding box center [655, 92] width 26 height 18
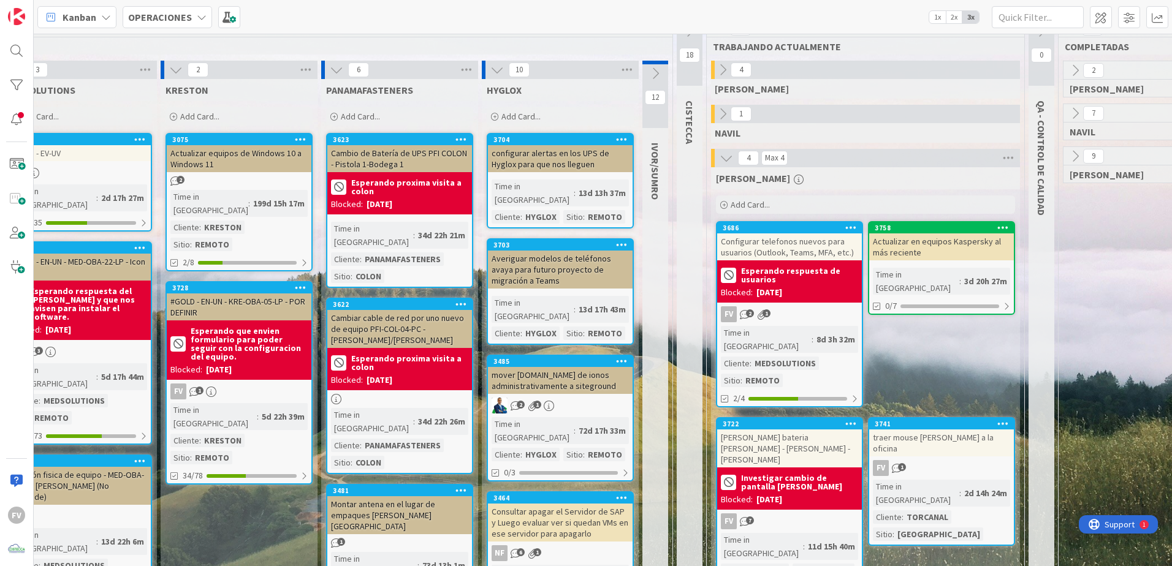
scroll to position [0, 161]
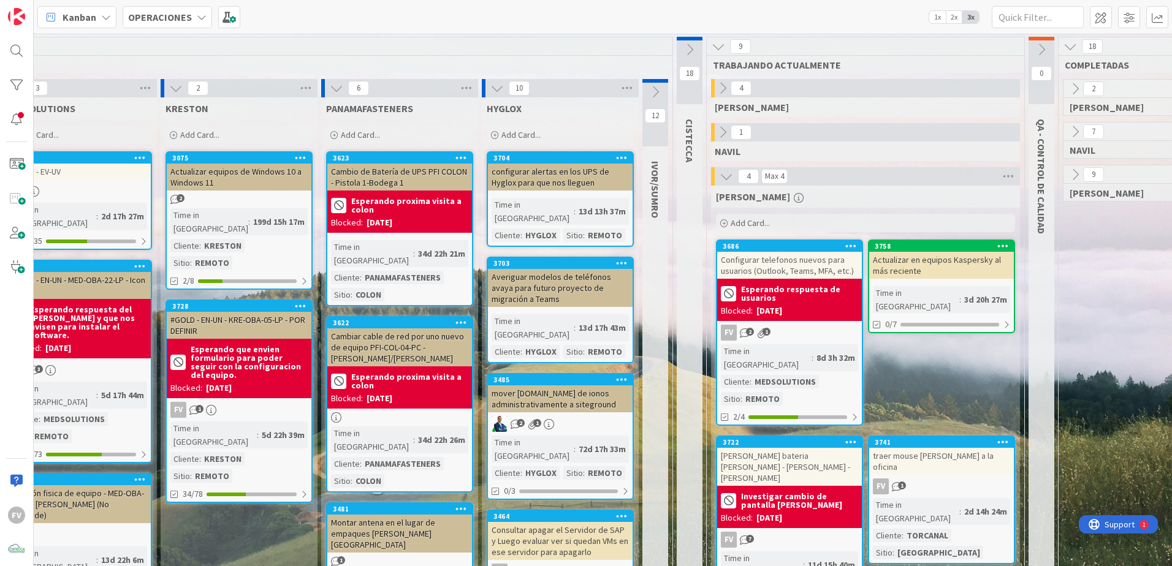
click at [497, 86] on icon at bounding box center [496, 87] width 13 height 13
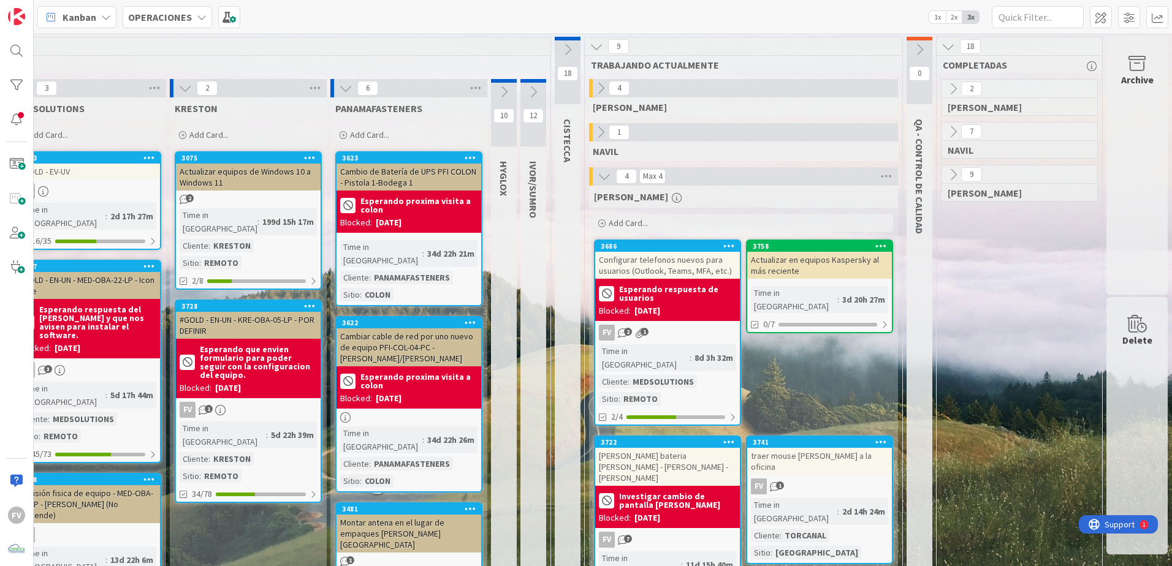
click at [330, 88] on div "6" at bounding box center [408, 88] width 157 height 18
click at [339, 88] on icon at bounding box center [345, 87] width 13 height 13
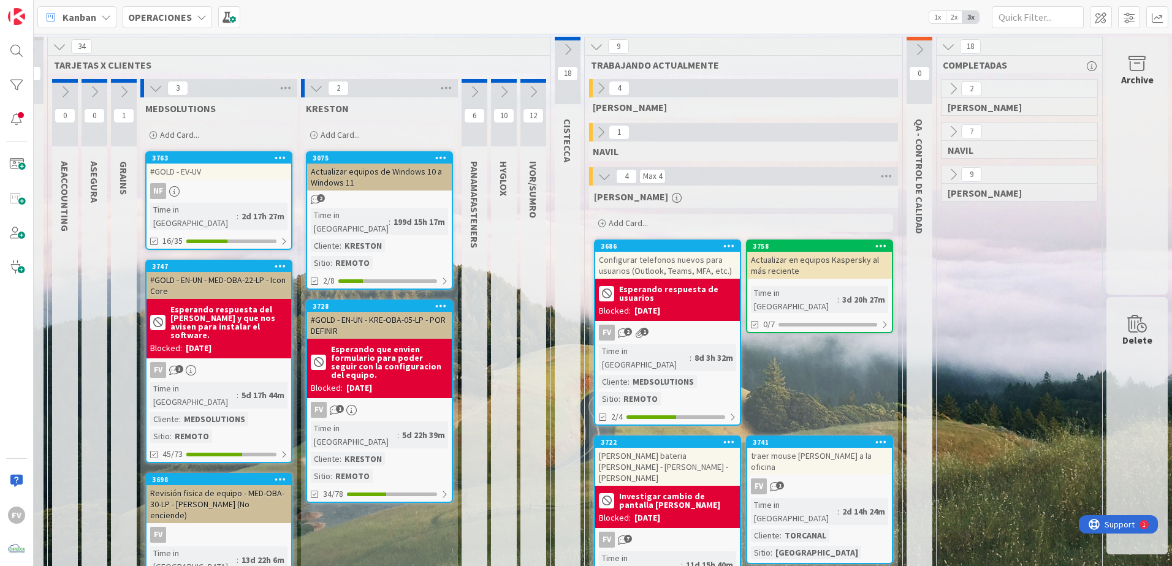
click at [491, 81] on div at bounding box center [504, 81] width 26 height 4
click at [501, 90] on button at bounding box center [504, 92] width 26 height 18
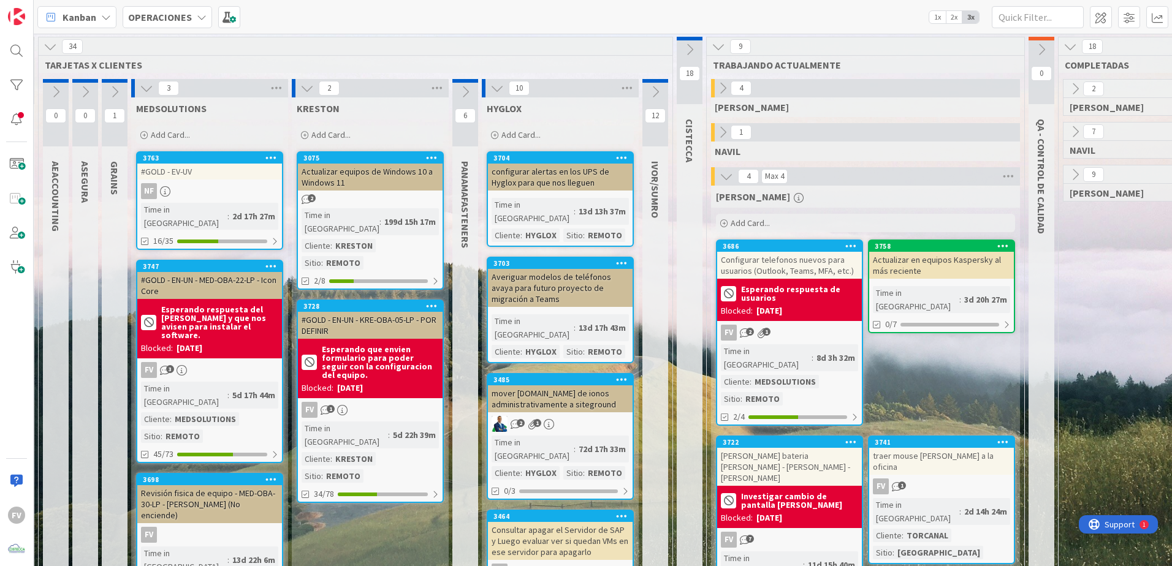
click at [494, 93] on icon at bounding box center [496, 87] width 13 height 13
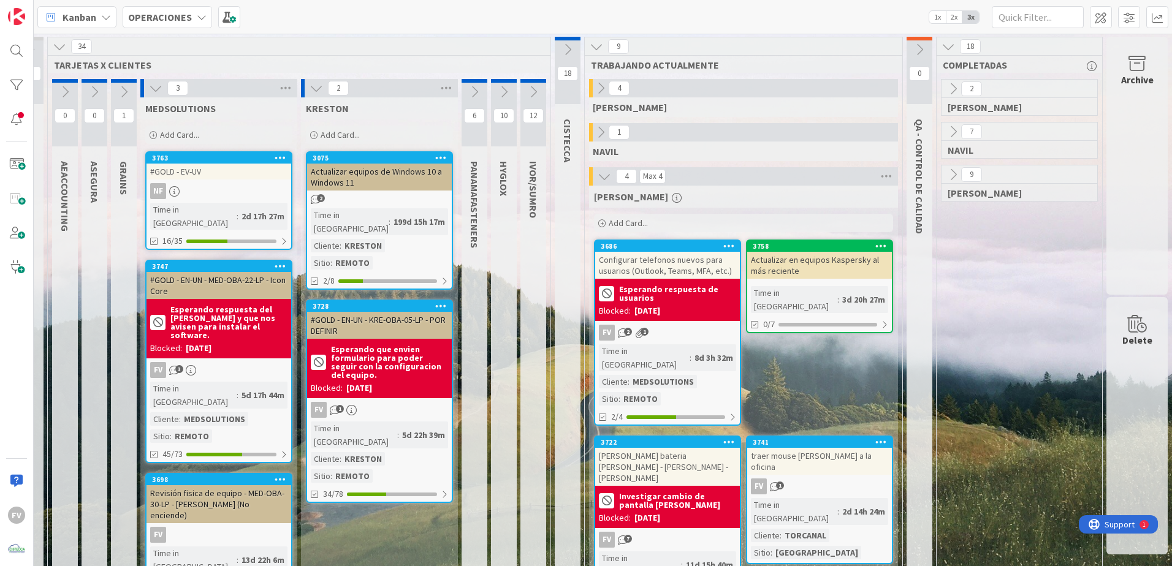
click at [468, 91] on icon at bounding box center [474, 91] width 13 height 13
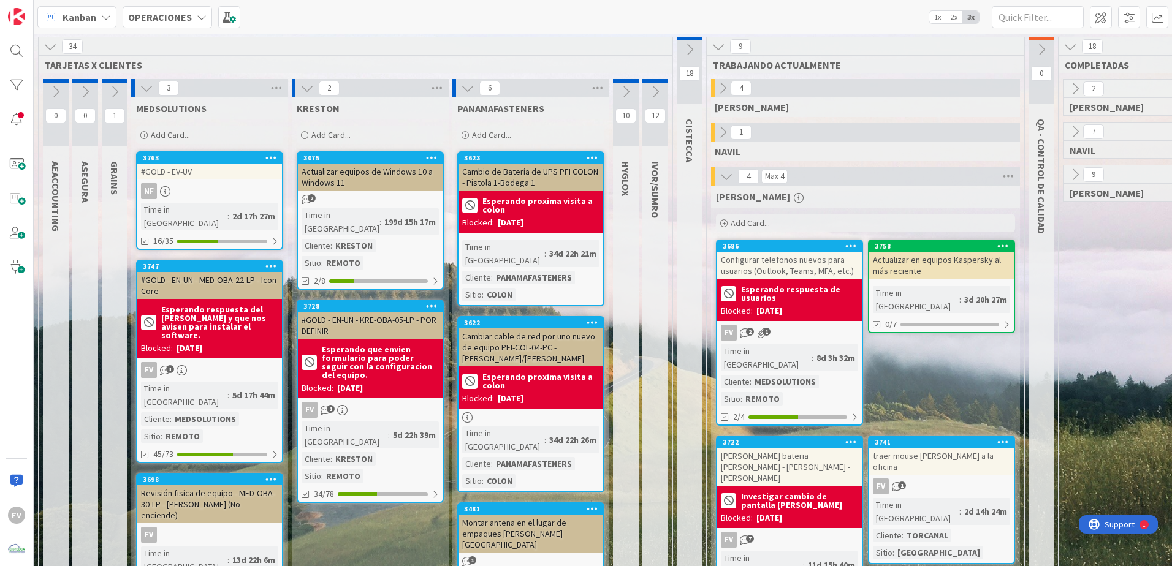
click at [464, 90] on icon at bounding box center [467, 87] width 13 height 13
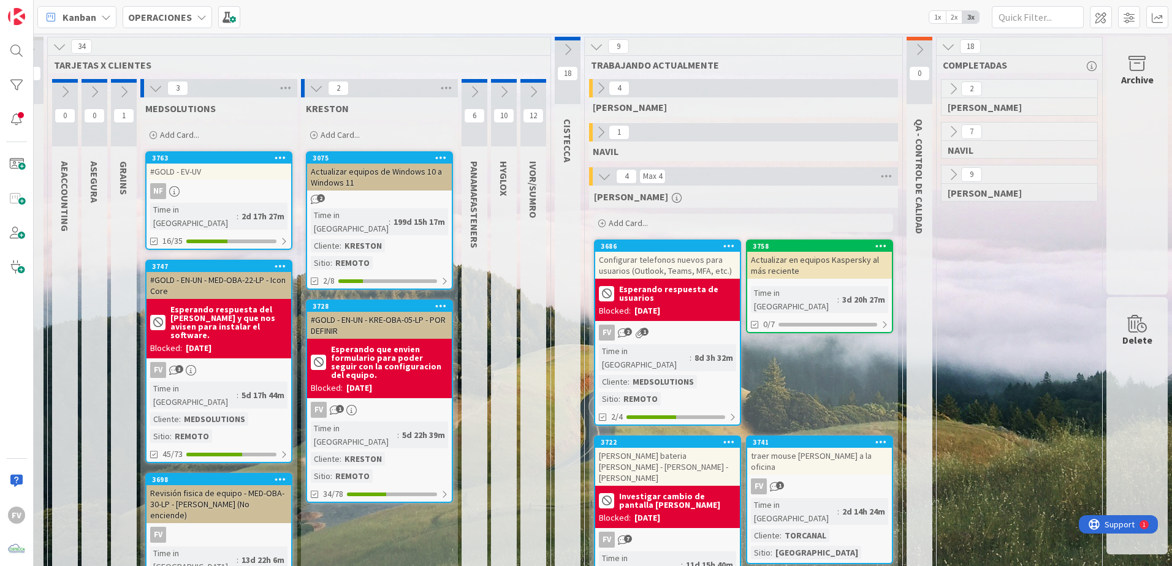
click at [526, 93] on icon at bounding box center [532, 91] width 13 height 13
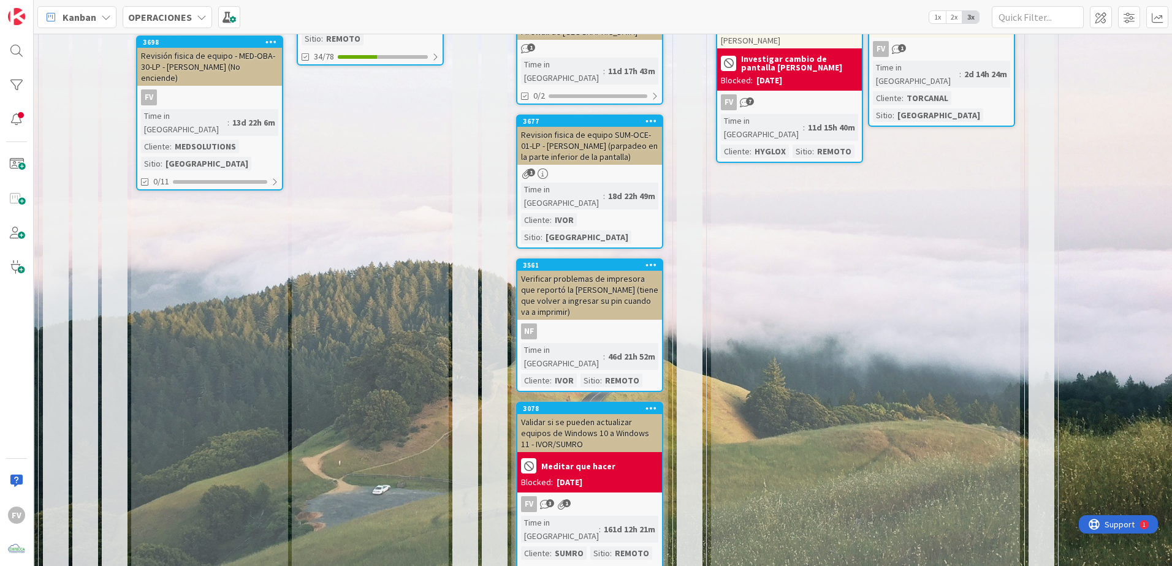
scroll to position [761, 29]
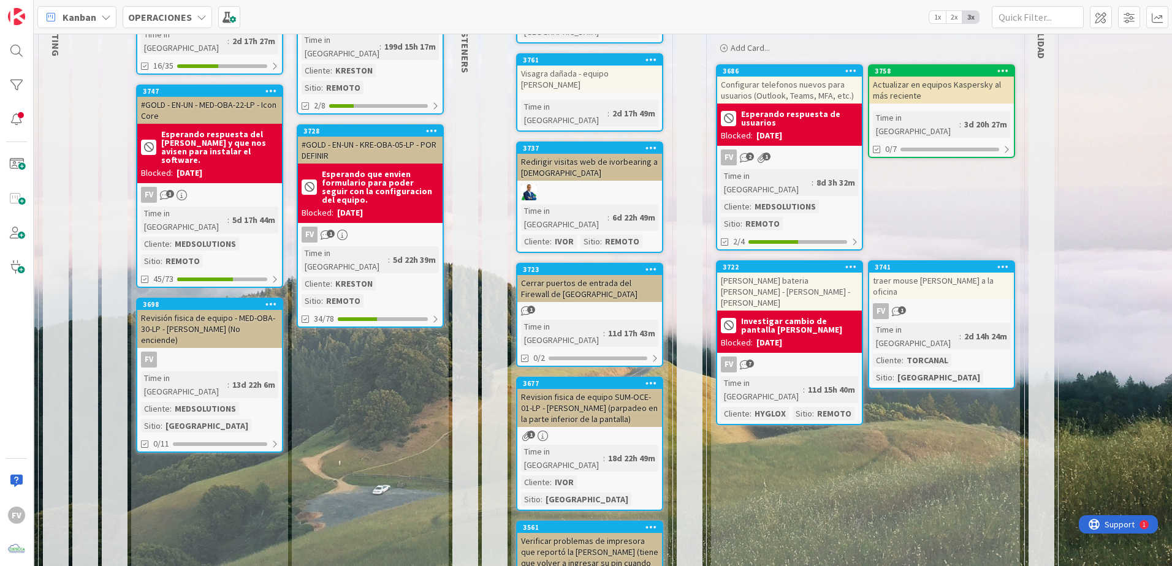
scroll to position [0, 29]
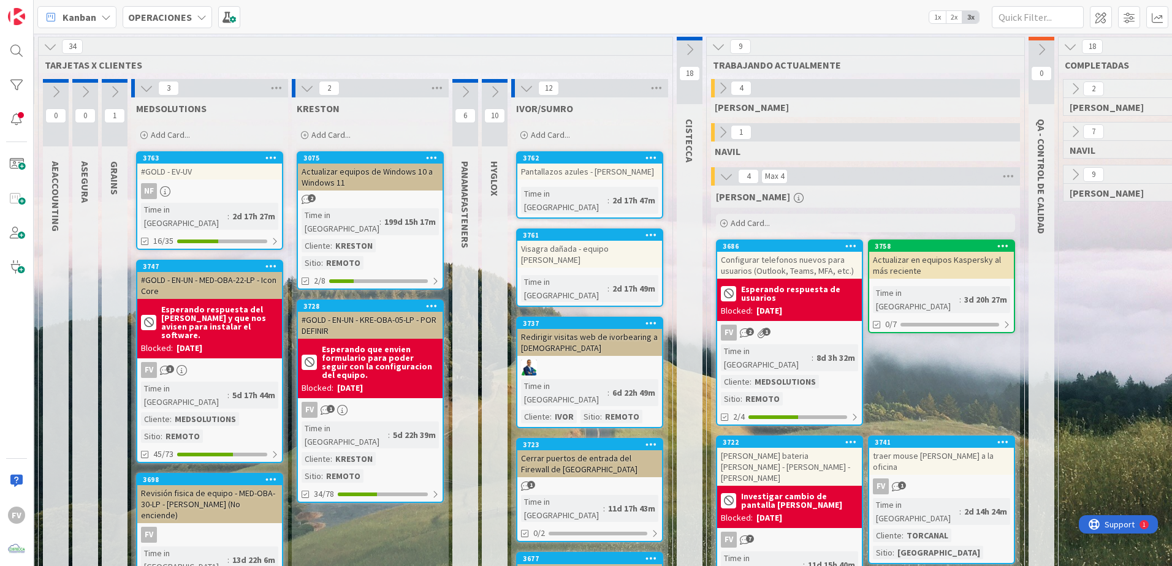
click at [534, 88] on button at bounding box center [526, 88] width 16 height 16
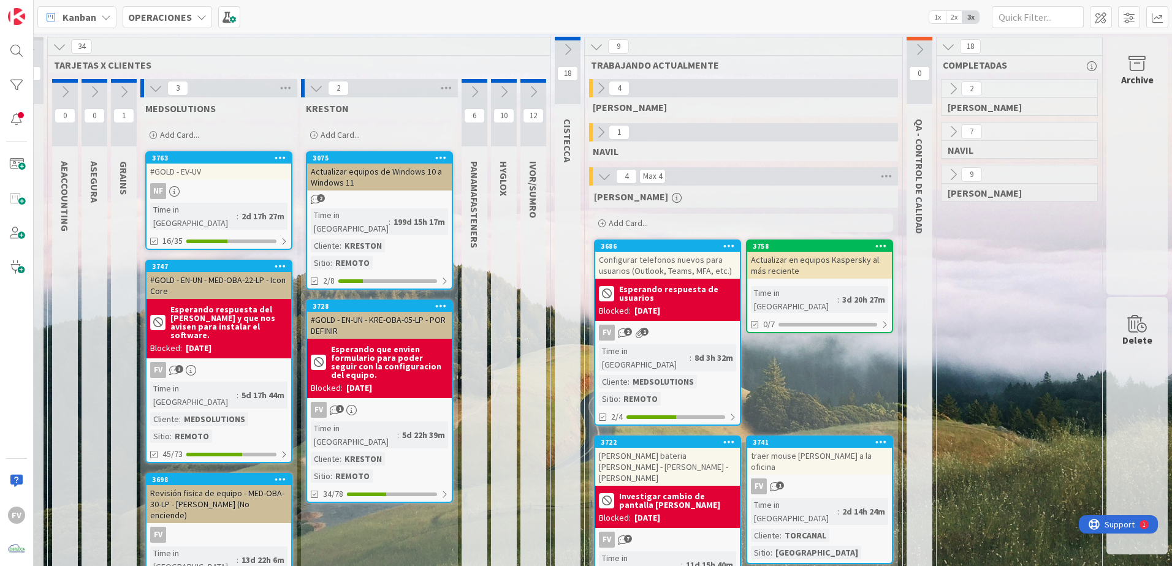
drag, startPoint x: 312, startPoint y: 89, endPoint x: 252, endPoint y: 88, distance: 60.1
click at [311, 89] on icon at bounding box center [315, 87] width 13 height 13
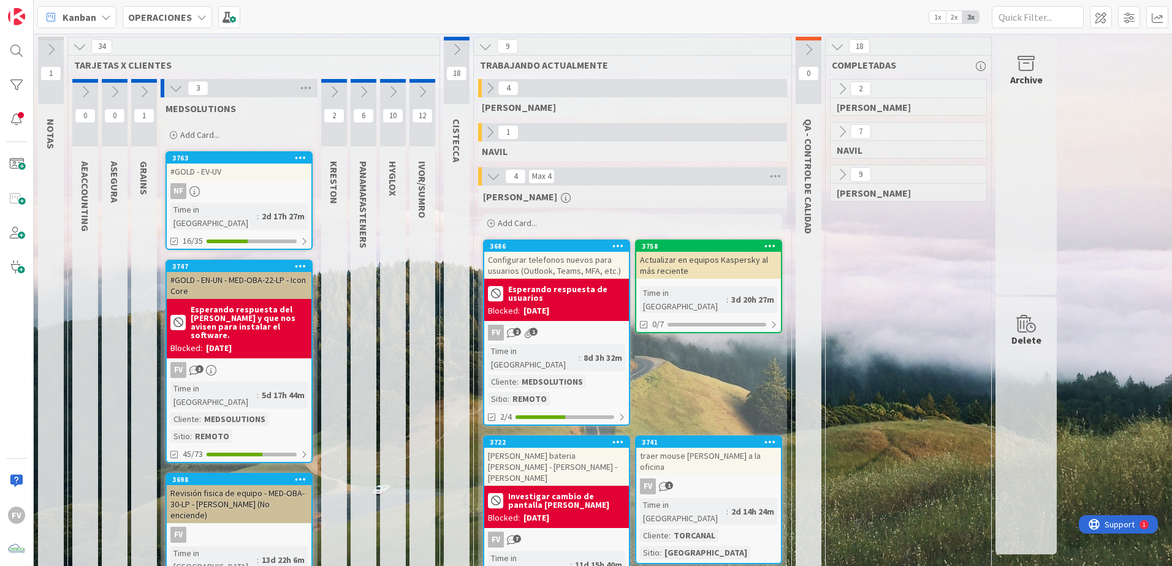
click at [180, 90] on icon at bounding box center [175, 87] width 13 height 13
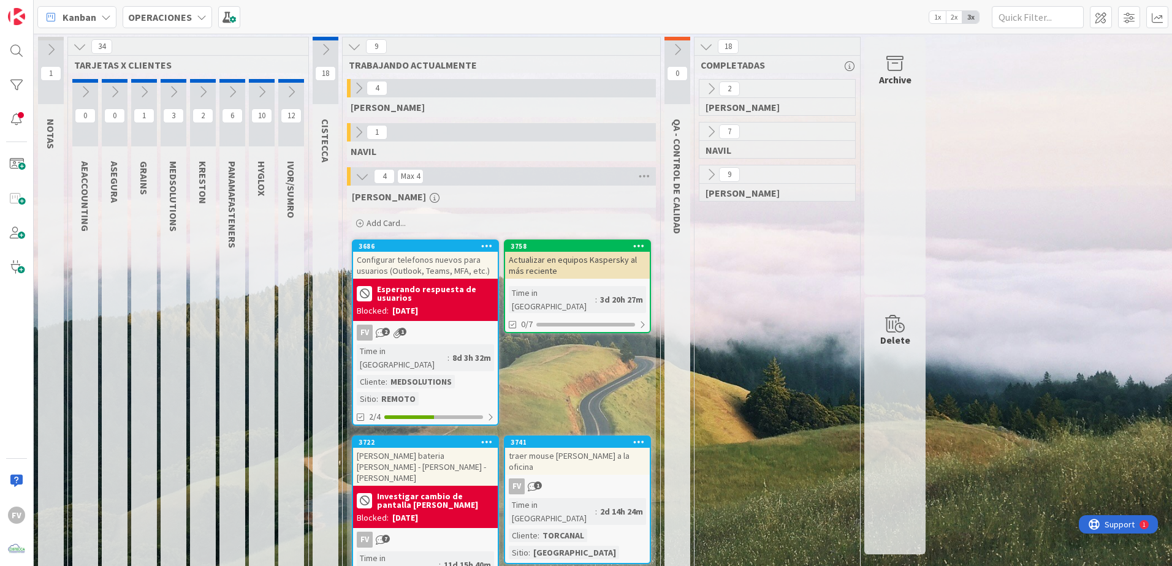
click at [77, 43] on icon at bounding box center [79, 46] width 13 height 13
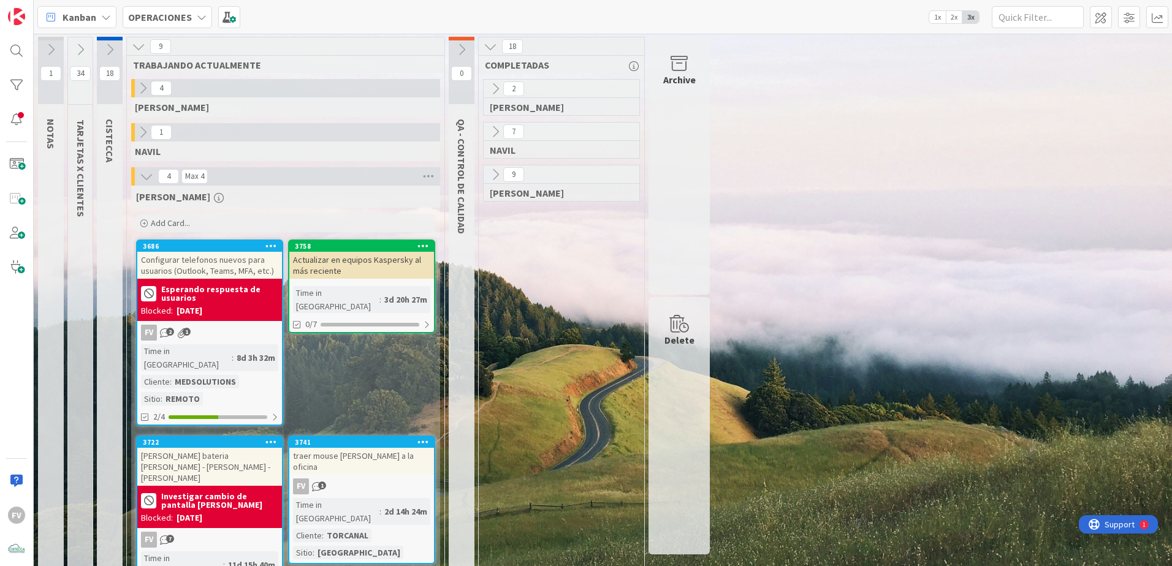
click at [501, 172] on icon at bounding box center [494, 174] width 13 height 13
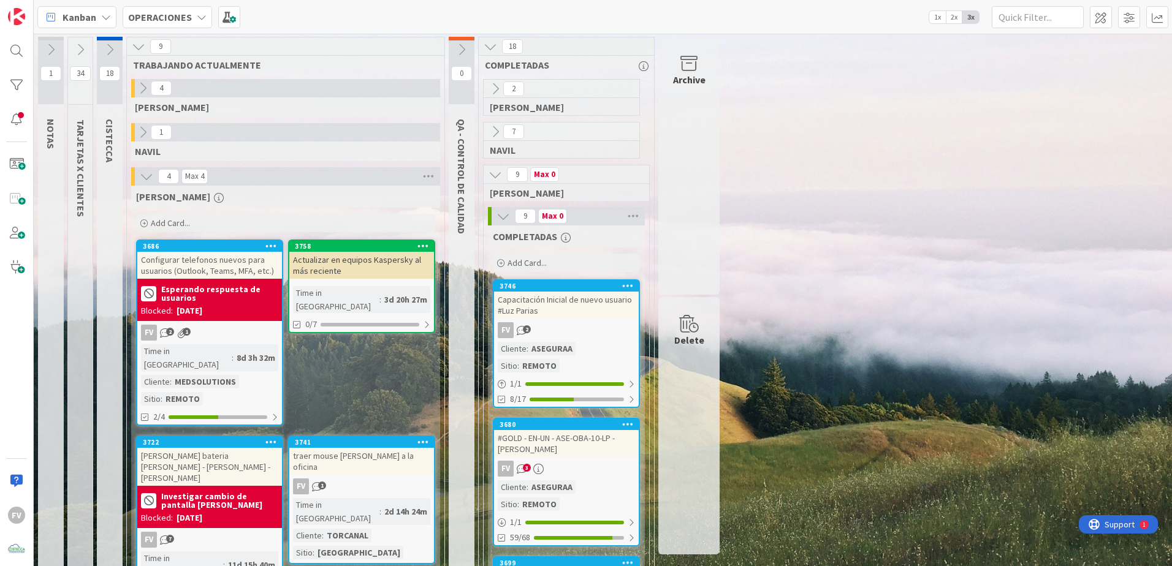
click at [501, 172] on icon at bounding box center [494, 174] width 13 height 13
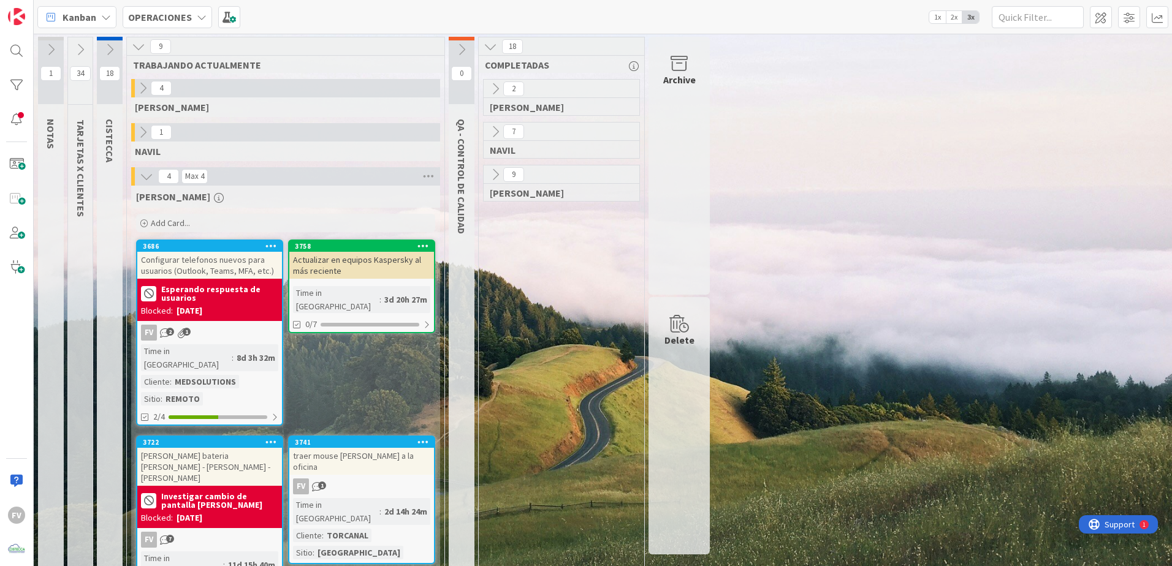
click at [495, 123] on div "7" at bounding box center [561, 132] width 156 height 18
click at [496, 131] on icon at bounding box center [494, 131] width 13 height 13
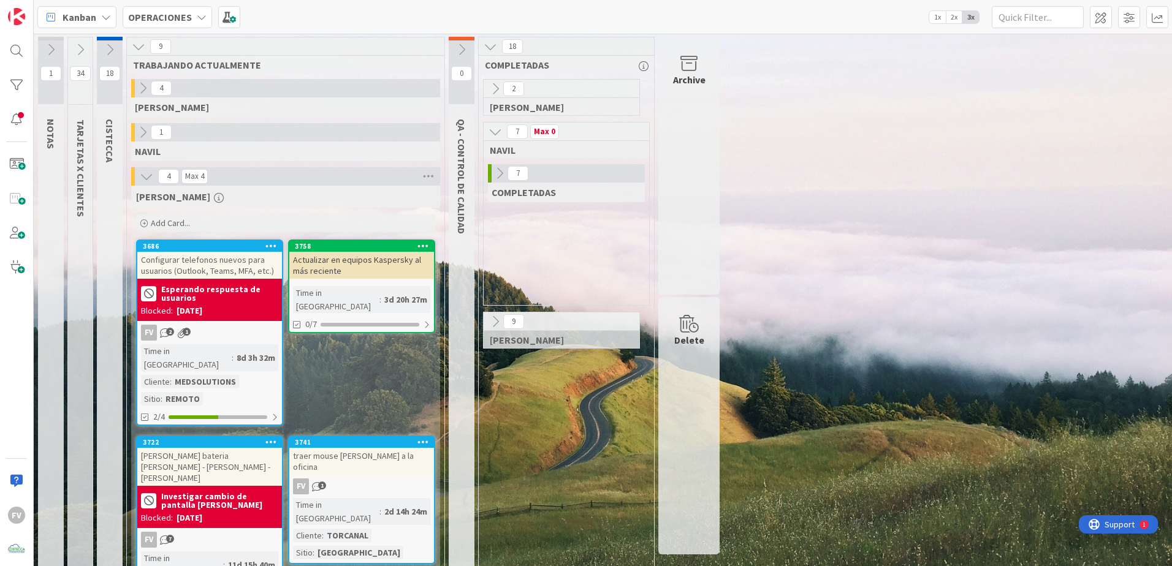
click at [496, 131] on icon at bounding box center [494, 131] width 13 height 13
